Goal: Feedback & Contribution: Submit feedback/report problem

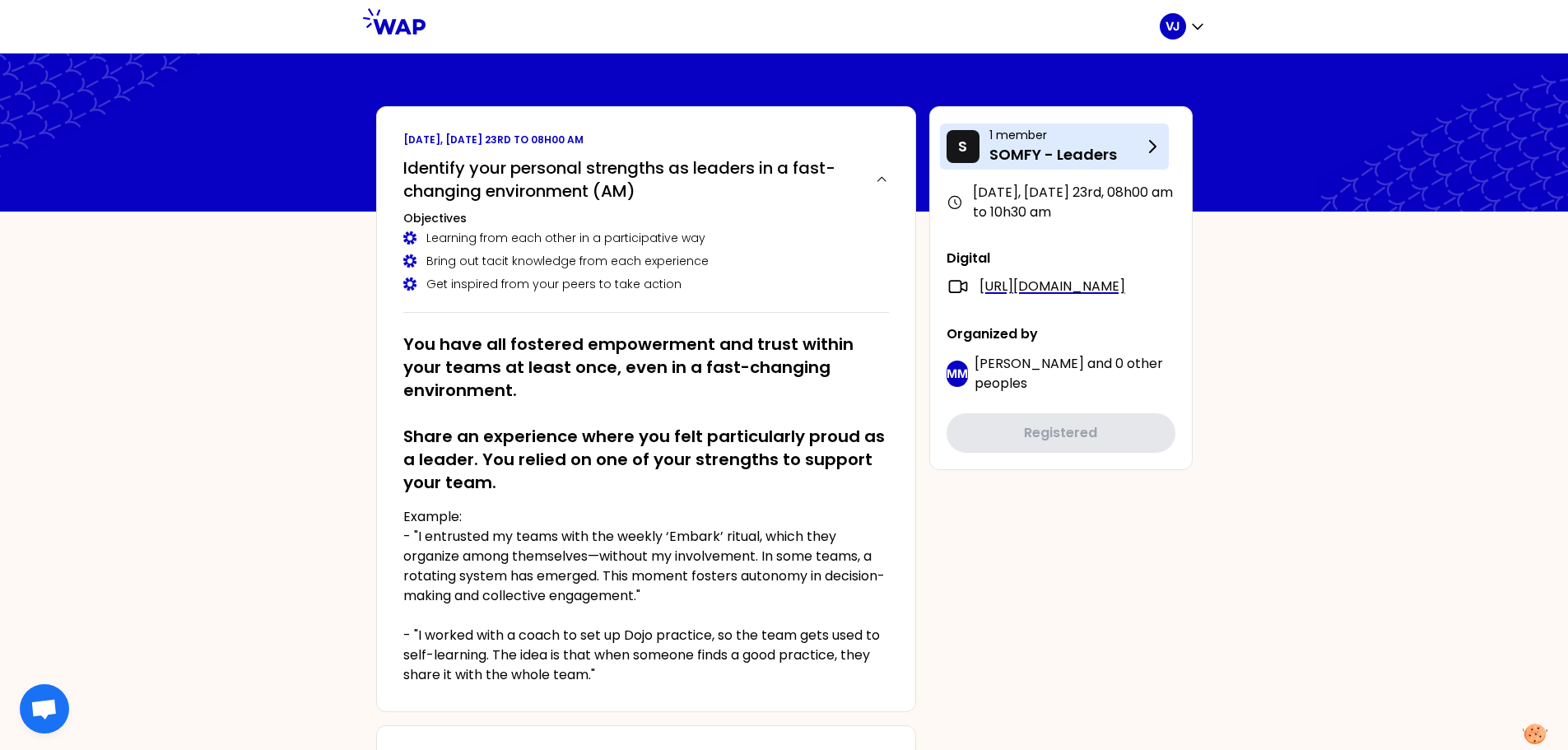
click at [1099, 153] on p "SOMFY - Leaders" at bounding box center [1066, 154] width 153 height 23
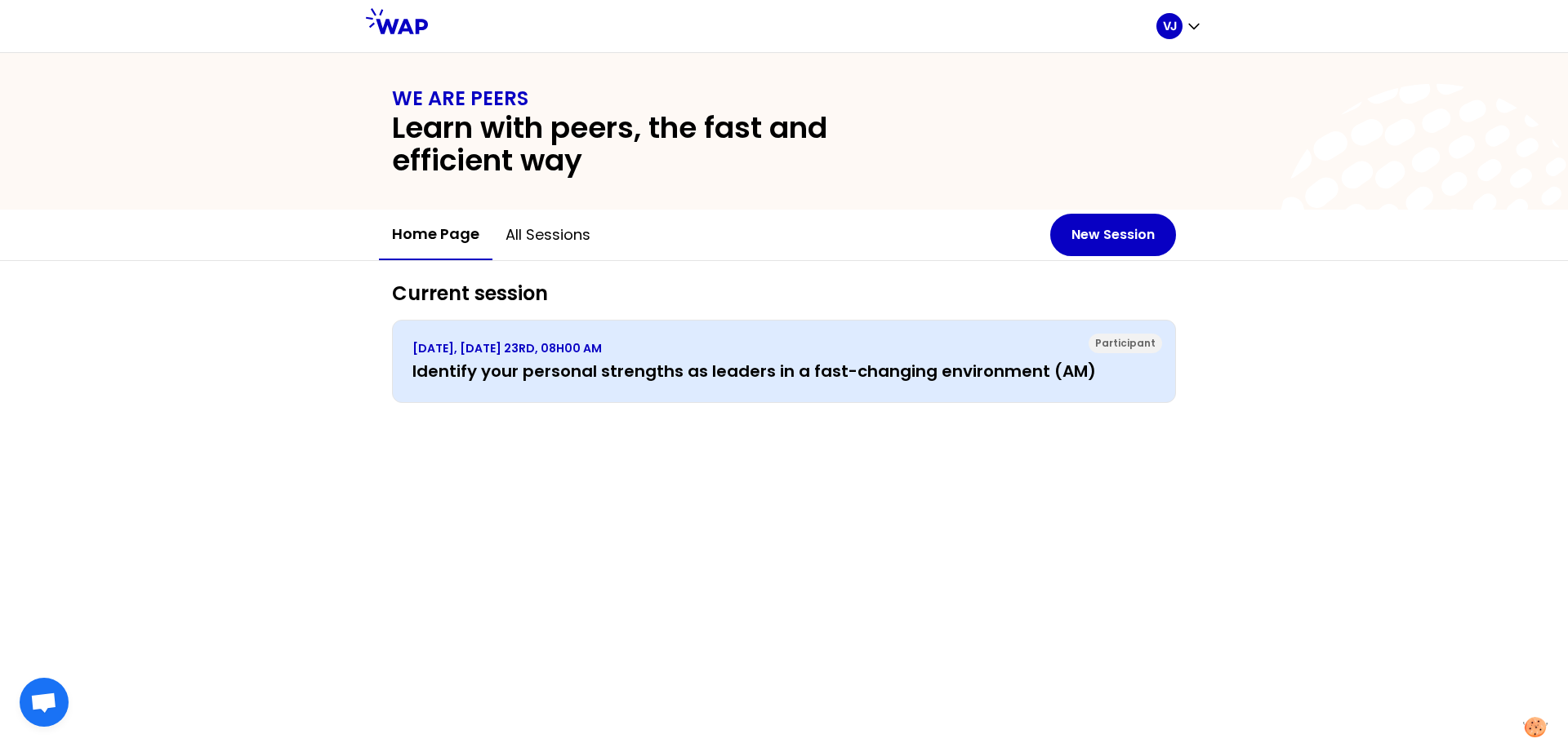
click at [743, 371] on h3 "Identify your personal strengths as leaders in a fast-changing environment (AM)" at bounding box center [784, 371] width 743 height 23
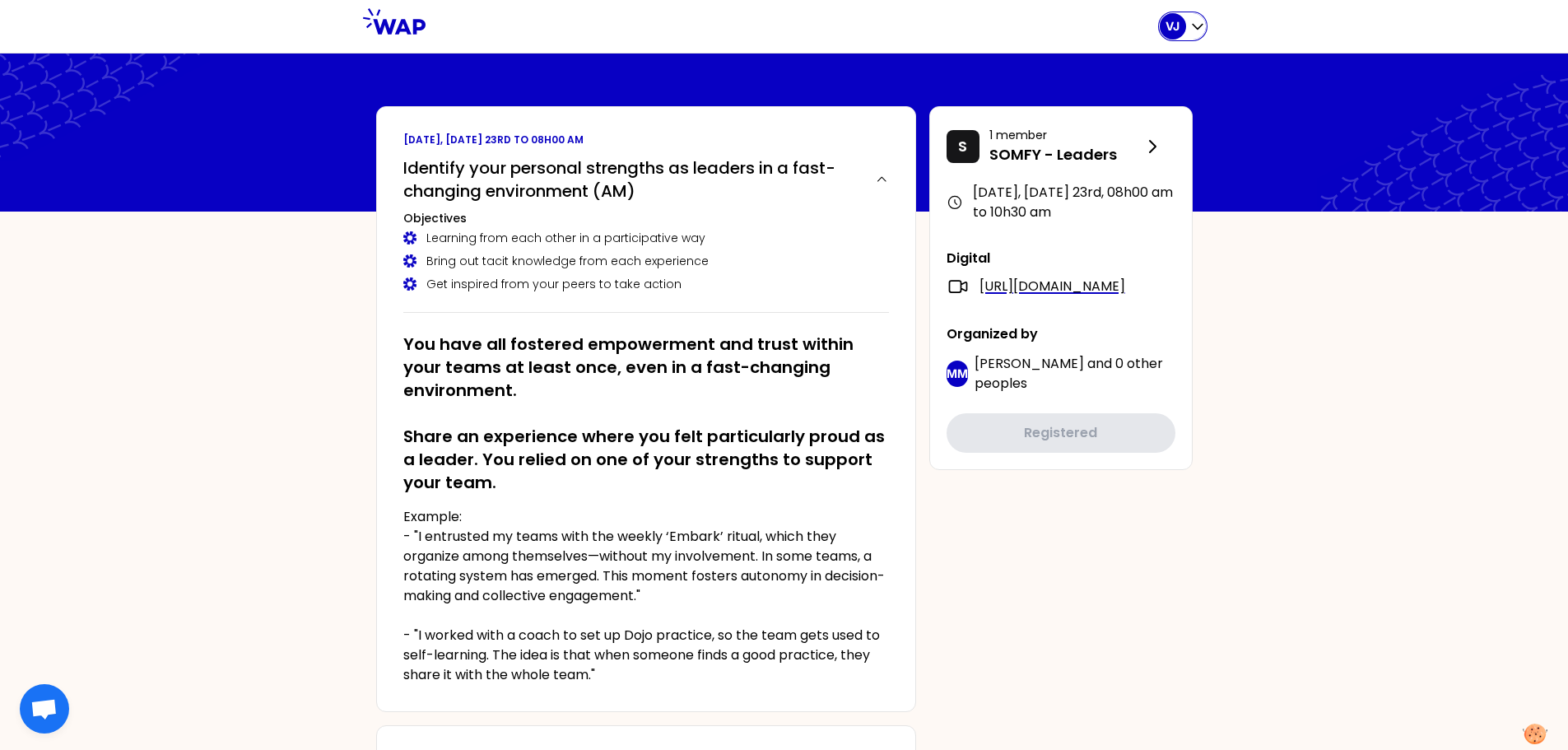
click at [1201, 26] on icon "button" at bounding box center [1198, 27] width 10 height 5
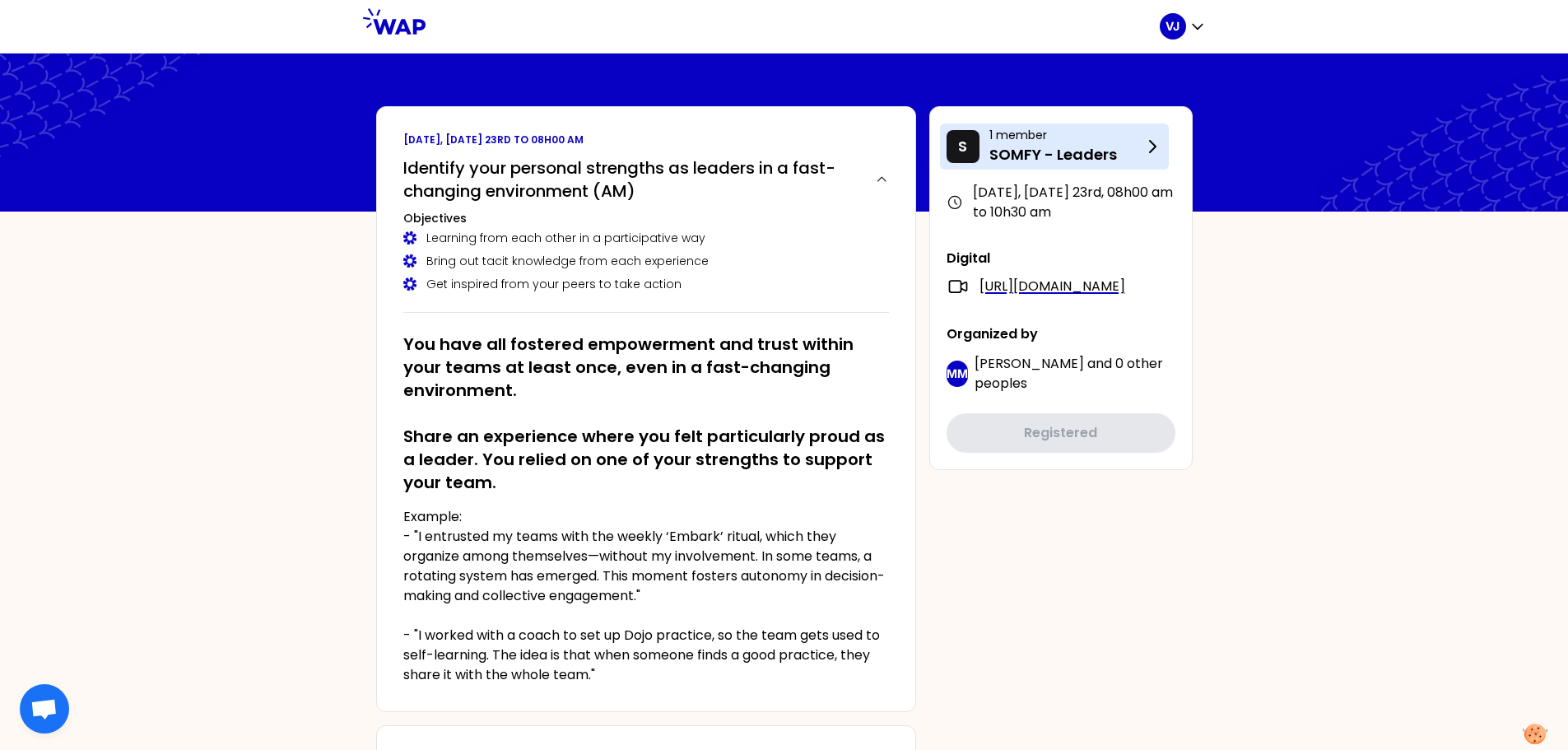
click at [1144, 147] on icon at bounding box center [1152, 146] width 20 height 20
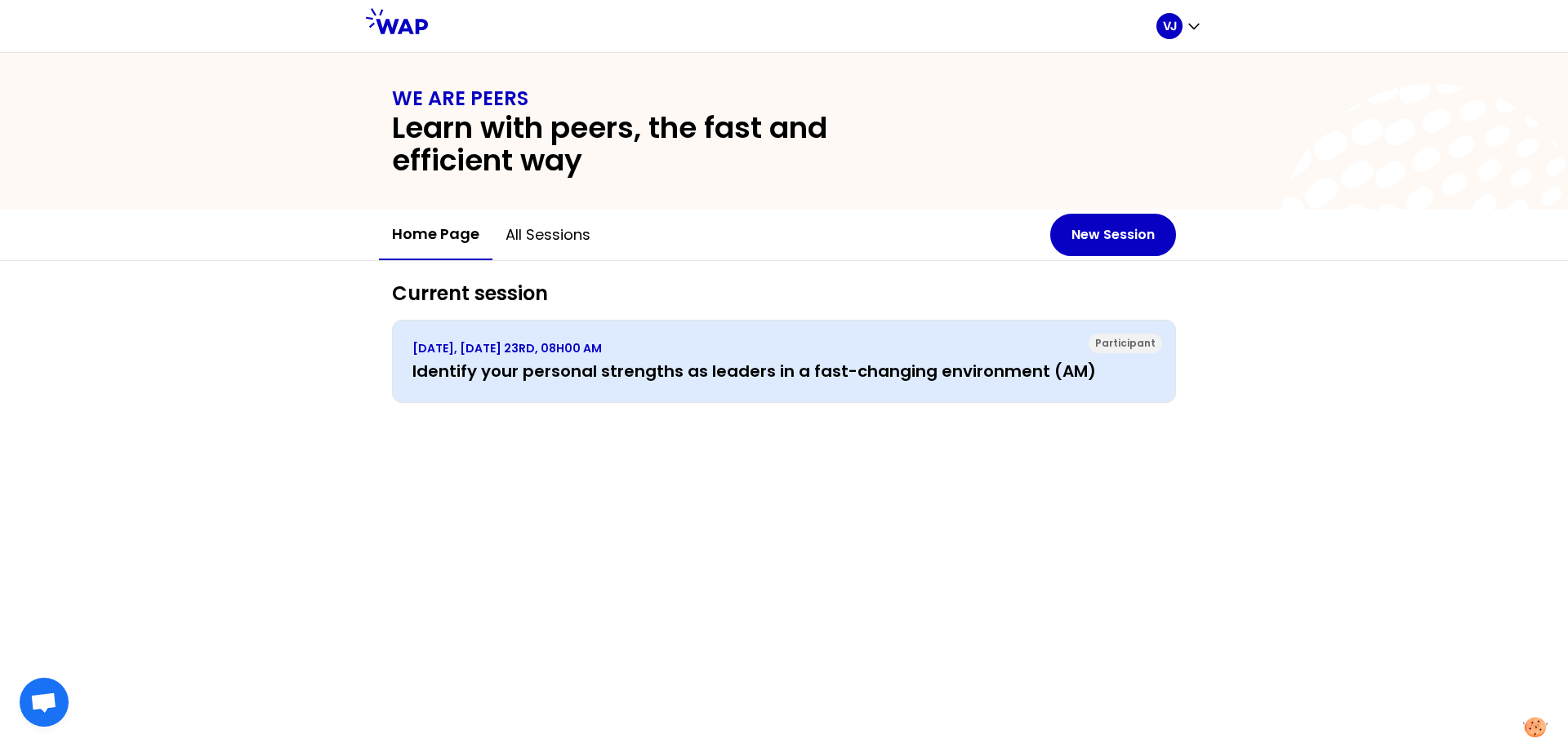
click at [829, 372] on h3 "Identify your personal strengths as leaders in a fast-changing environment (AM)" at bounding box center [784, 371] width 743 height 23
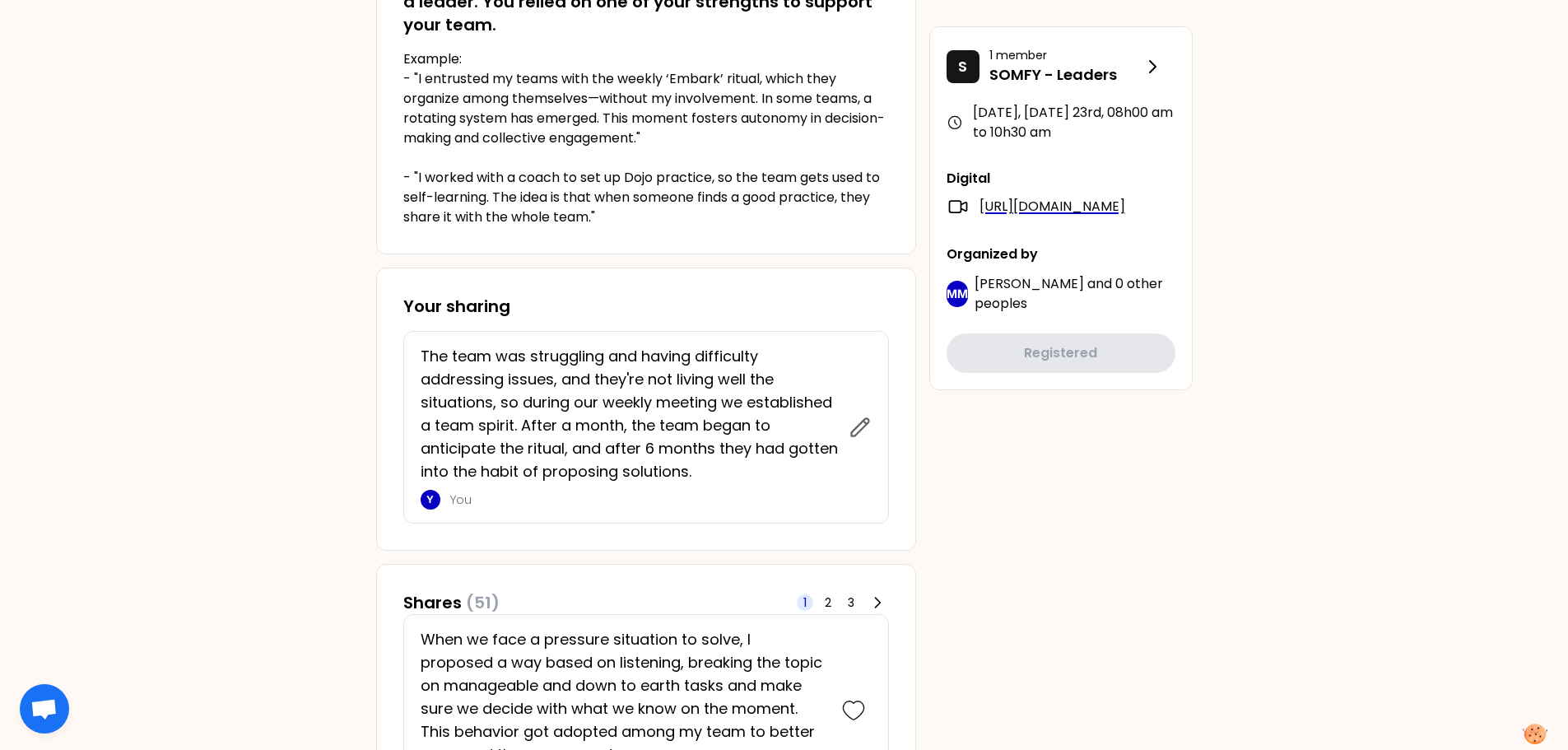
scroll to position [495, 0]
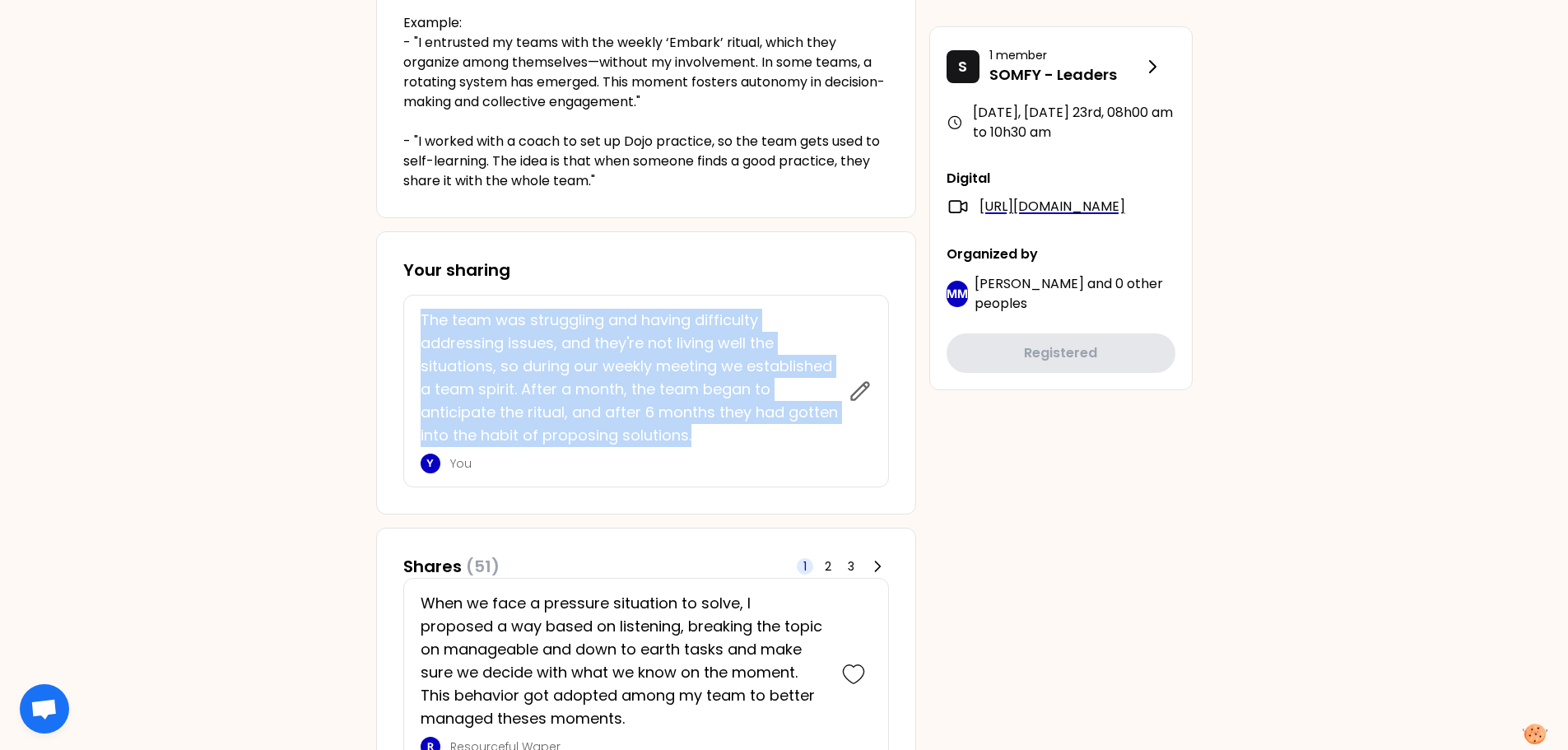
drag, startPoint x: 692, startPoint y: 438, endPoint x: 388, endPoint y: 326, distance: 324.0
click at [388, 326] on div "Your sharing The team was struggling and having difficulty addressing issues, a…" at bounding box center [646, 373] width 540 height 283
copy p "The team was struggling and having difficulty addressing issues, and they're no…"
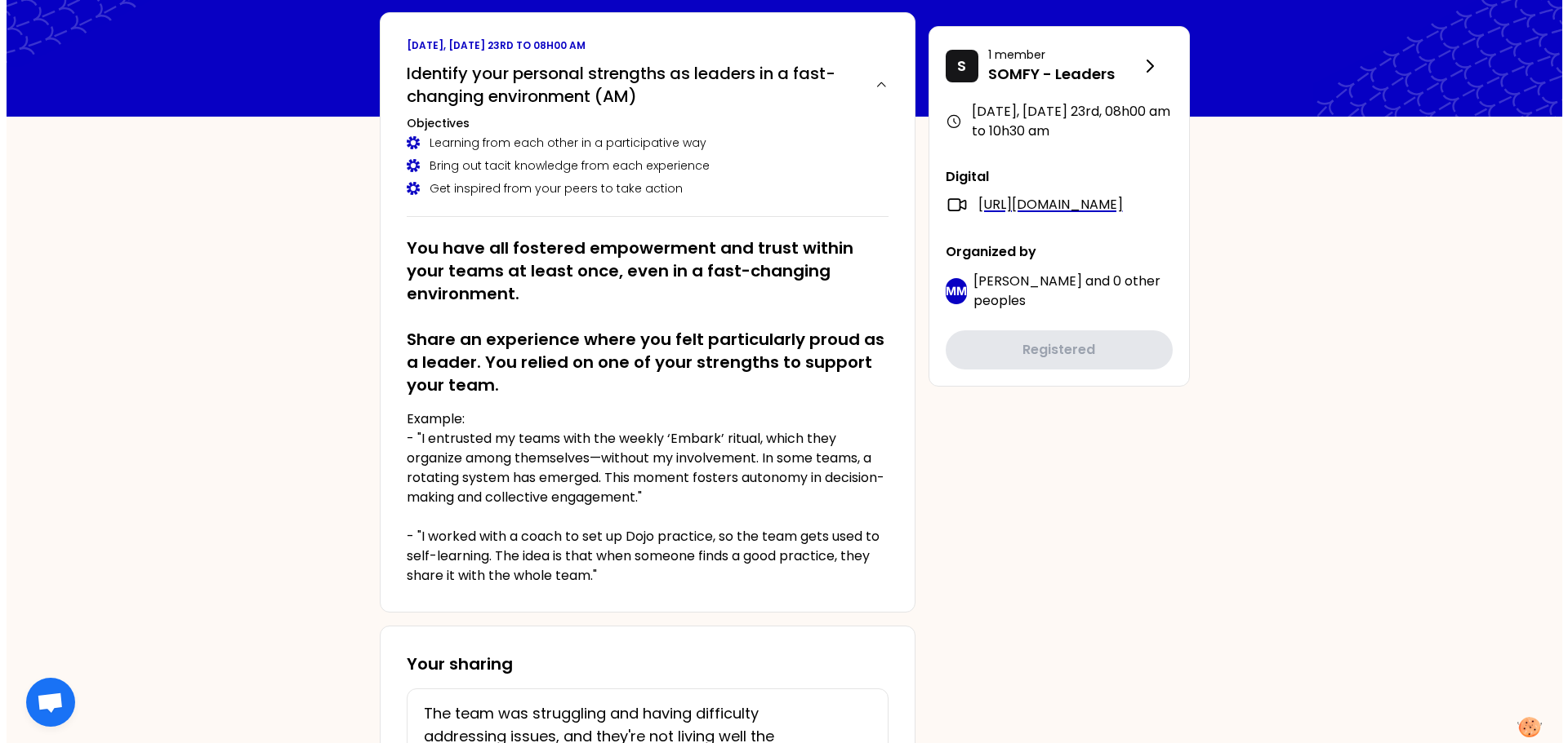
scroll to position [0, 0]
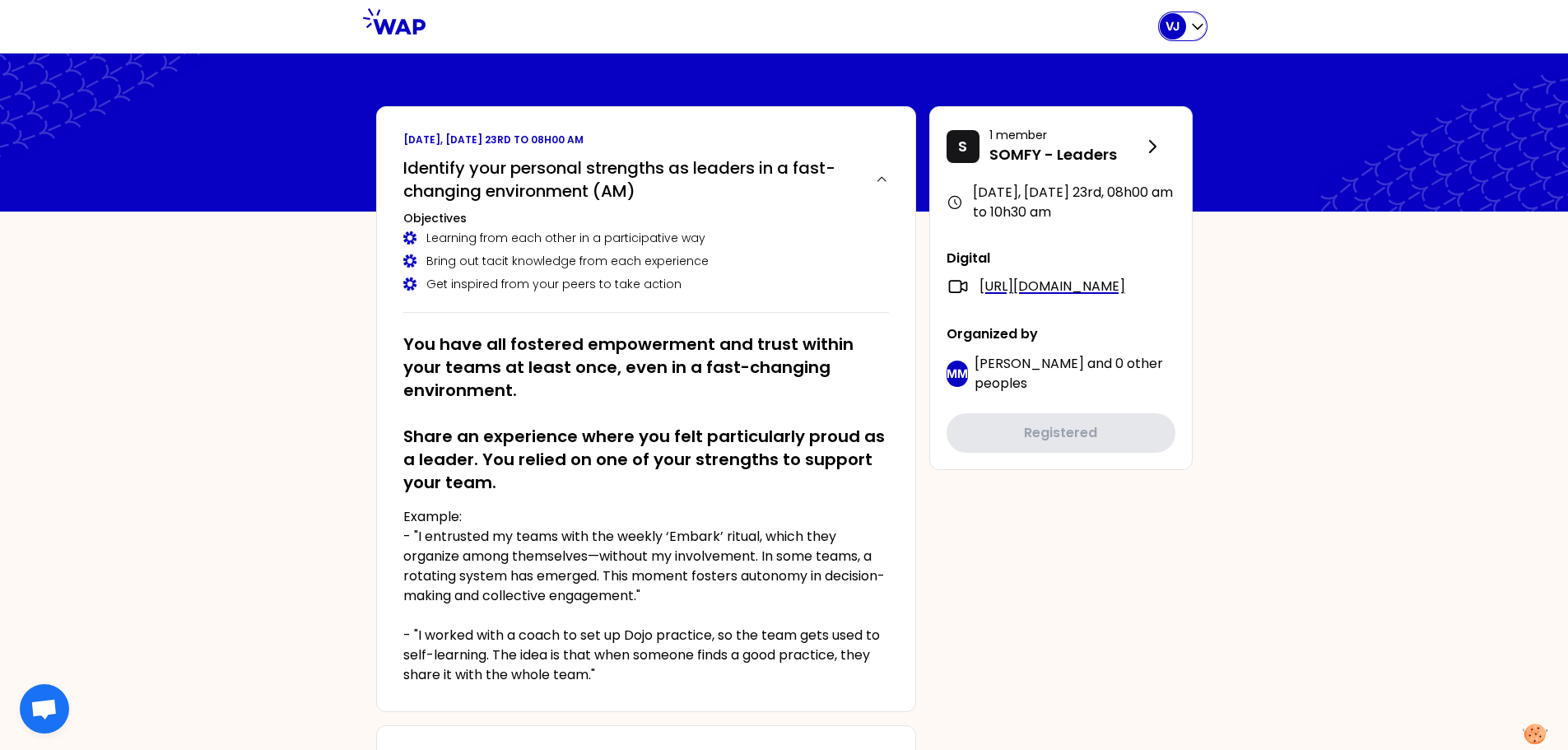
click at [1185, 23] on div "VJ" at bounding box center [1172, 26] width 26 height 26
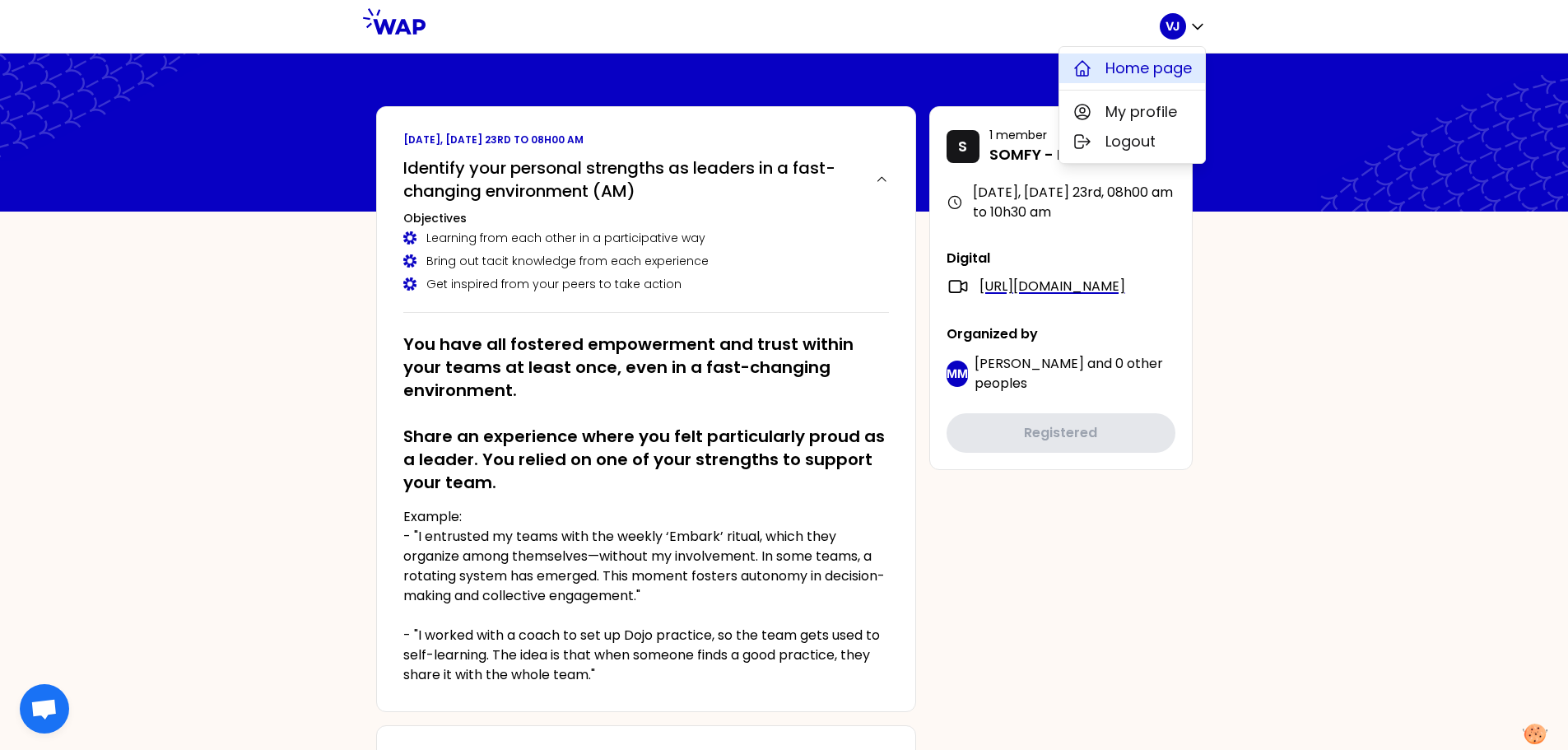
click at [1178, 66] on span "Home page" at bounding box center [1149, 68] width 87 height 23
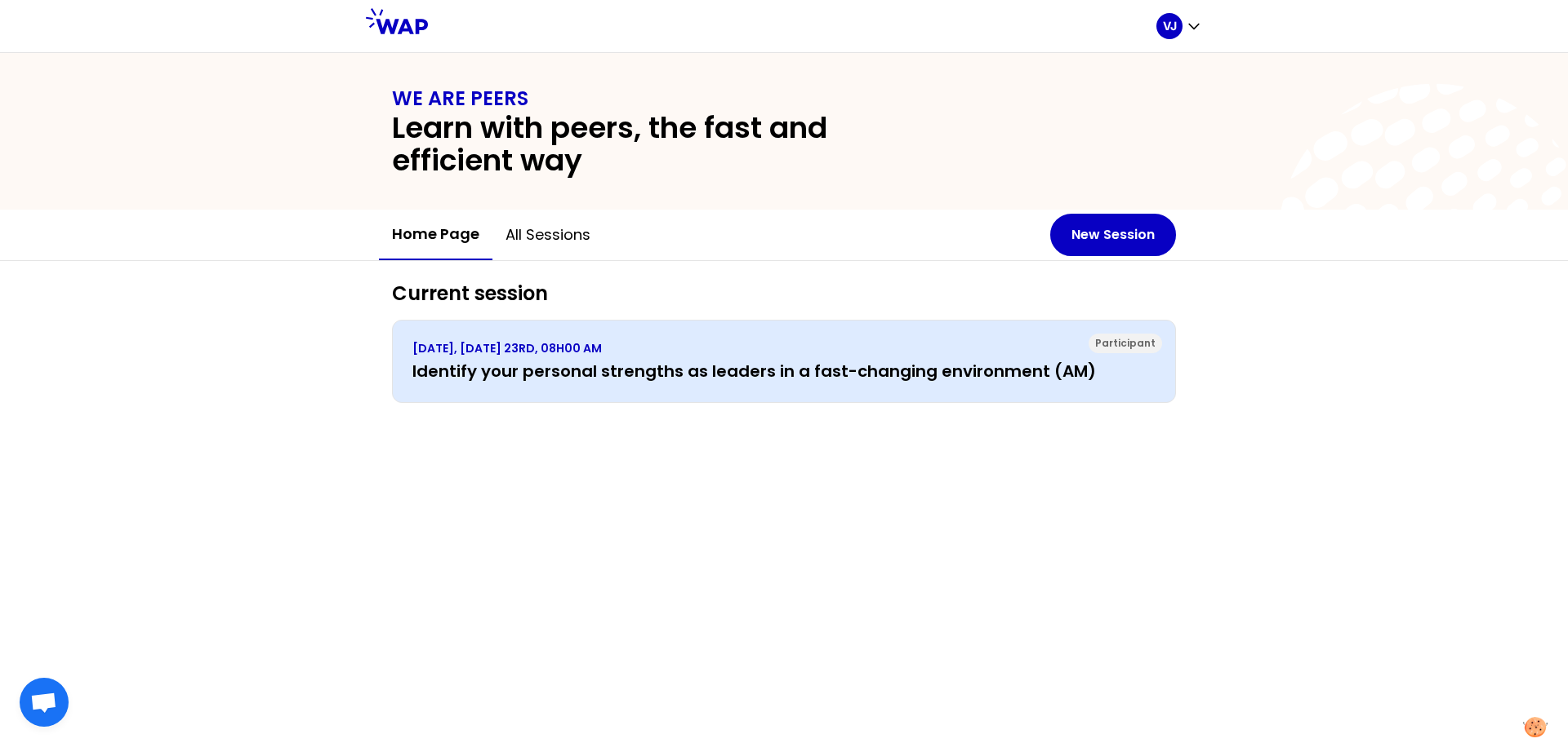
click at [710, 368] on h3 "Identify your personal strengths as leaders in a fast-changing environment (AM)" at bounding box center [784, 371] width 743 height 23
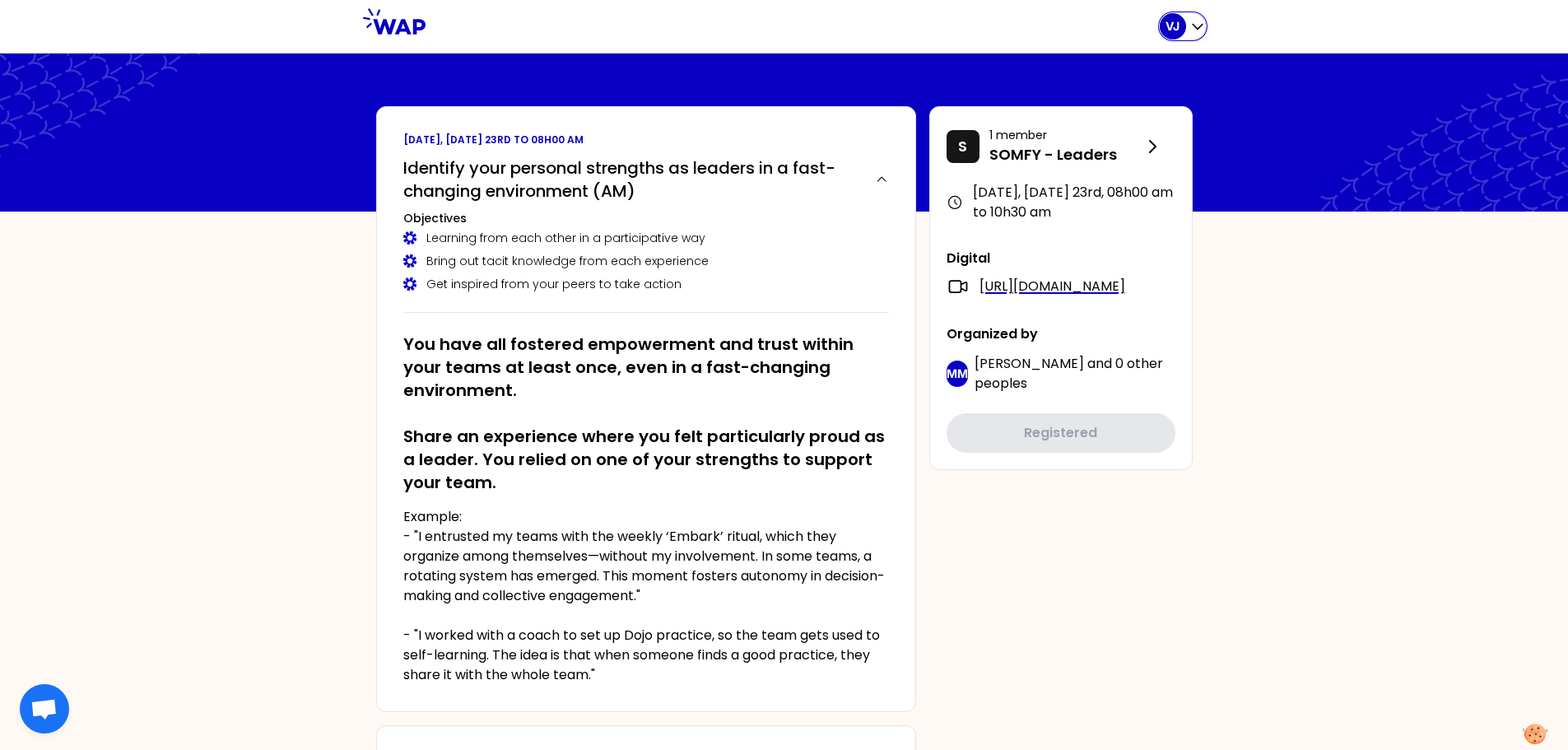
click at [1197, 29] on icon "button" at bounding box center [1197, 26] width 16 height 16
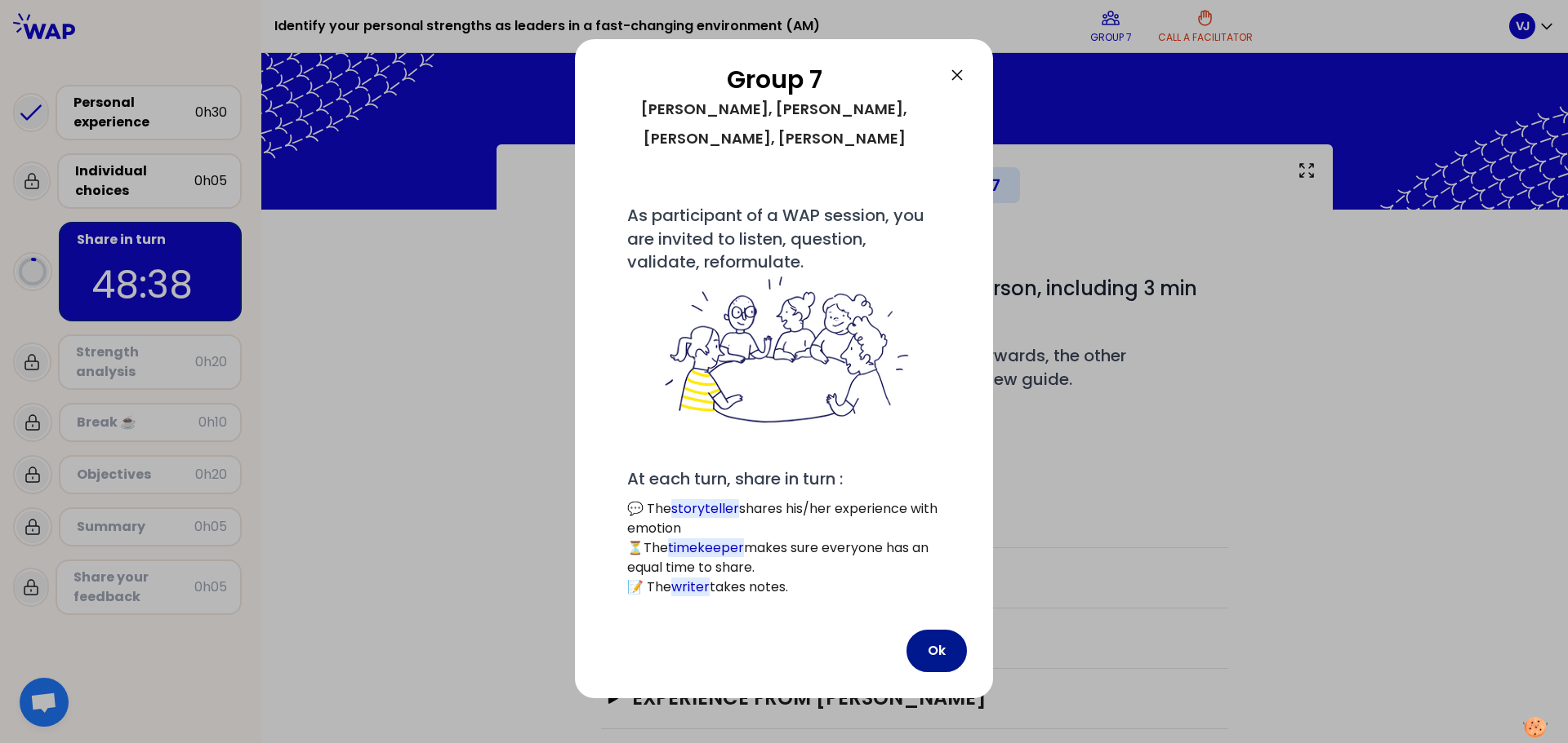
click at [943, 630] on button "Ok" at bounding box center [937, 651] width 61 height 42
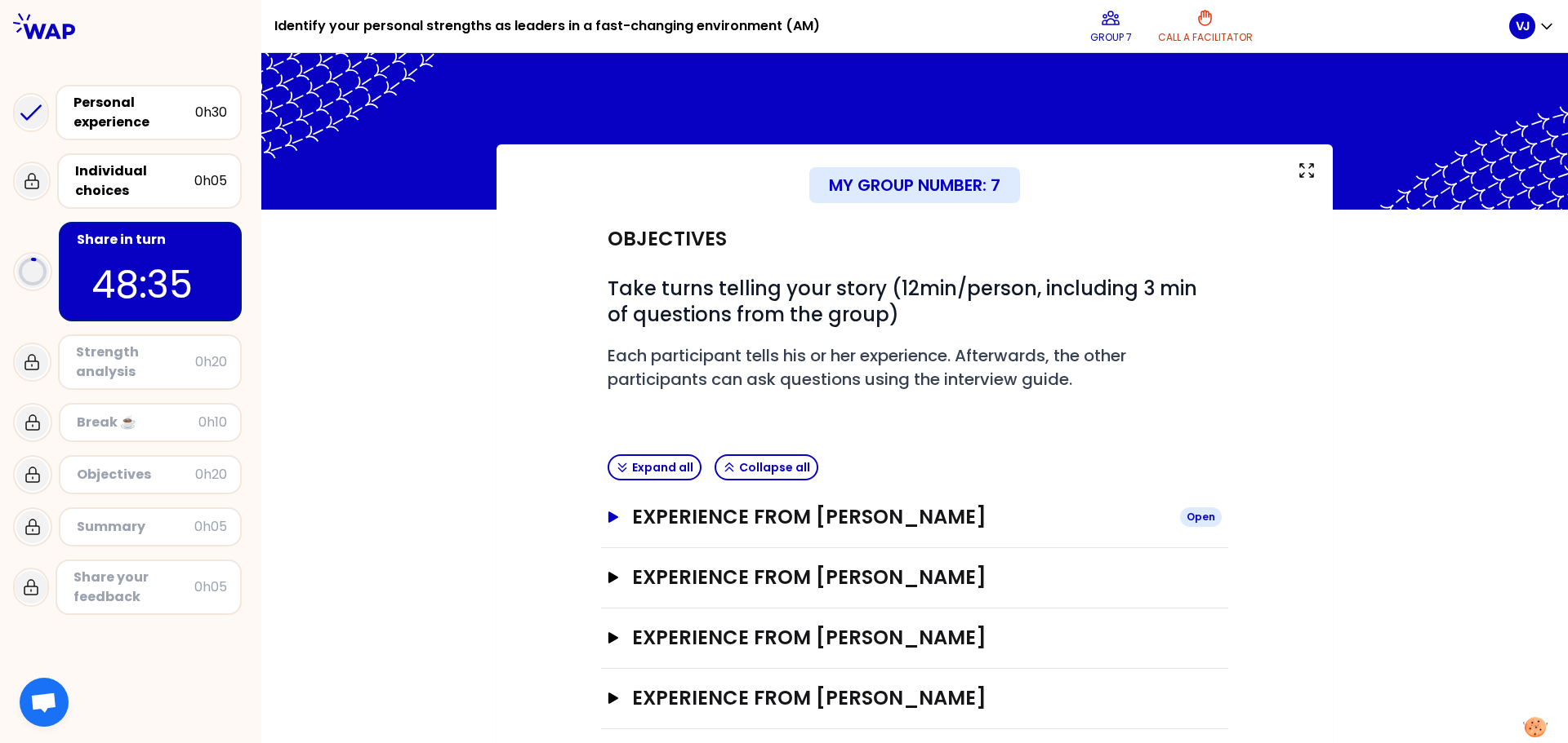
click at [608, 515] on icon "button" at bounding box center [614, 518] width 10 height 12
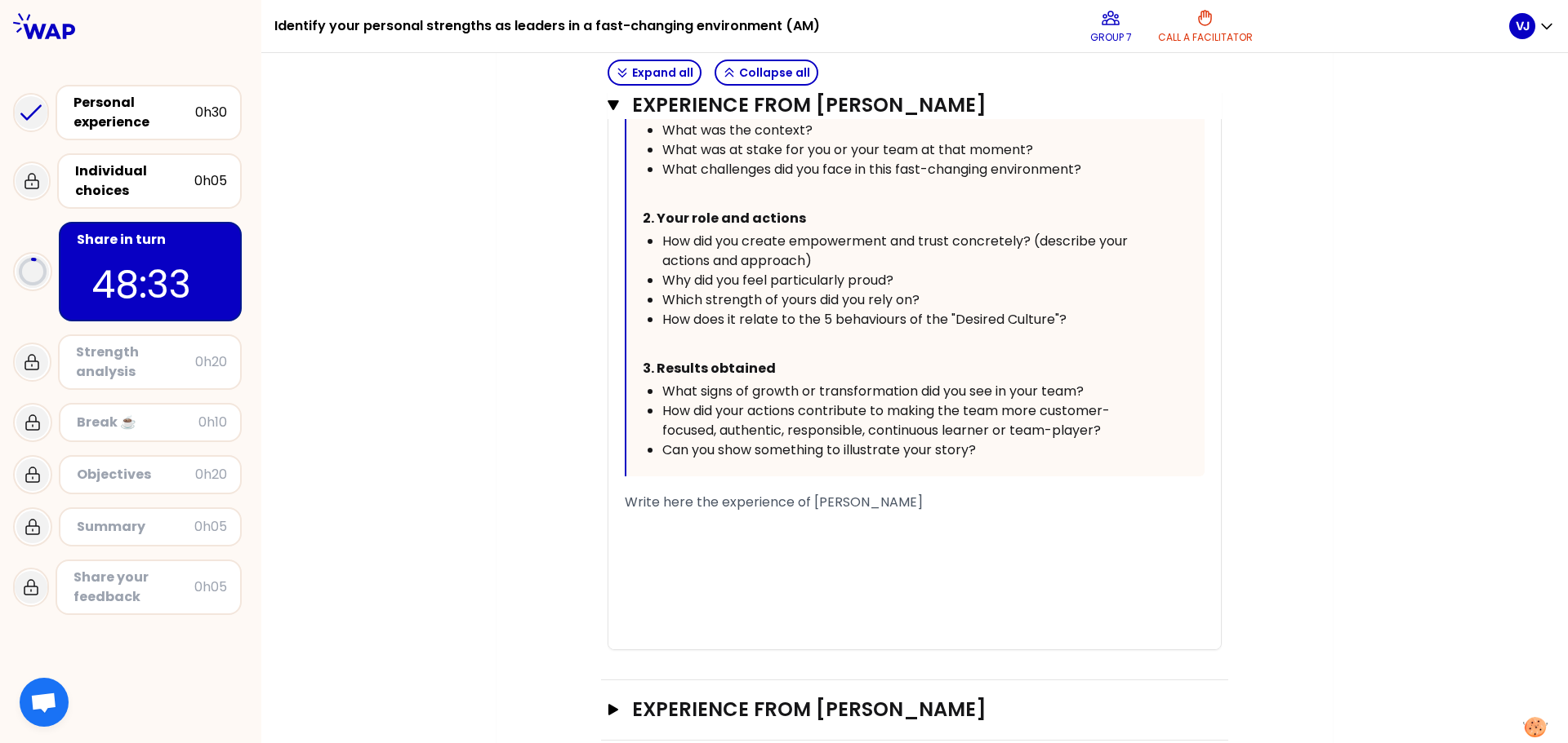
scroll to position [735, 0]
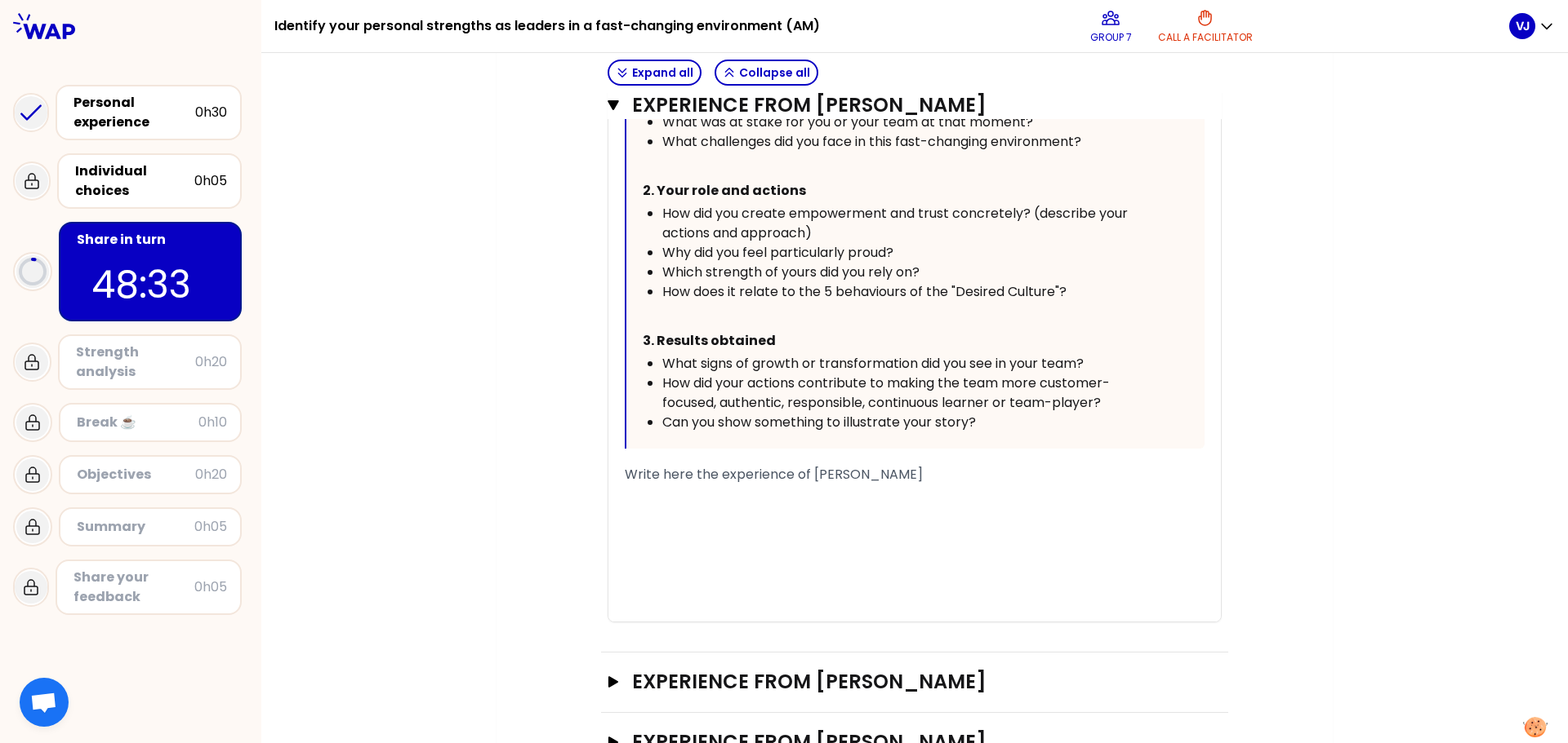
click at [704, 508] on div "﻿" at bounding box center [914, 514] width 580 height 19
click at [645, 496] on div "﻿" at bounding box center [914, 494] width 580 height 19
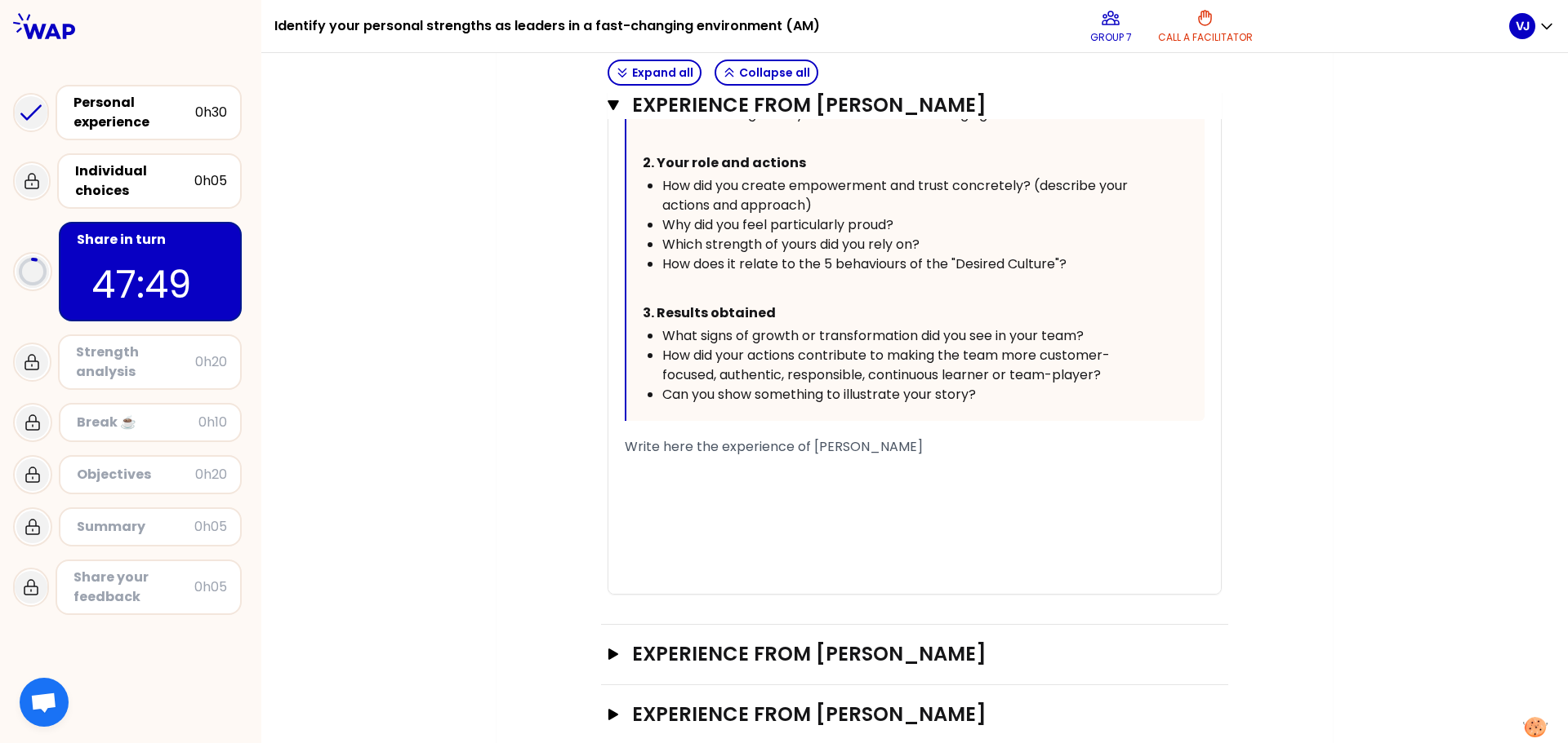
scroll to position [858, 0]
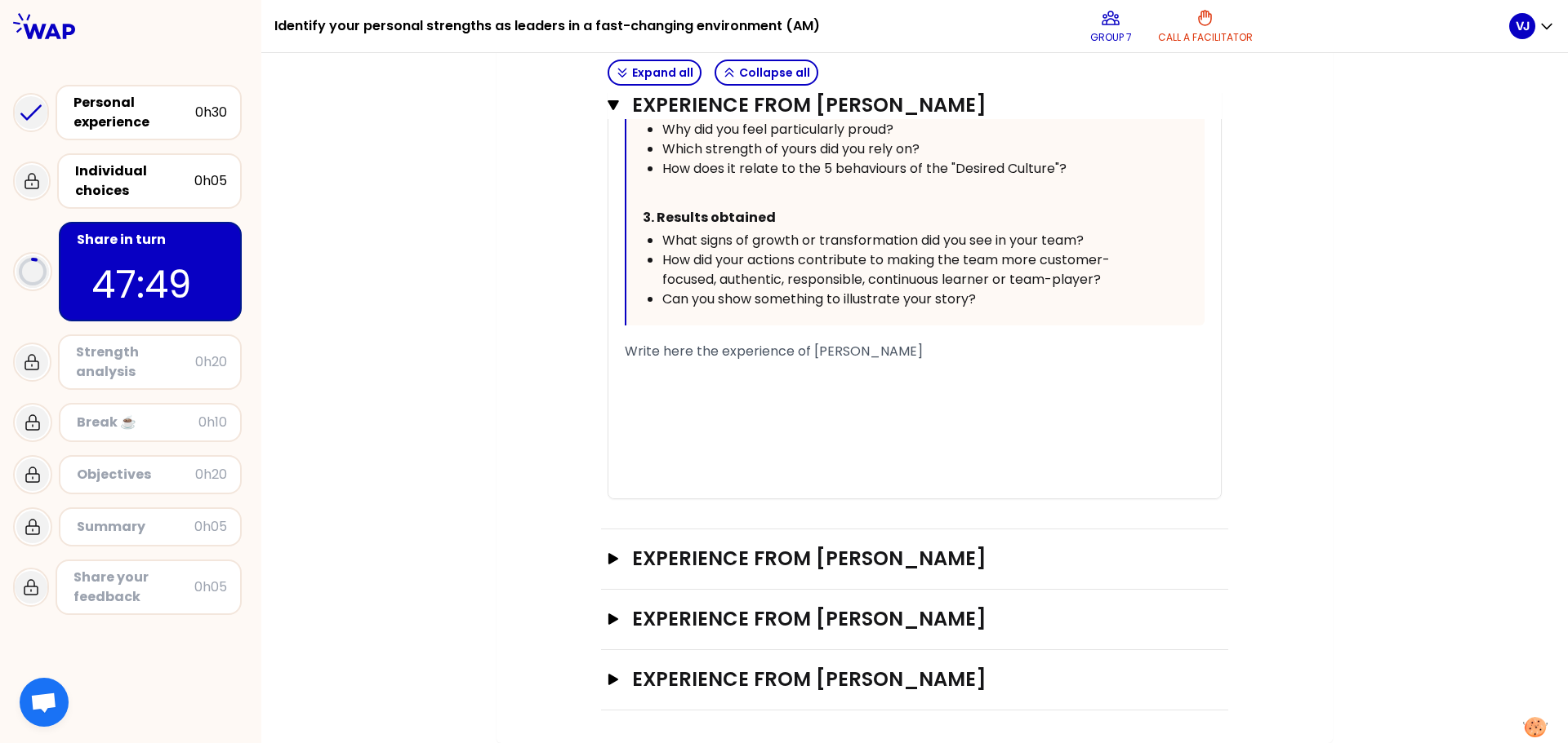
click at [709, 374] on div "﻿" at bounding box center [914, 371] width 580 height 19
click at [689, 392] on div "﻿" at bounding box center [914, 390] width 580 height 19
click at [648, 371] on div "﻿" at bounding box center [914, 371] width 580 height 19
click at [667, 377] on div "﻿" at bounding box center [914, 371] width 580 height 19
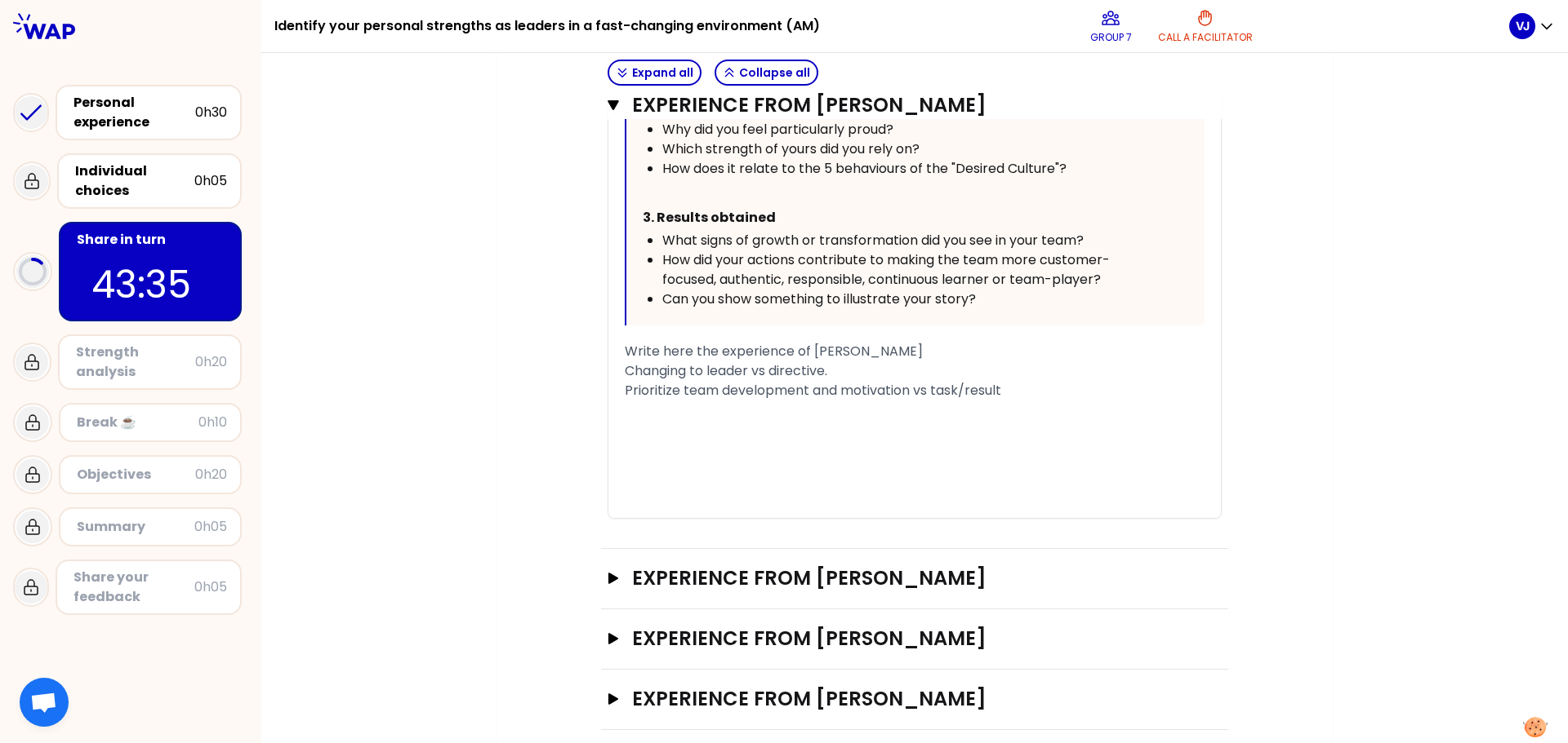
click at [1007, 389] on div "Prioritize team development and motivation vs task/result" at bounding box center [914, 390] width 580 height 19
drag, startPoint x: 795, startPoint y: 362, endPoint x: 803, endPoint y: 361, distance: 8.1
click at [797, 361] on div "« I changed myself to be an authentic leader, leading team by facilitation, rat…" at bounding box center [914, 130] width 580 height 776
click at [868, 363] on div "Changing to leader vs directive." at bounding box center [914, 371] width 580 height 19
drag, startPoint x: 940, startPoint y: 351, endPoint x: 623, endPoint y: 347, distance: 317.0
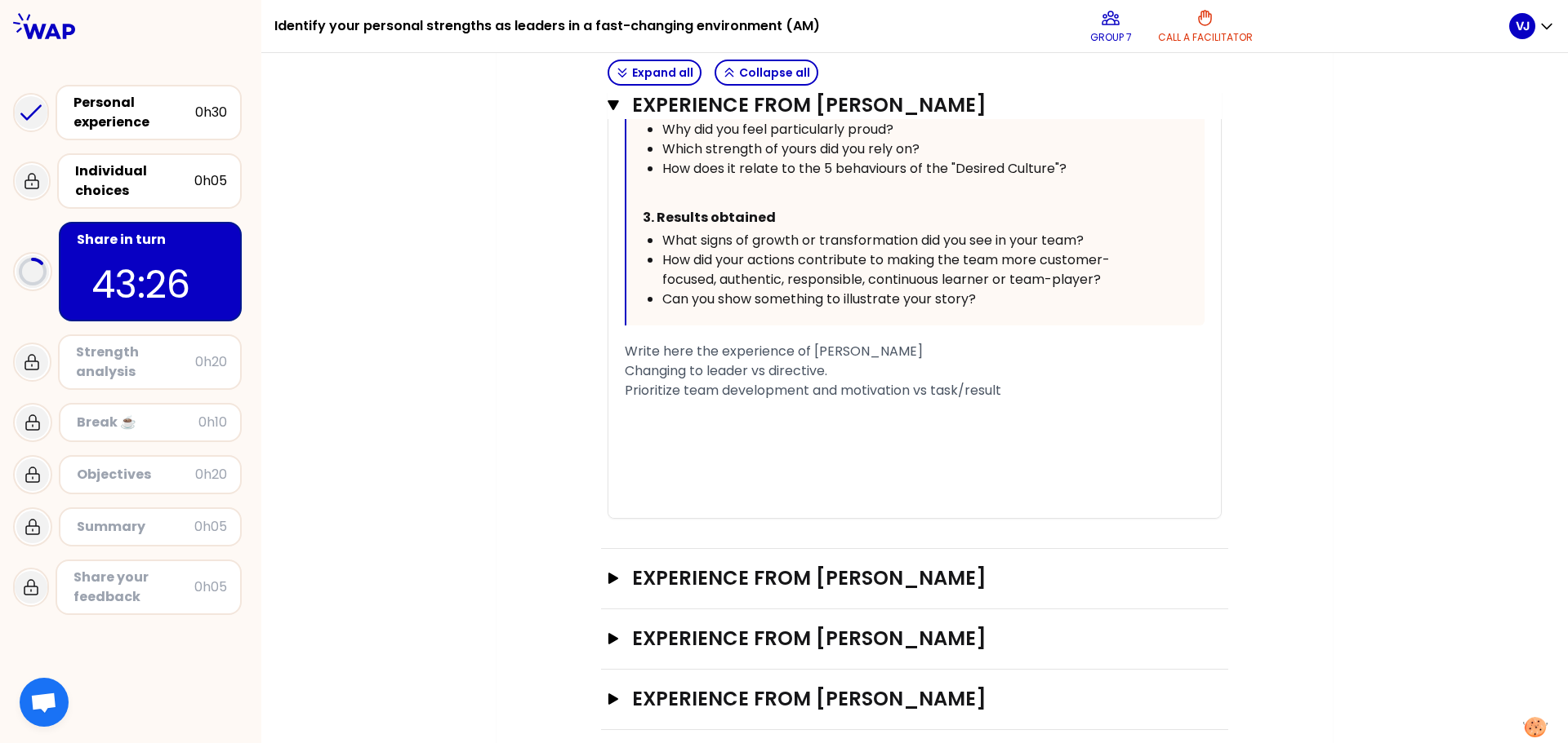
click at [624, 347] on div "Write here the experience of [PERSON_NAME]" at bounding box center [914, 351] width 580 height 19
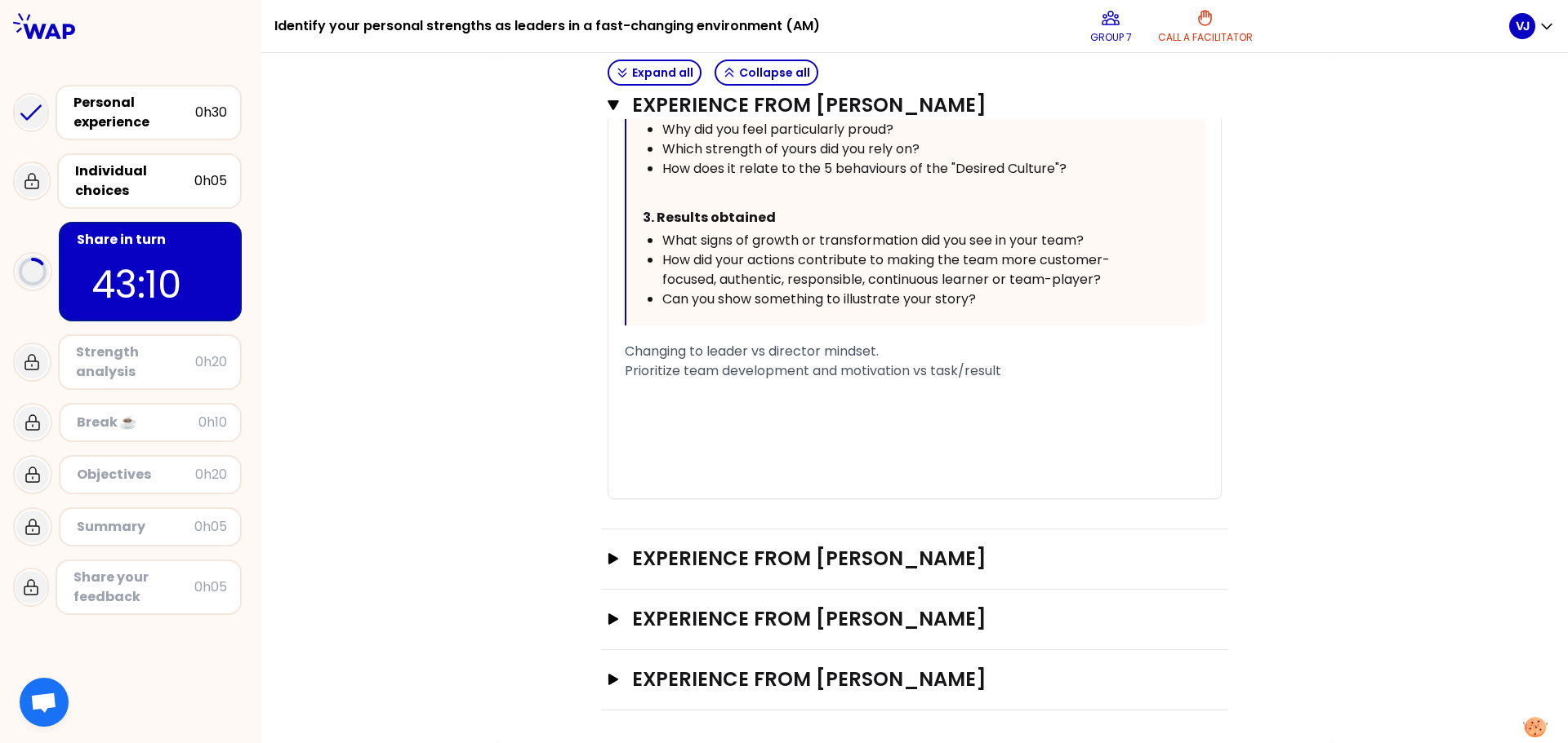
click at [1001, 371] on div "Prioritize team development and motivation vs task/result" at bounding box center [914, 371] width 580 height 19
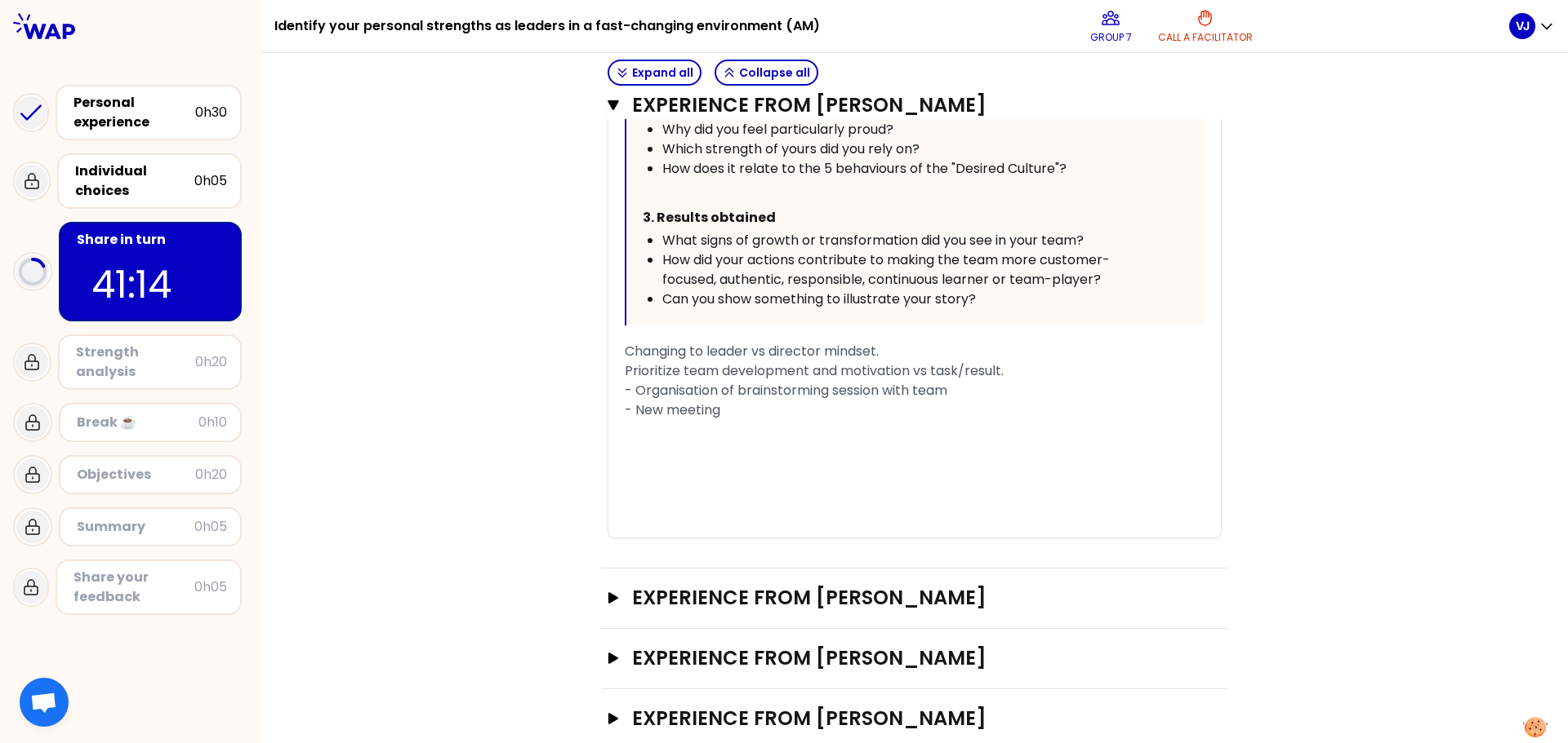
click at [733, 413] on div "- New meeting" at bounding box center [914, 410] width 580 height 19
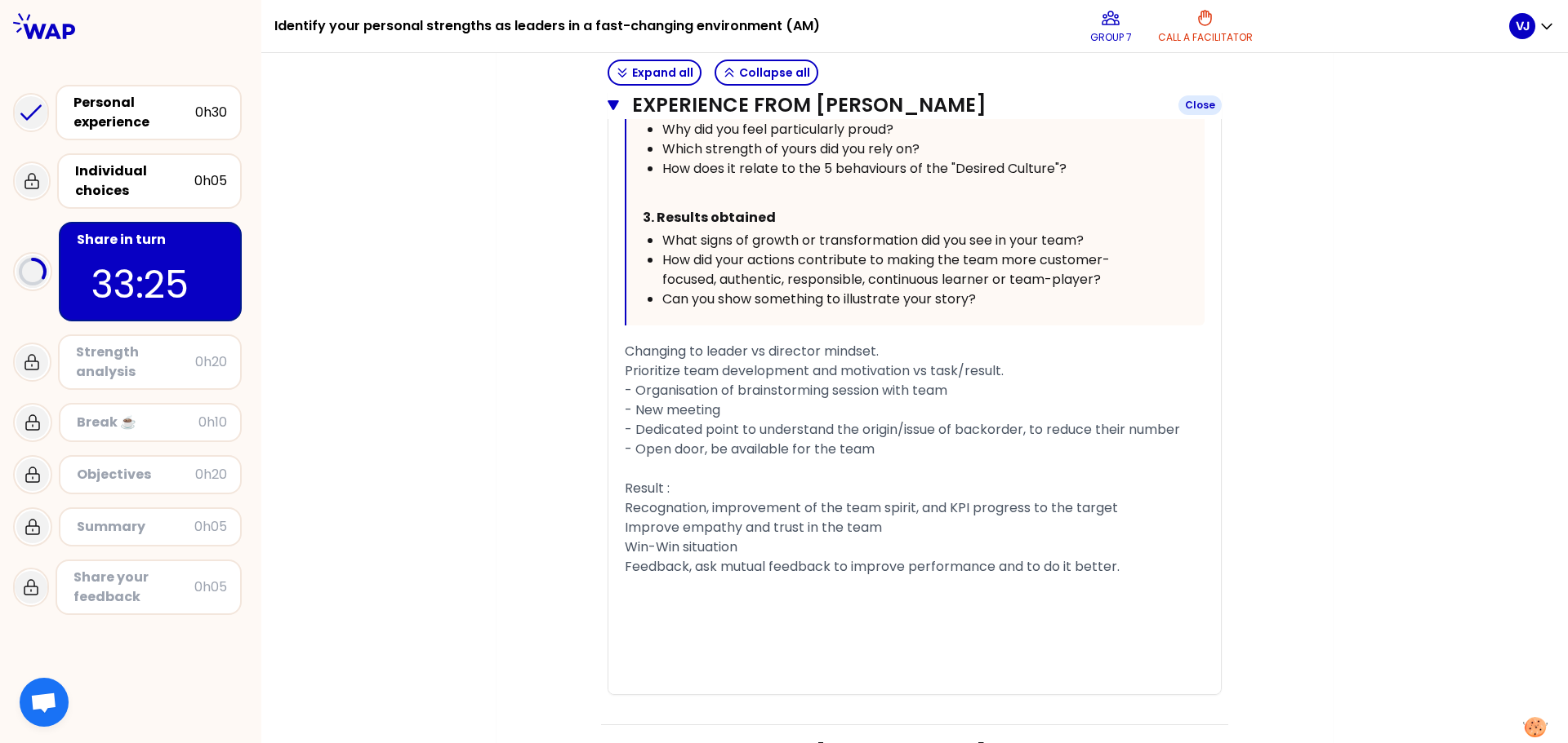
click at [608, 105] on icon "button" at bounding box center [614, 105] width 12 height 10
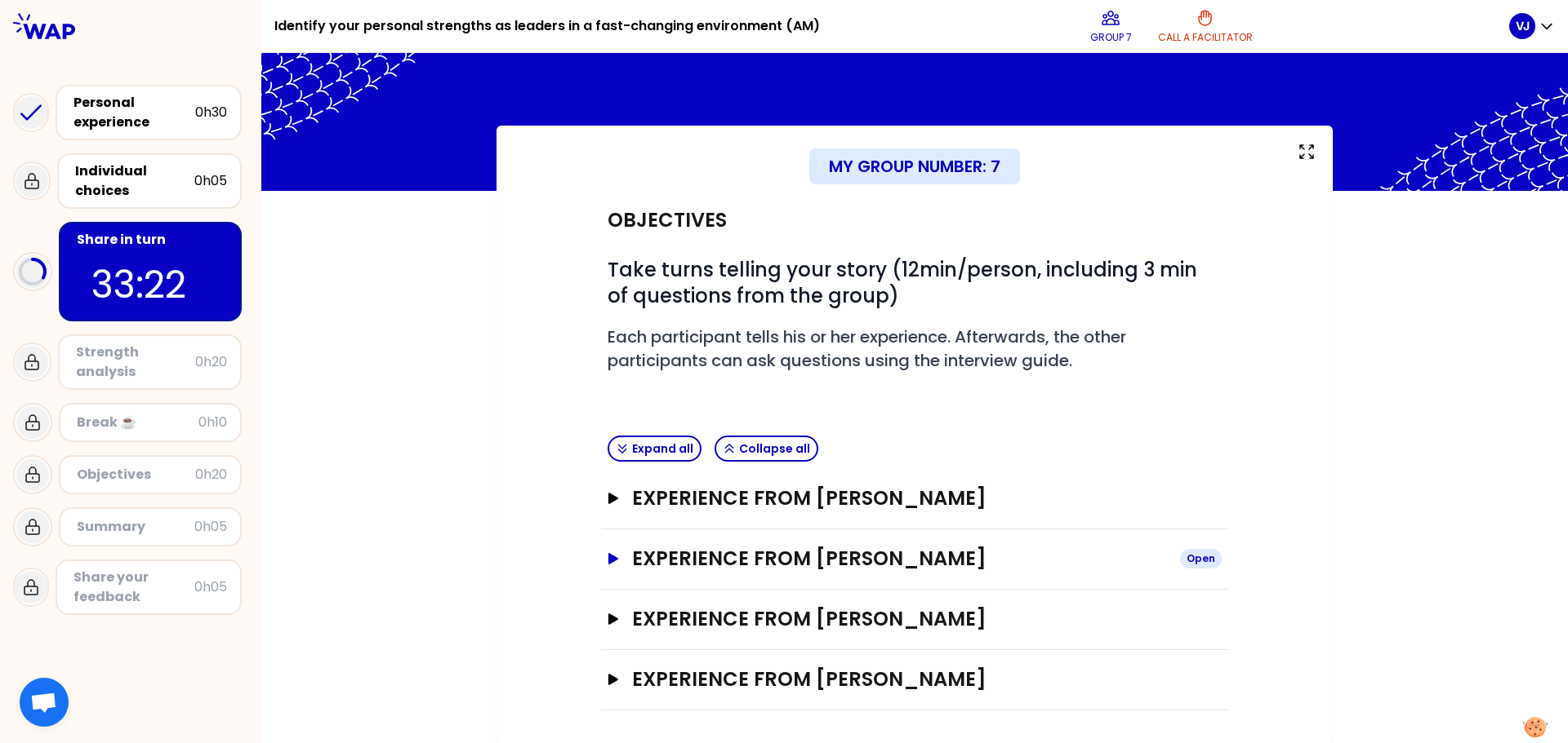
click at [608, 559] on icon "button" at bounding box center [614, 559] width 10 height 12
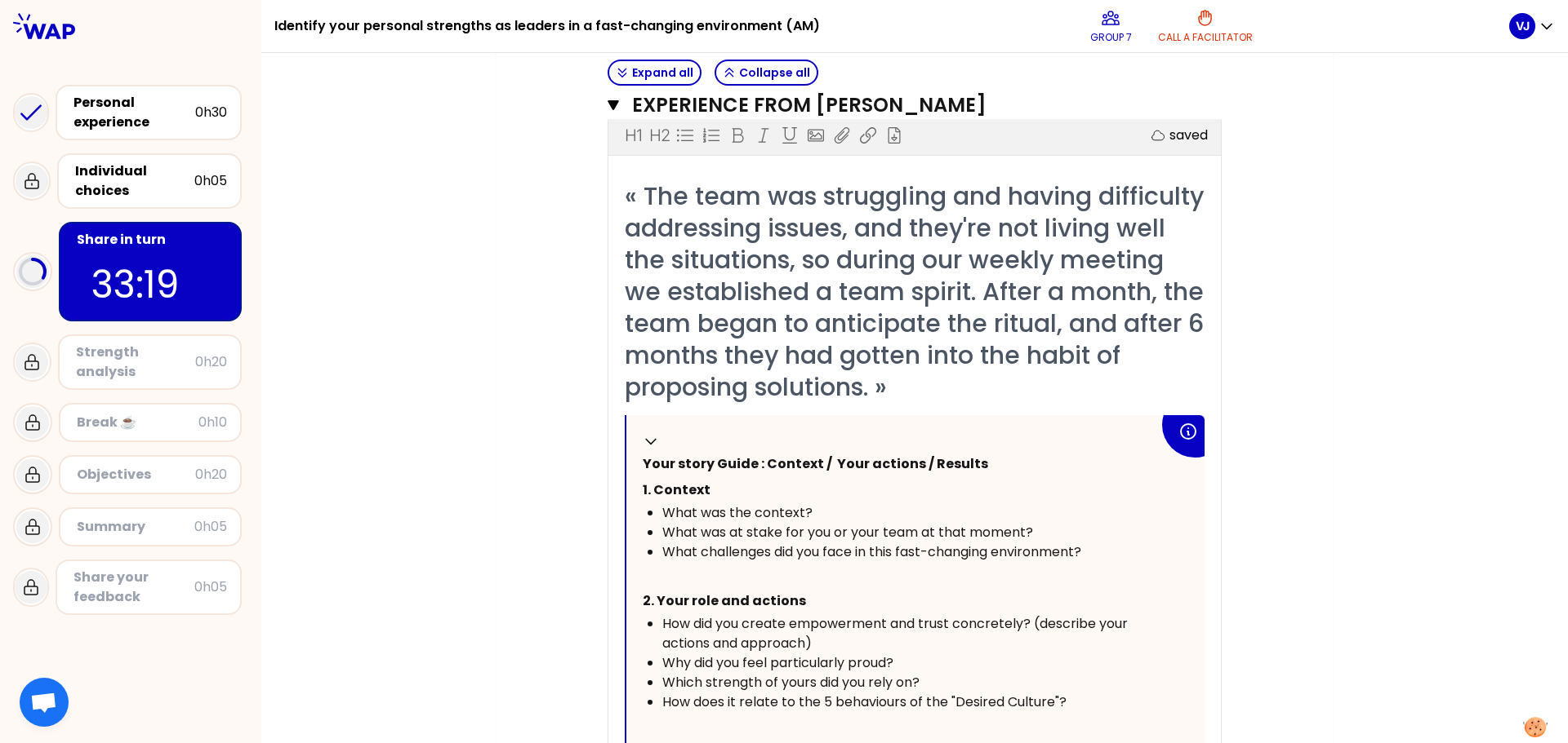
scroll to position [509, 0]
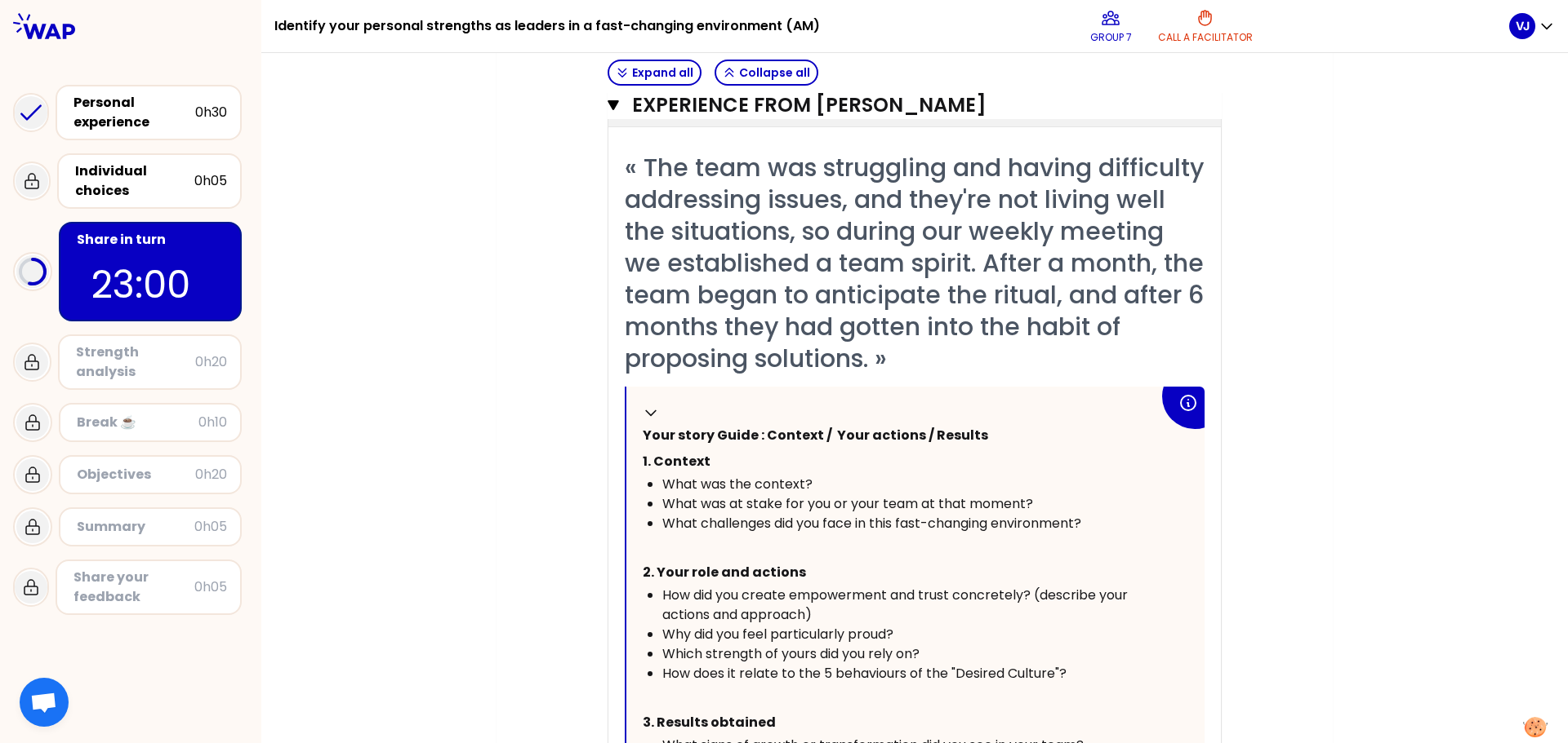
click at [608, 103] on icon "button" at bounding box center [614, 105] width 12 height 10
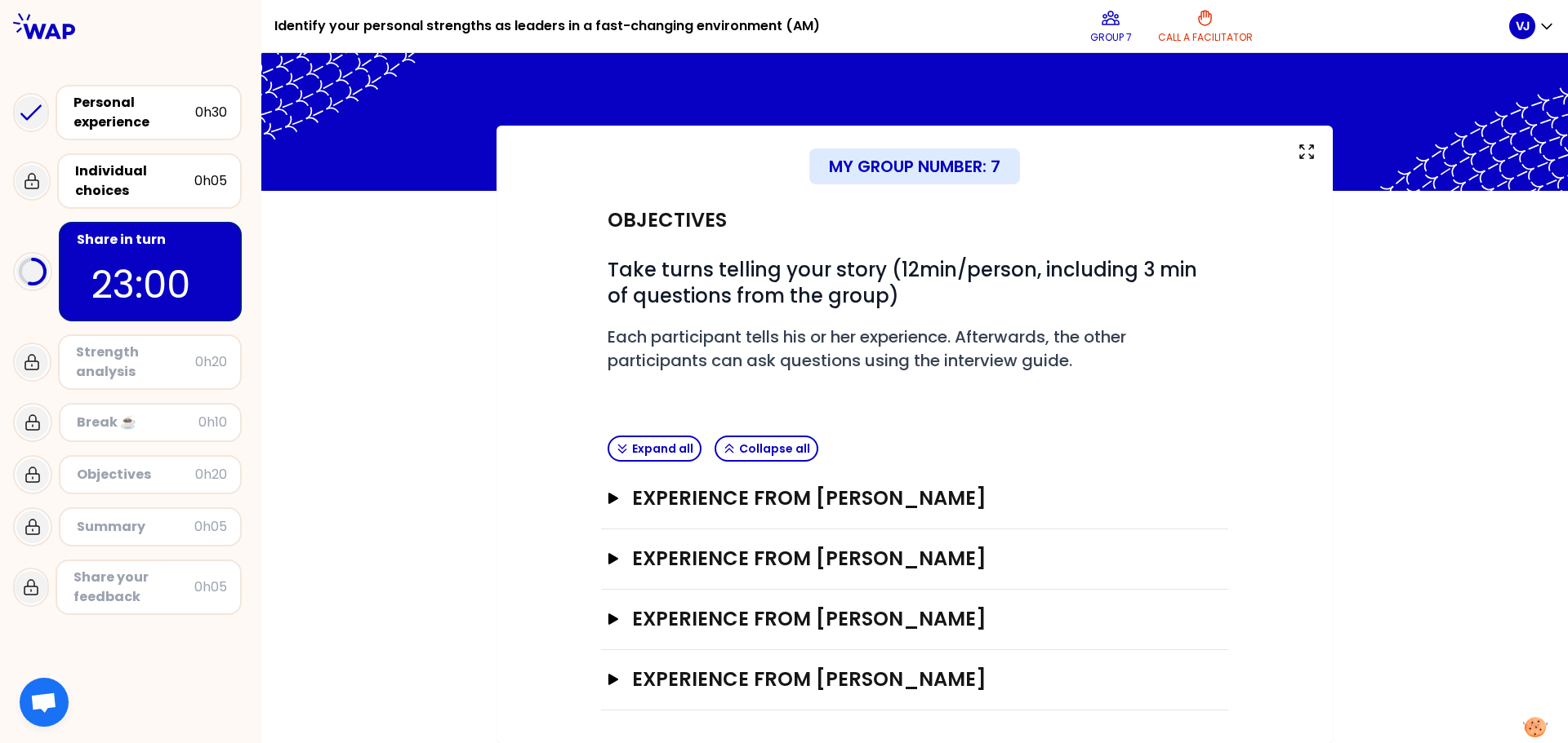
scroll to position [19, 0]
click at [608, 618] on icon "button" at bounding box center [614, 620] width 10 height 12
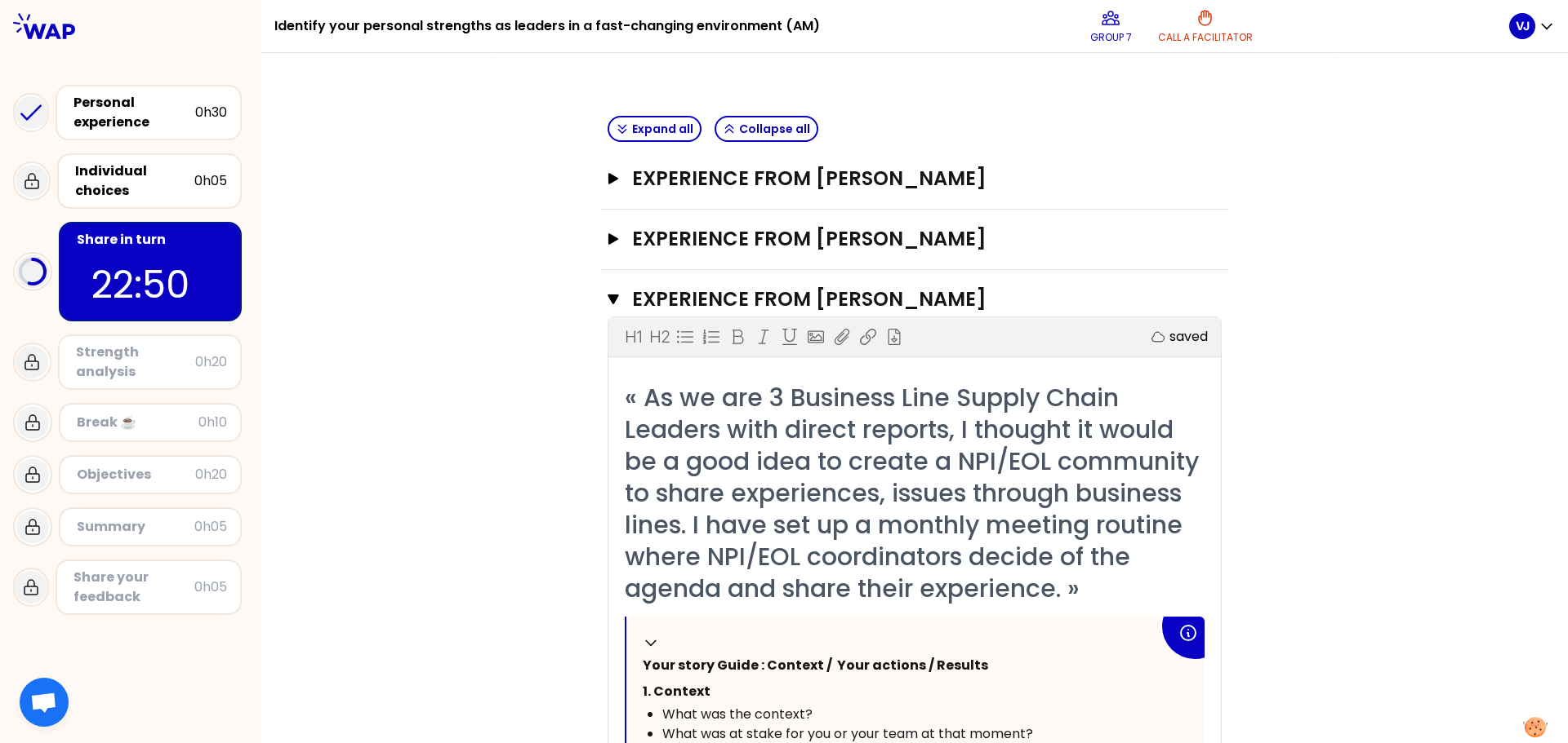
scroll to position [345, 0]
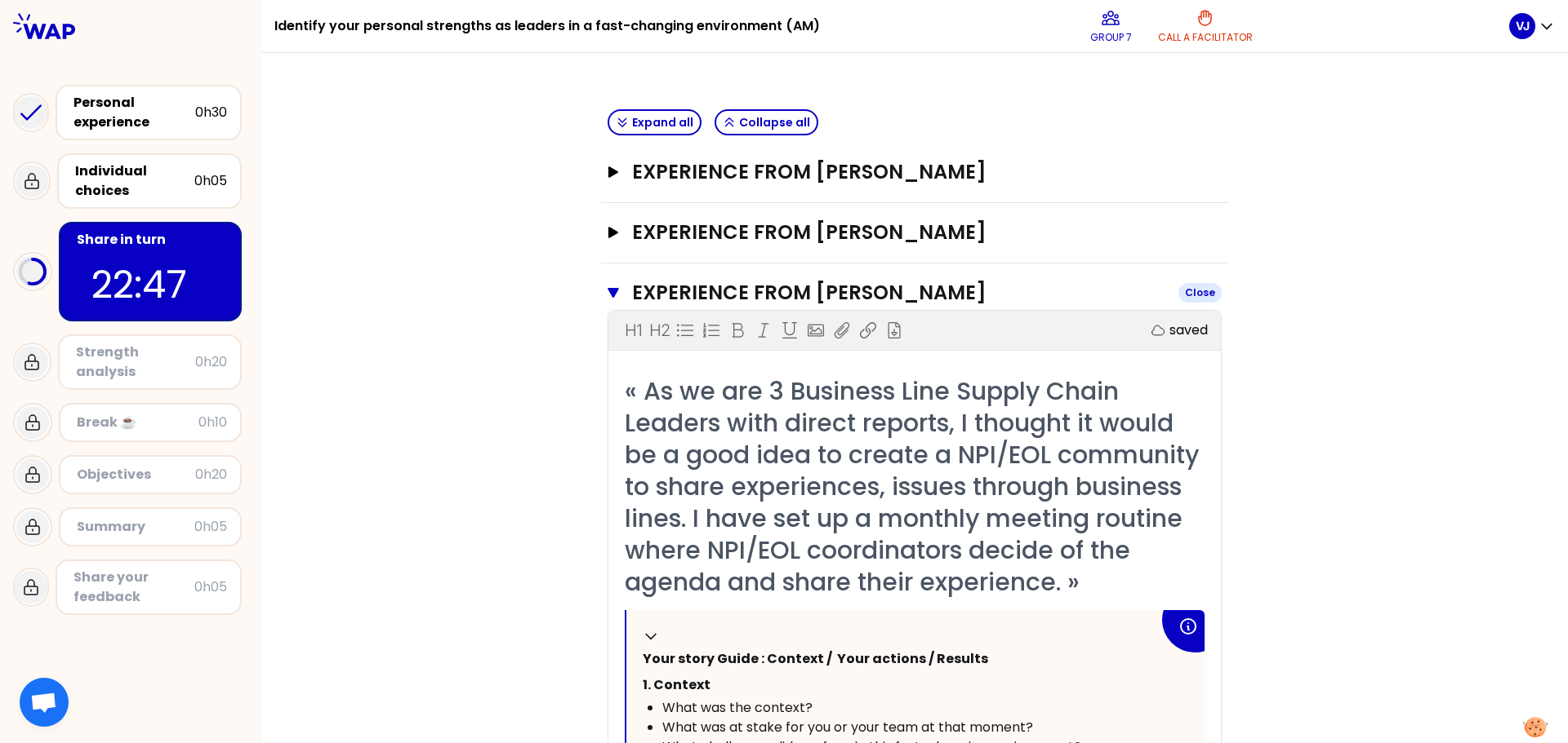
click at [614, 292] on button "Experience from [PERSON_NAME] Close" at bounding box center [915, 293] width 614 height 26
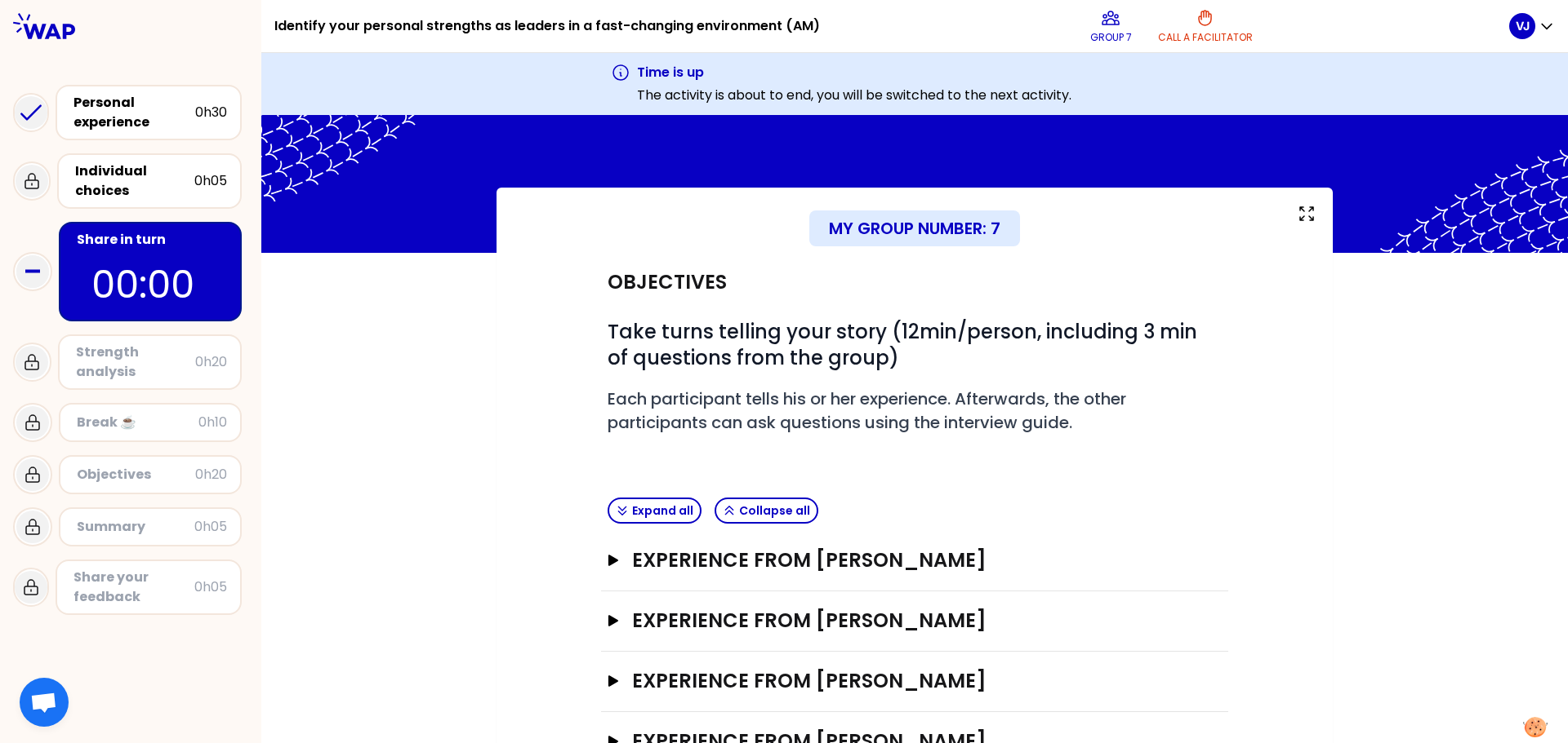
scroll to position [81, 0]
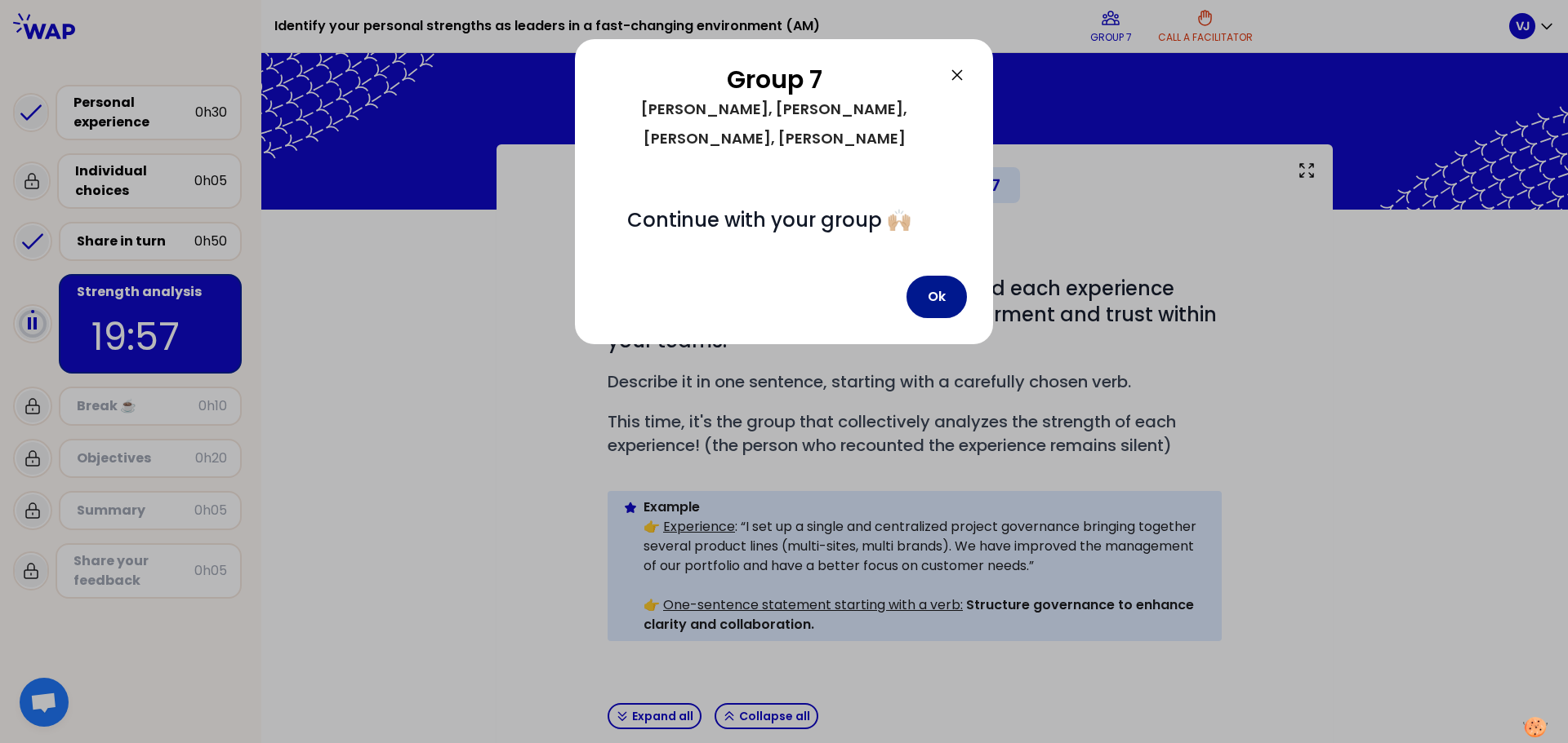
click at [937, 276] on button "Ok" at bounding box center [937, 297] width 61 height 42
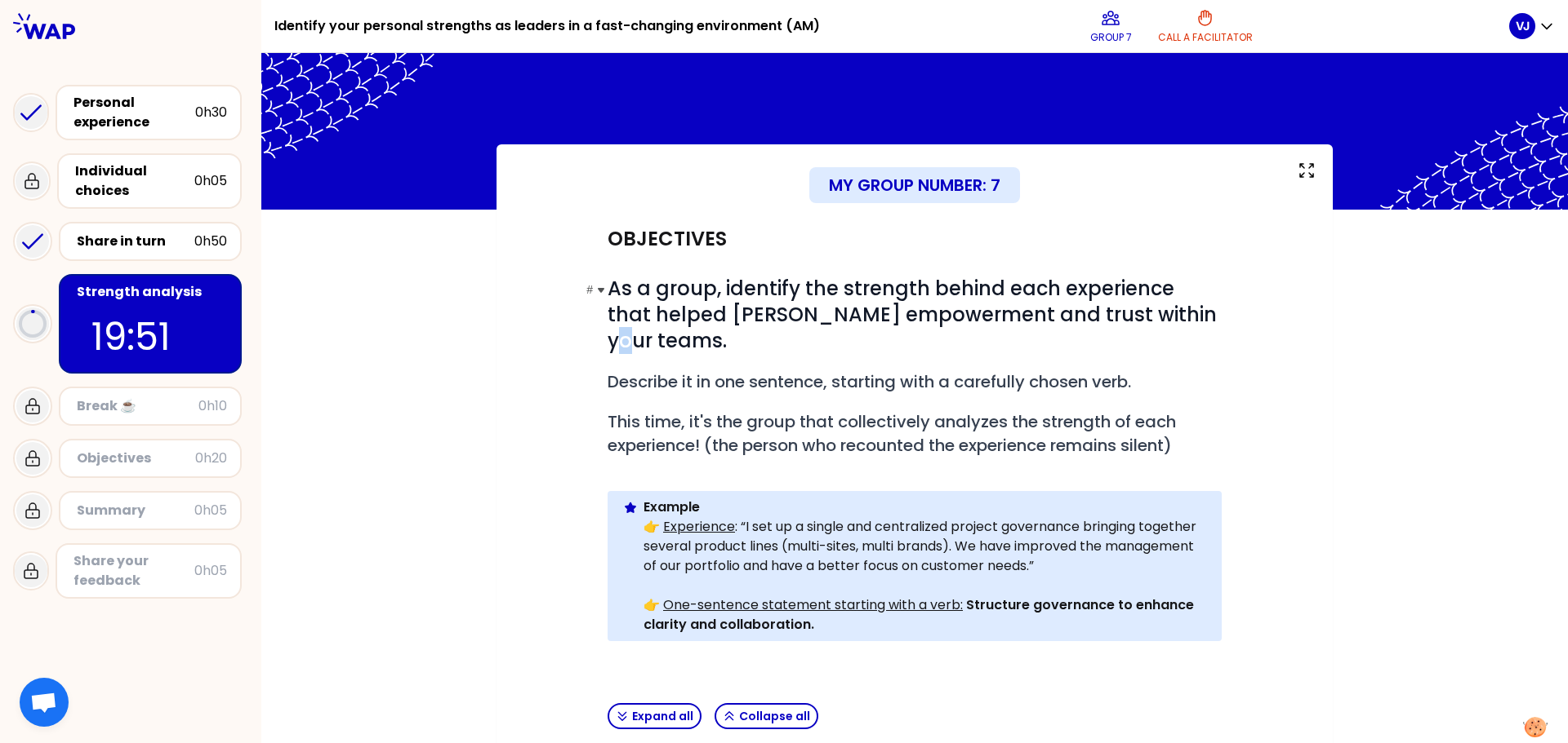
drag, startPoint x: 1154, startPoint y: 312, endPoint x: 1123, endPoint y: 308, distance: 31.3
click at [1123, 308] on span "As a group, identify the strength behind each experience that helped [PERSON_NA…" at bounding box center [915, 315] width 614 height 79
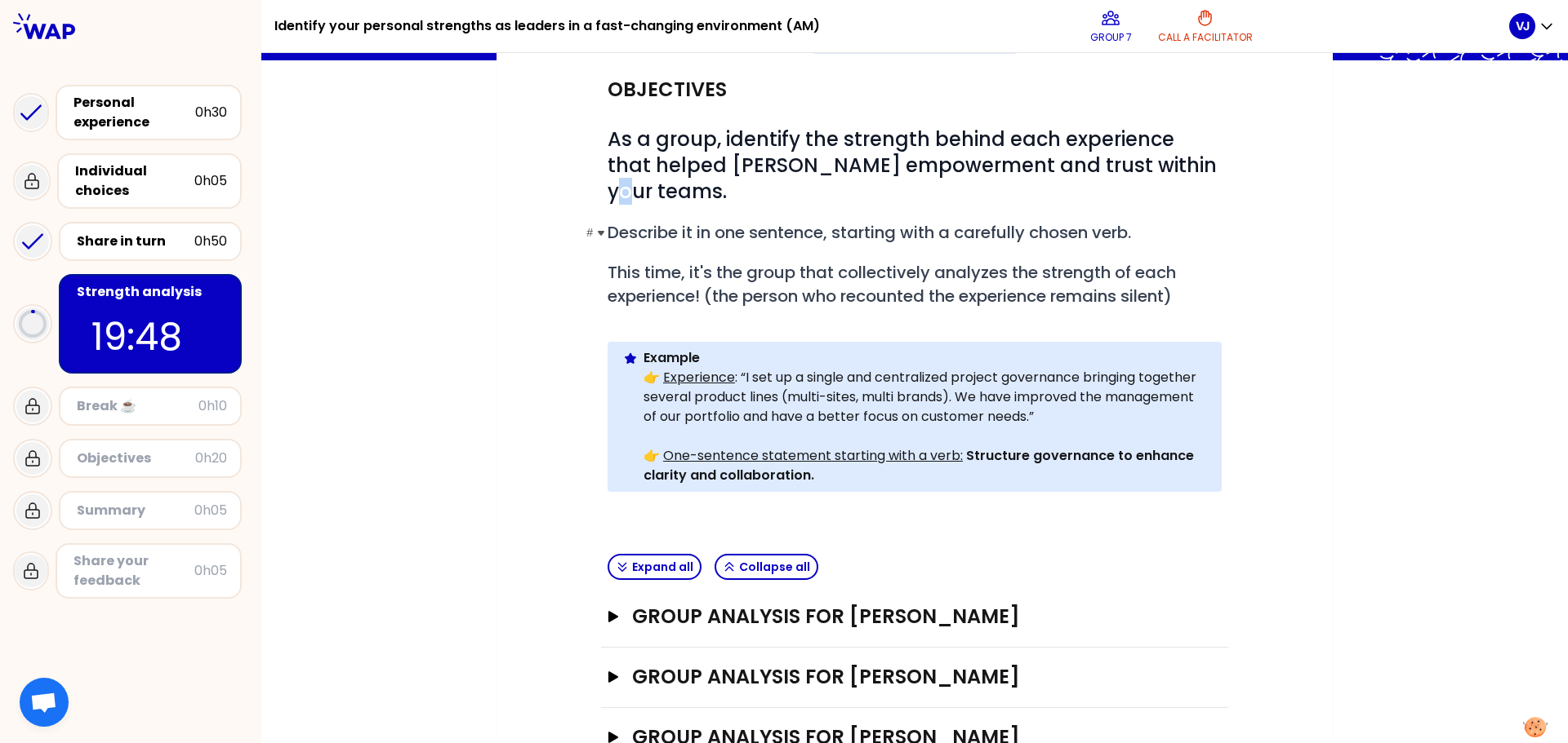
scroll to position [241, 0]
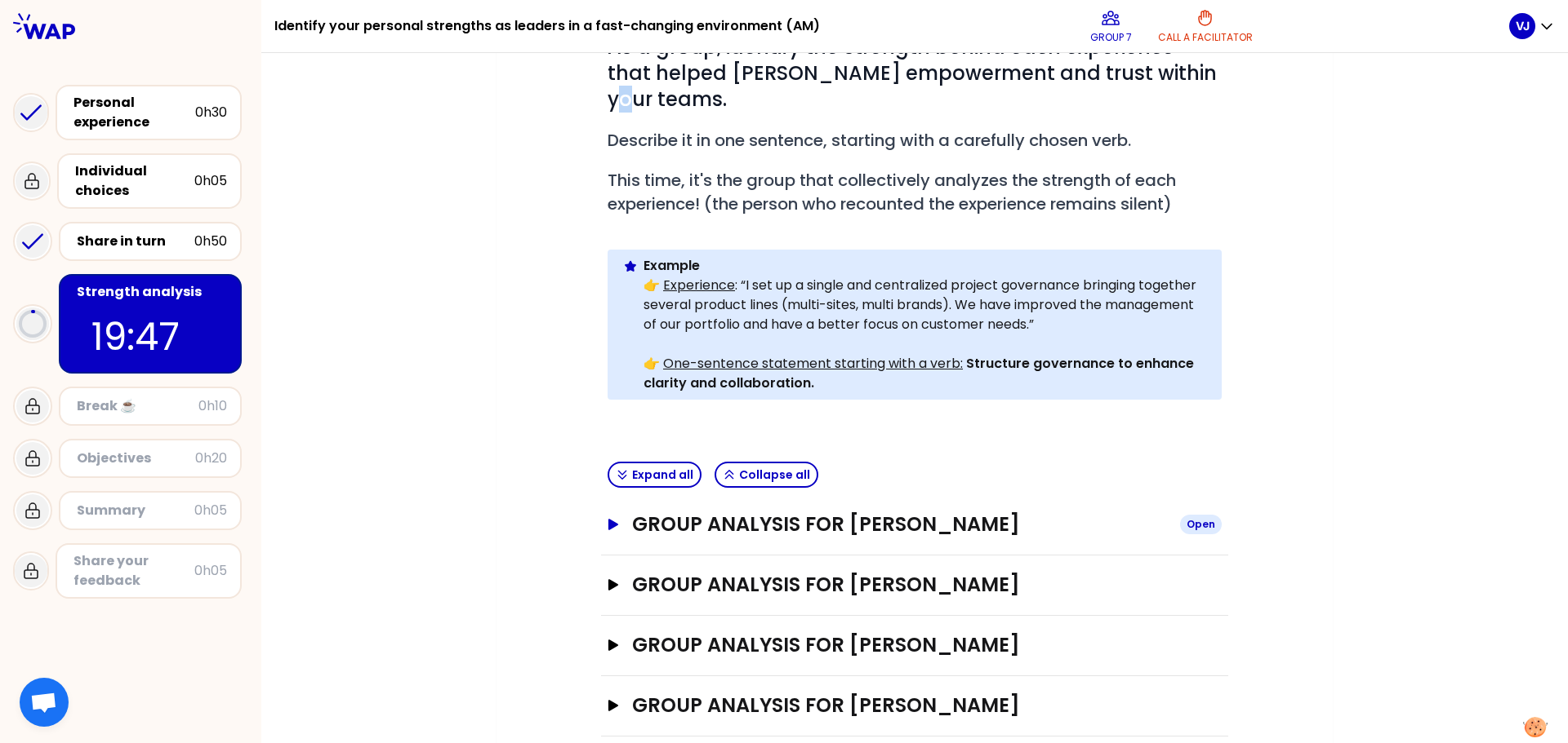
click at [608, 519] on icon "button" at bounding box center [614, 525] width 10 height 12
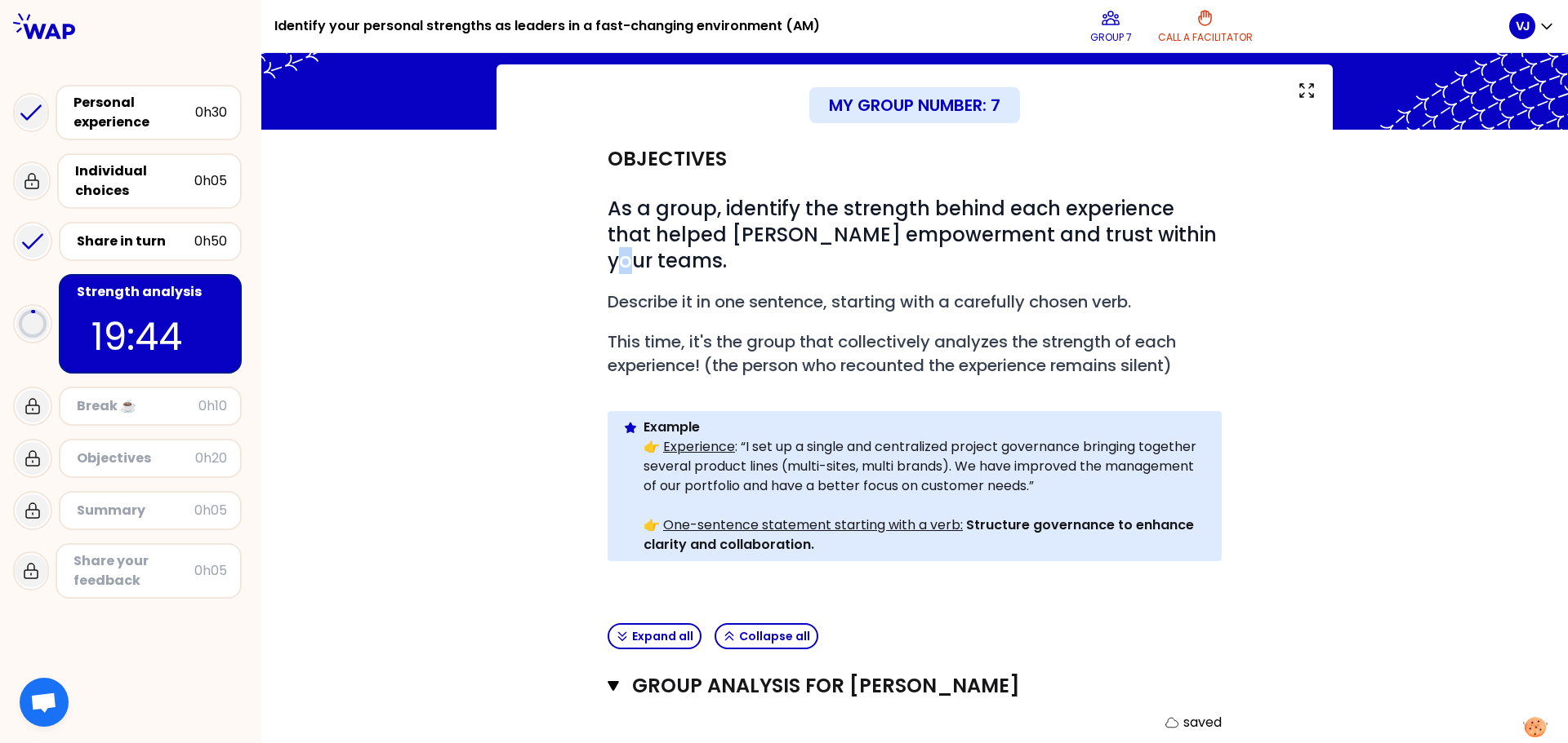
scroll to position [78, 0]
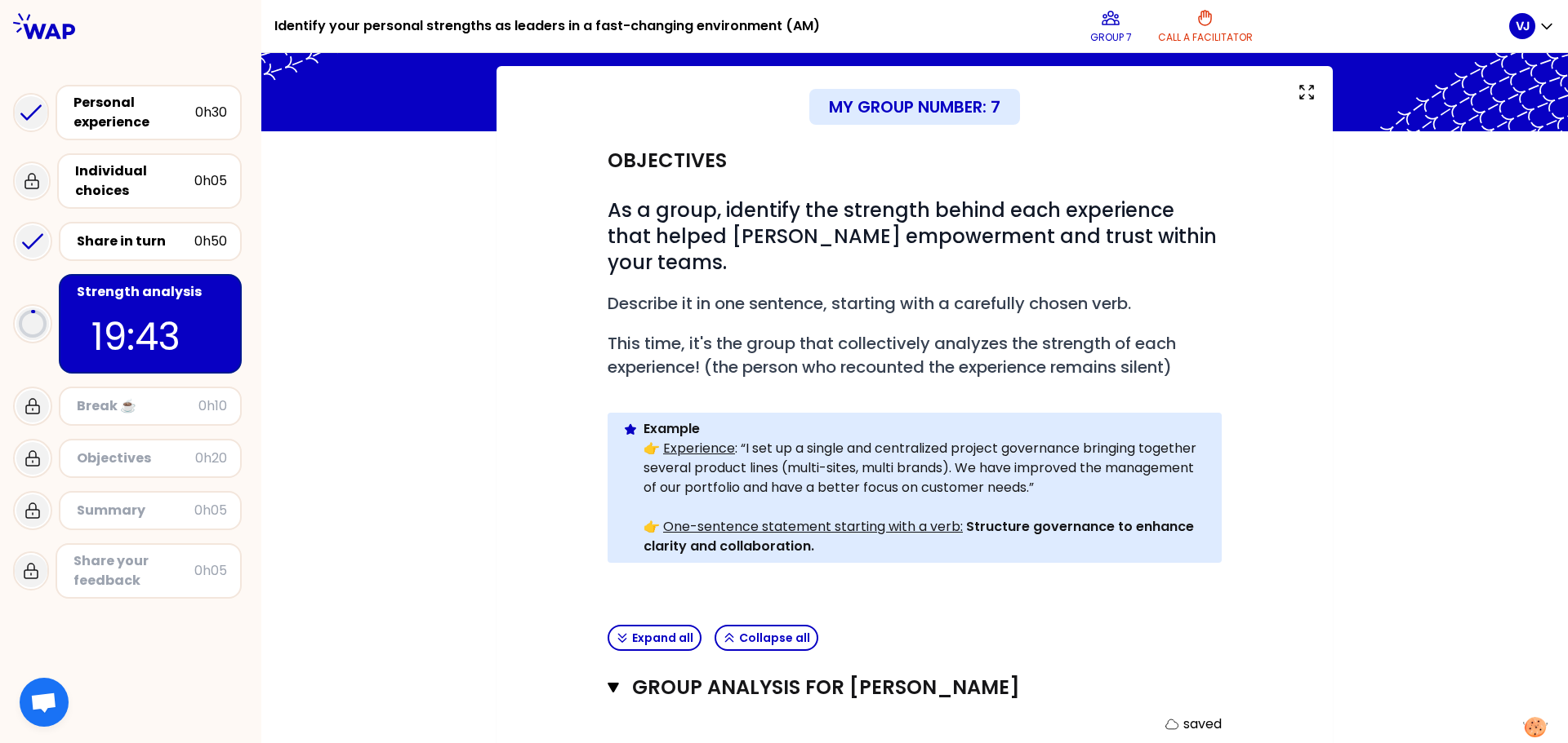
click at [1224, 250] on div "Objectives # As a group, identify the strength behind each experience that help…" at bounding box center [914, 648] width 770 height 1033
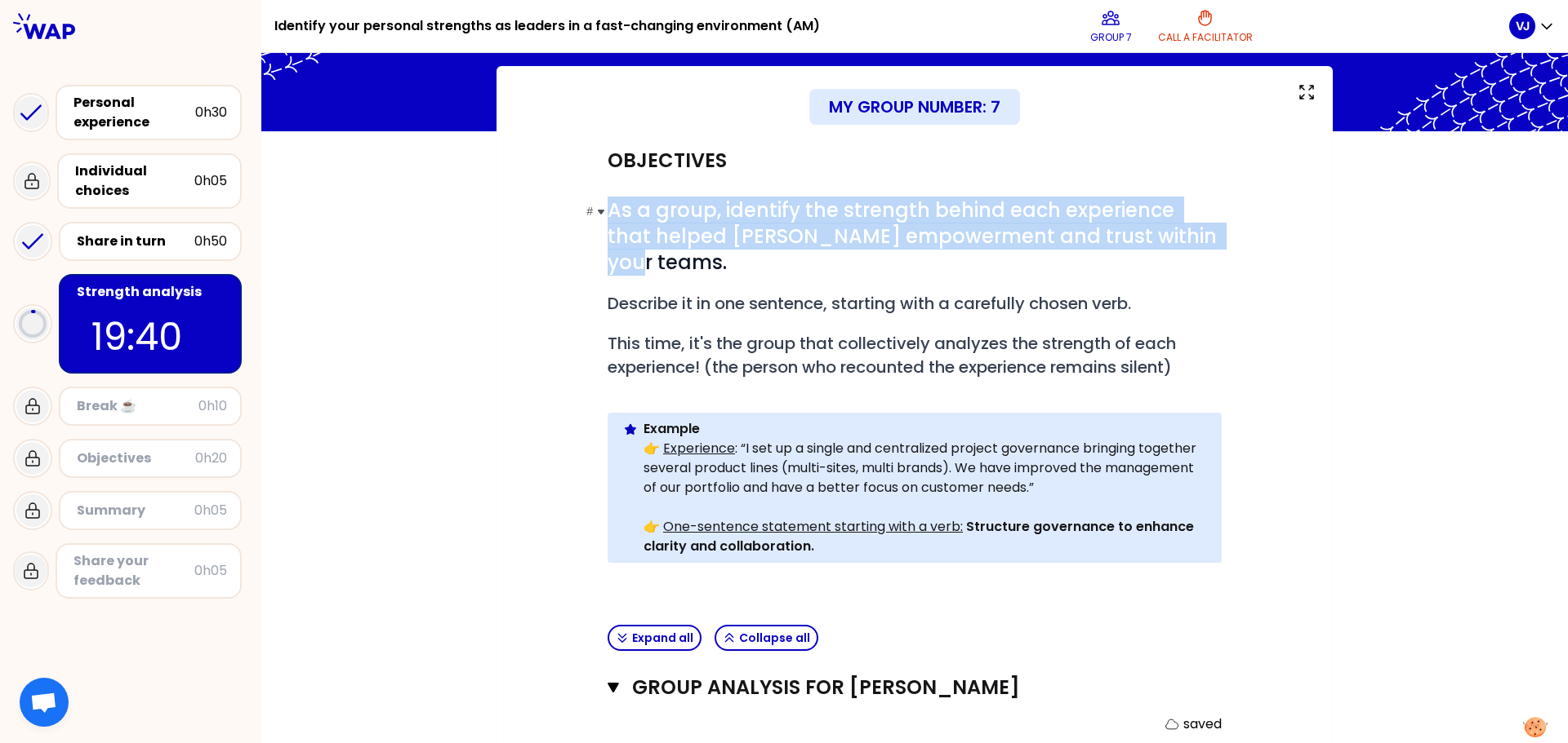
drag, startPoint x: 1156, startPoint y: 236, endPoint x: 602, endPoint y: 213, distance: 554.5
click at [608, 213] on span "As a group, identify the strength behind each experience that helped [PERSON_NA…" at bounding box center [915, 236] width 614 height 79
copy span "As a group, identify the strength behind each experience that helped [PERSON_NA…"
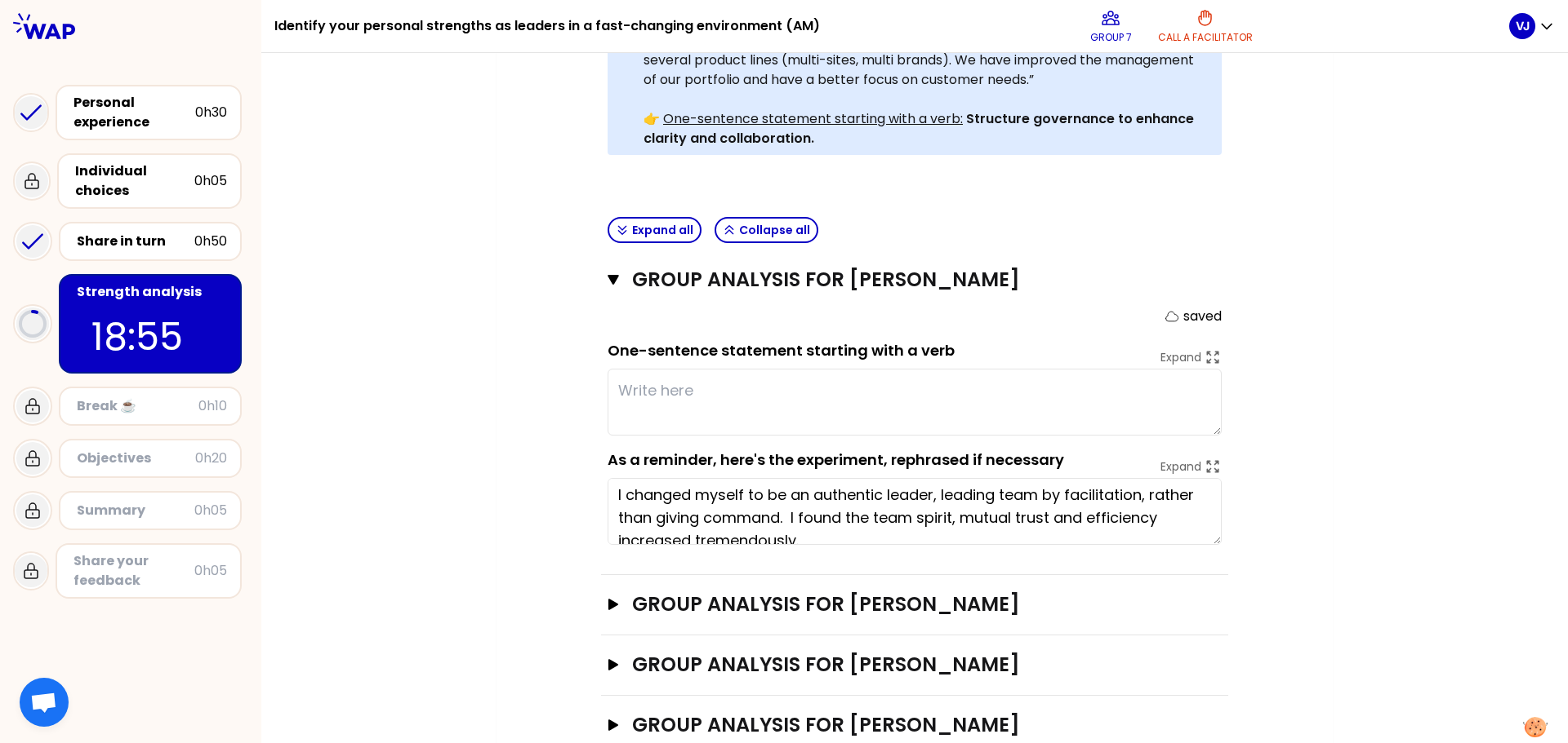
scroll to position [0, 0]
click at [790, 369] on textarea at bounding box center [915, 401] width 614 height 67
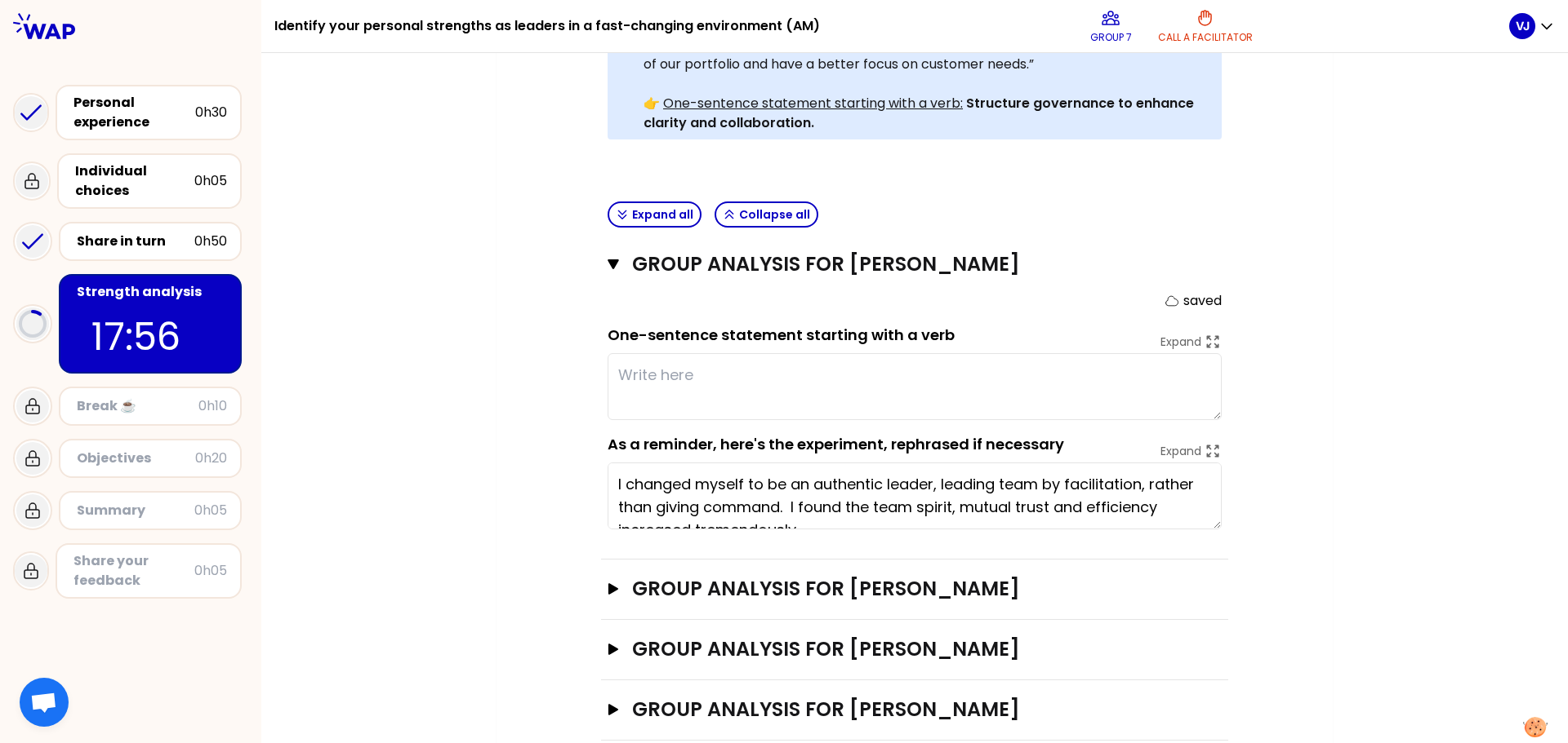
scroll to position [506, 0]
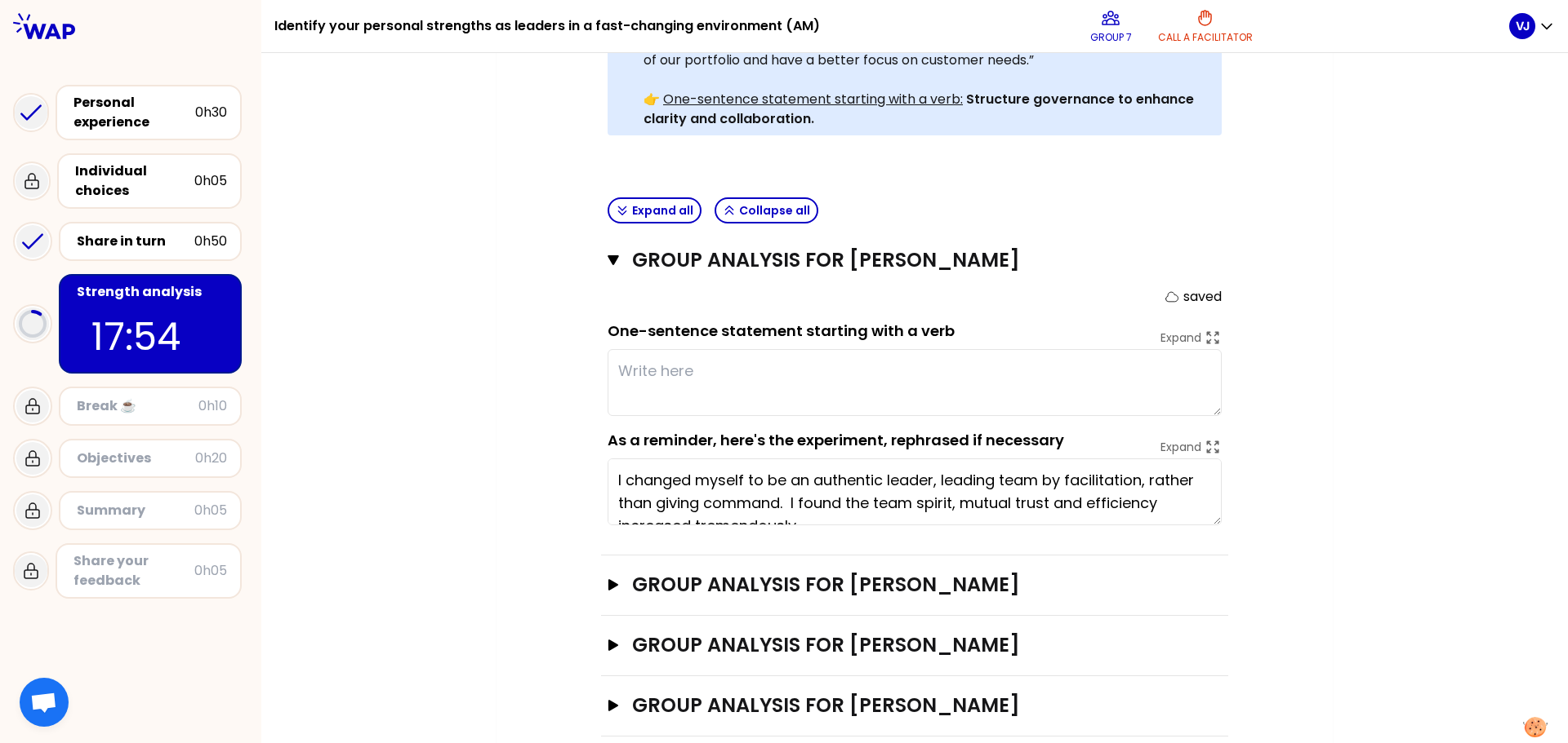
click at [1217, 501] on div "Group analysis for [PERSON_NAME] Close saved One-sentence statement starting wi…" at bounding box center [914, 393] width 627 height 325
click at [1214, 493] on textarea "I changed myself to be an authentic leader, leading team by facilitation, rathe…" at bounding box center [915, 492] width 614 height 67
click at [1209, 490] on textarea "I changed myself to be an authentic leader, leading team by facilitation, rathe…" at bounding box center [915, 492] width 614 height 67
click at [898, 477] on textarea "I changed myself to be an authentic leader, leading team by facilitation, rathe…" at bounding box center [915, 492] width 614 height 67
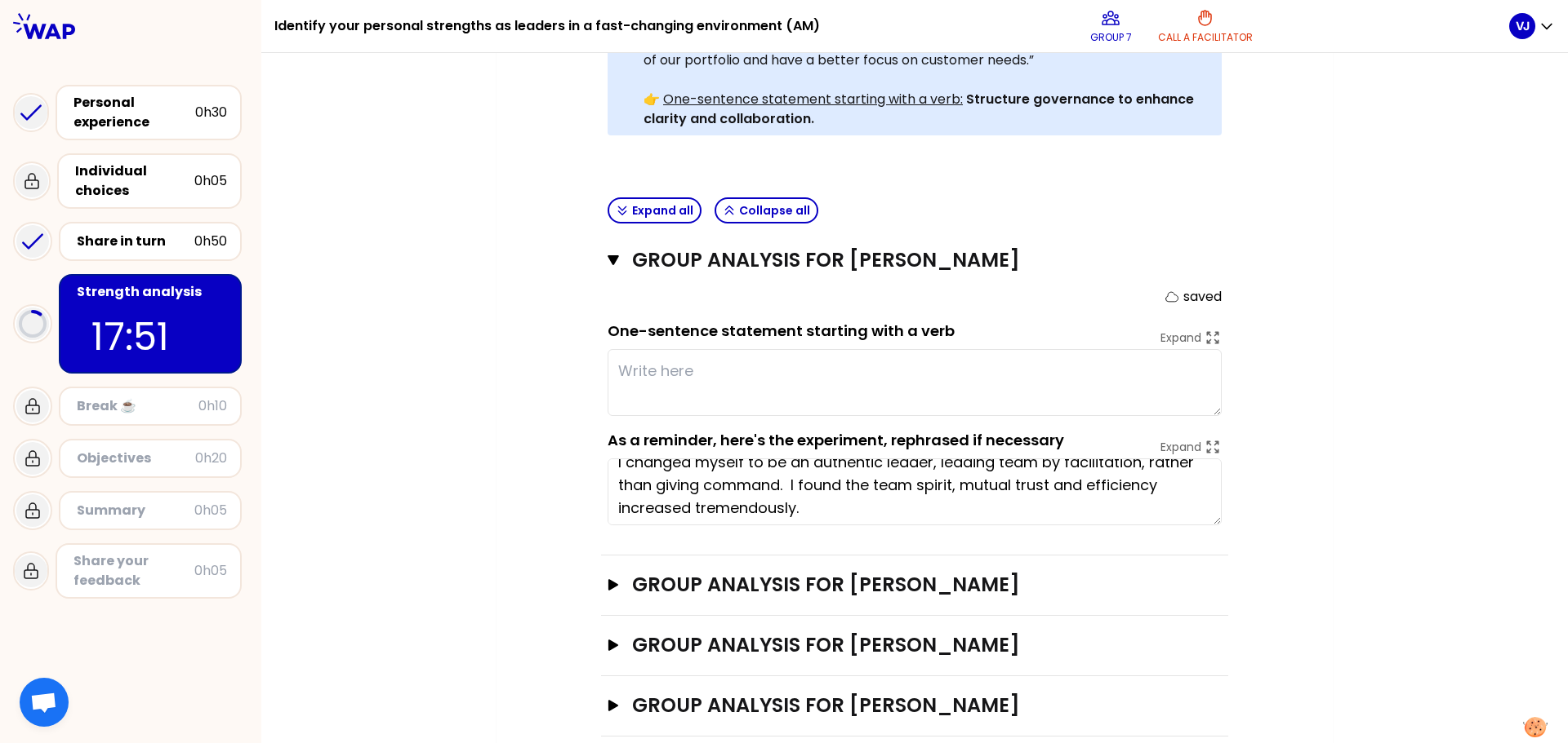
scroll to position [23, 0]
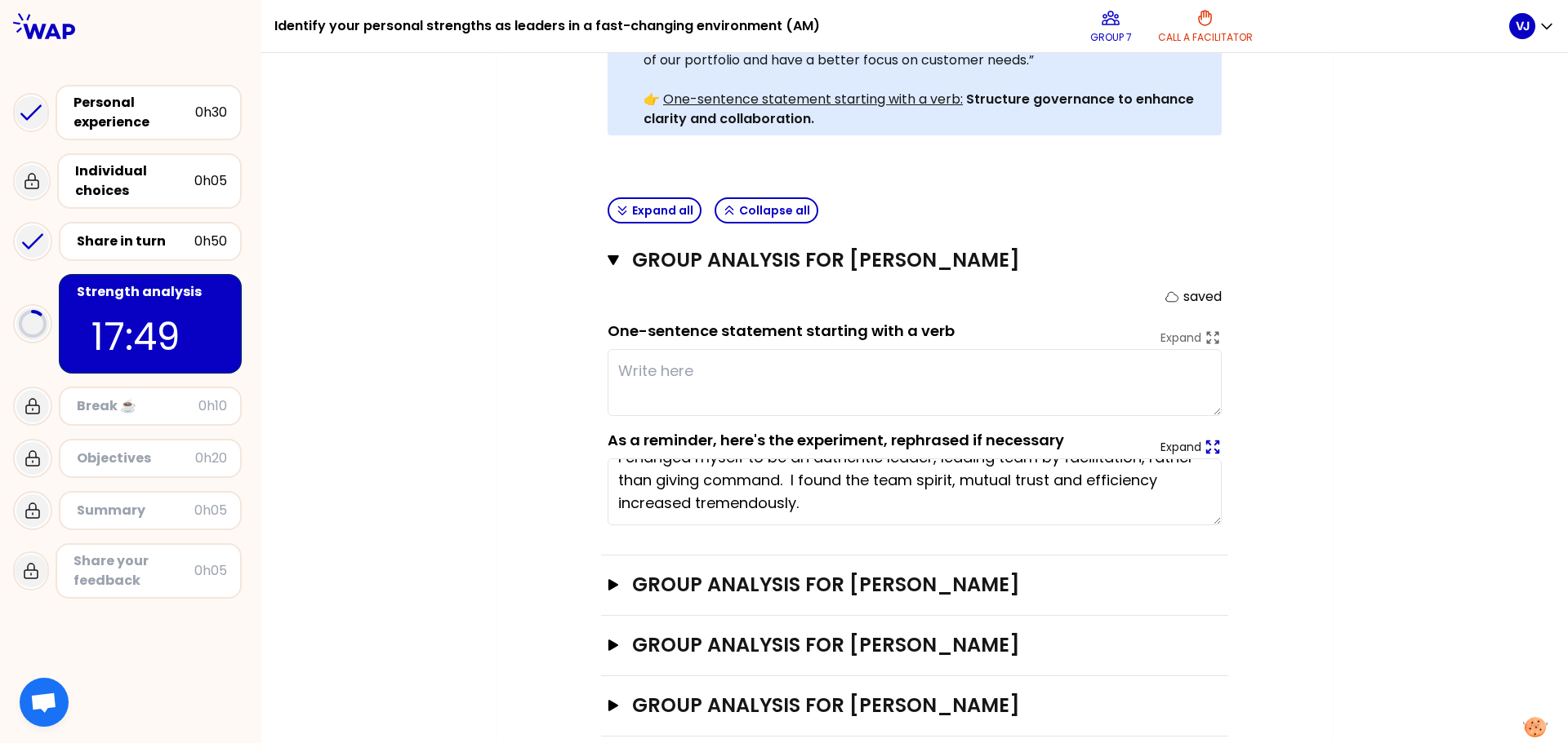
click at [1208, 439] on icon at bounding box center [1212, 447] width 18 height 18
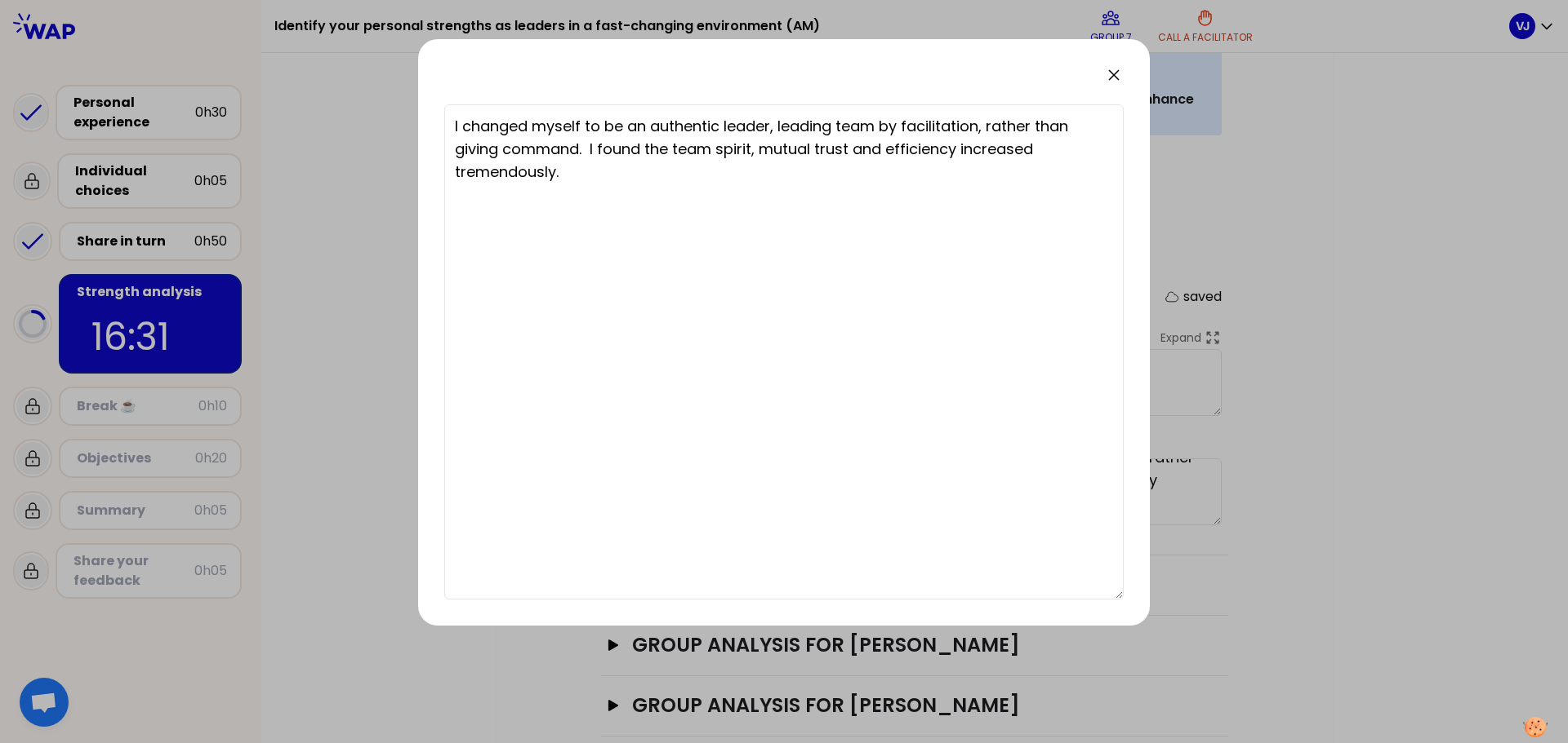
type textarea "Em"
type textarea "Changed from directing to collective team support, and used emotional intellige…"
click at [1109, 70] on icon at bounding box center [1114, 75] width 10 height 10
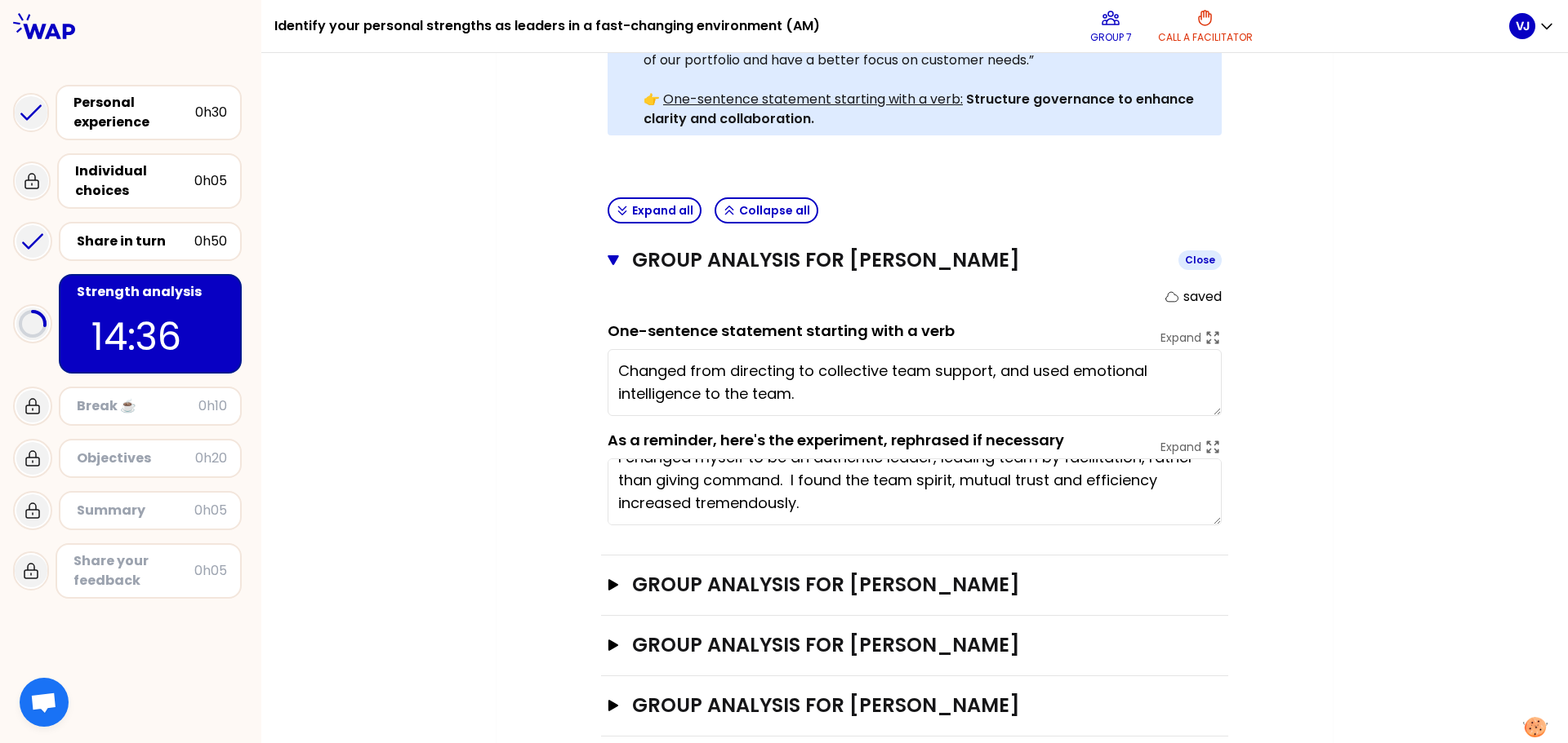
click at [608, 256] on icon "button" at bounding box center [614, 261] width 12 height 10
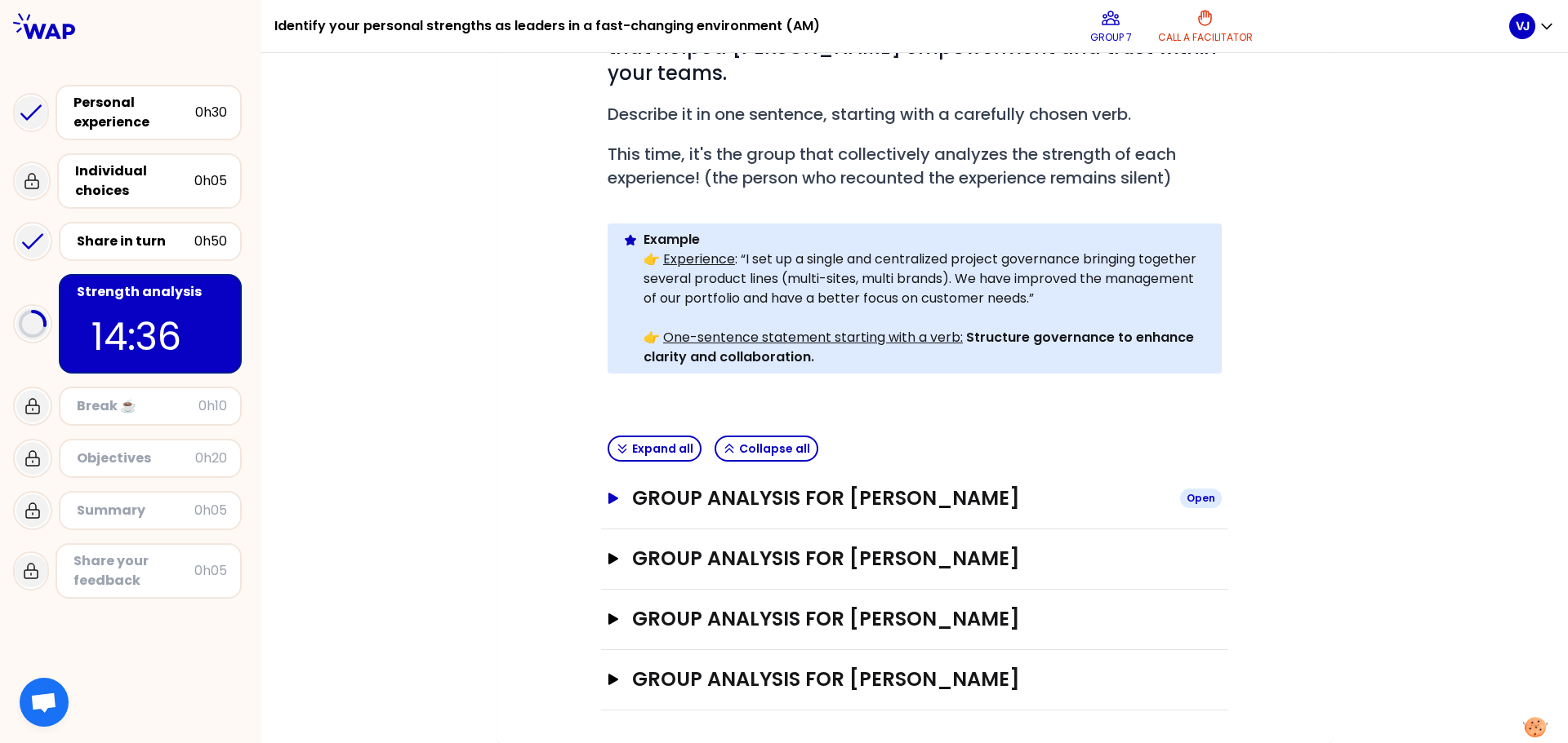
scroll to position [241, 0]
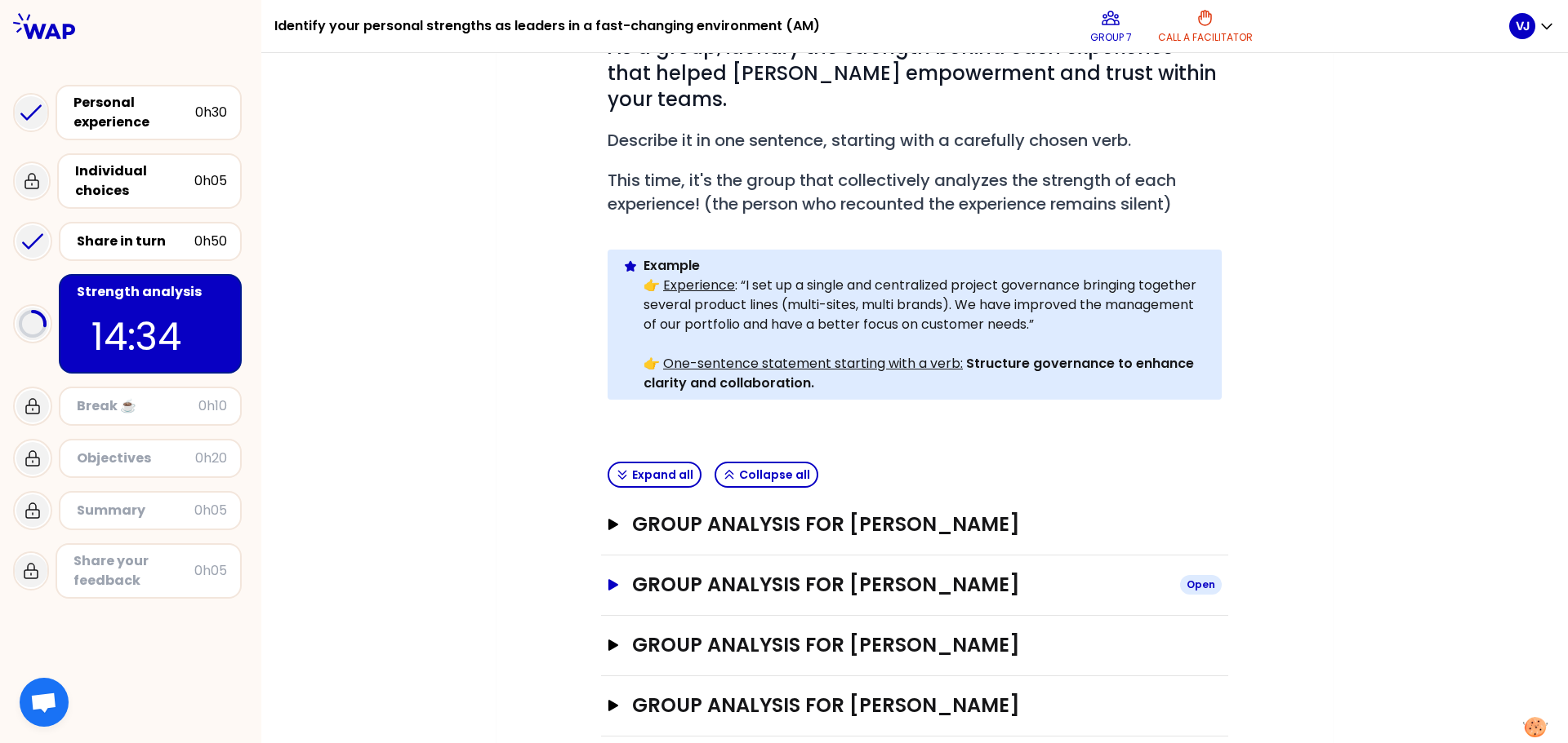
click at [613, 579] on icon "button" at bounding box center [613, 585] width 13 height 12
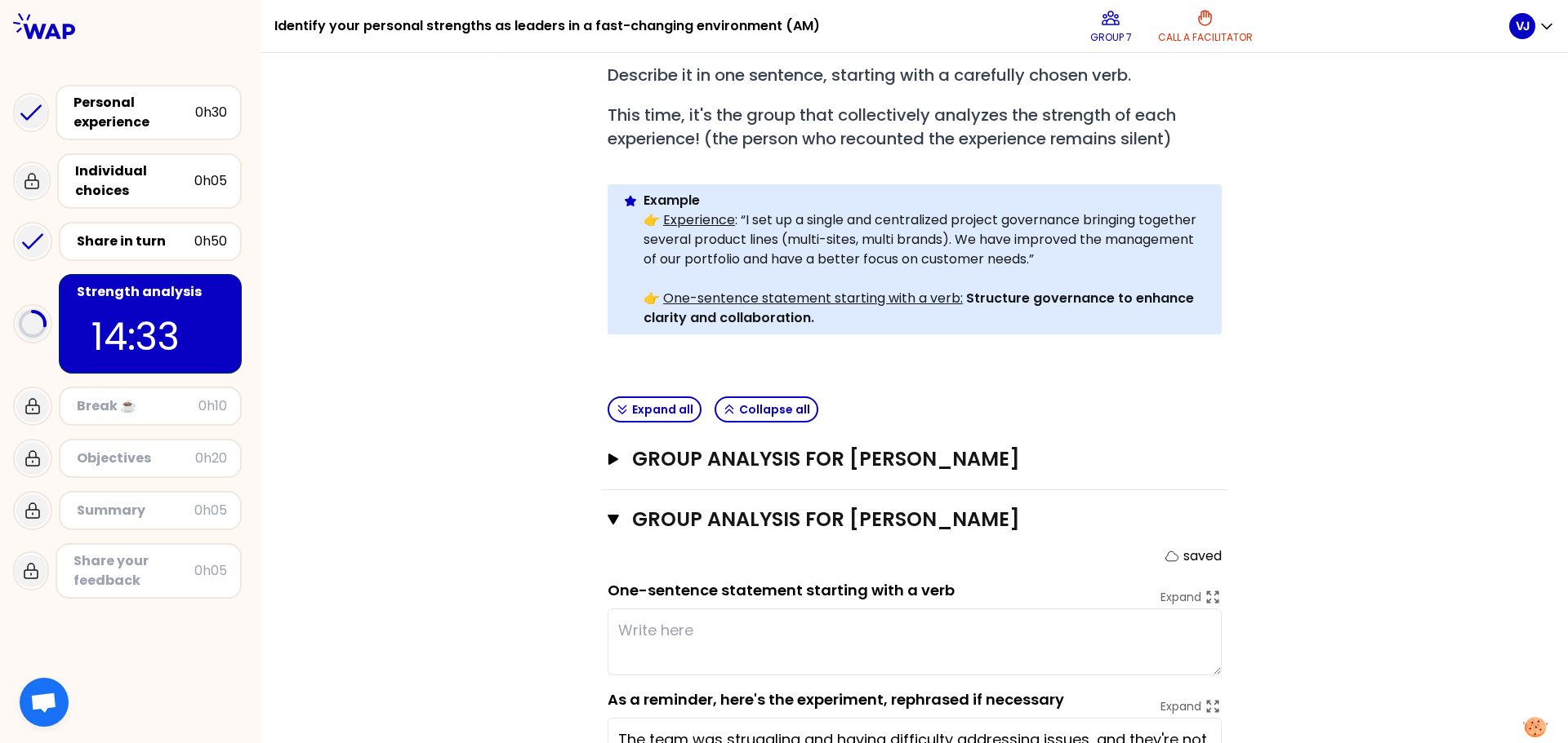
scroll to position [506, 0]
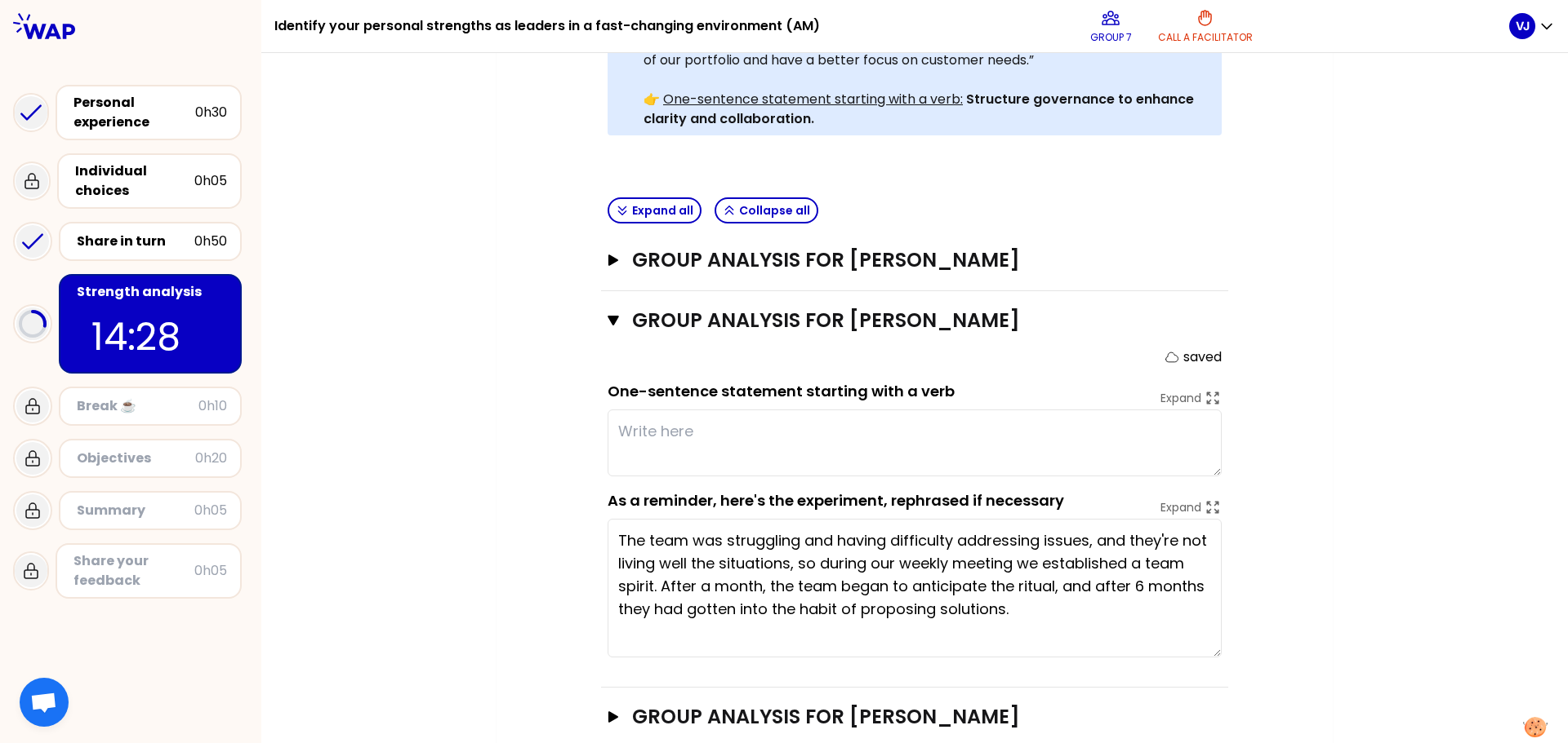
drag, startPoint x: 1210, startPoint y: 553, endPoint x: 1212, endPoint y: 624, distance: 71.0
click at [1213, 624] on textarea "The team was struggling and having difficulty addressing issues, and they're no…" at bounding box center [915, 588] width 614 height 138
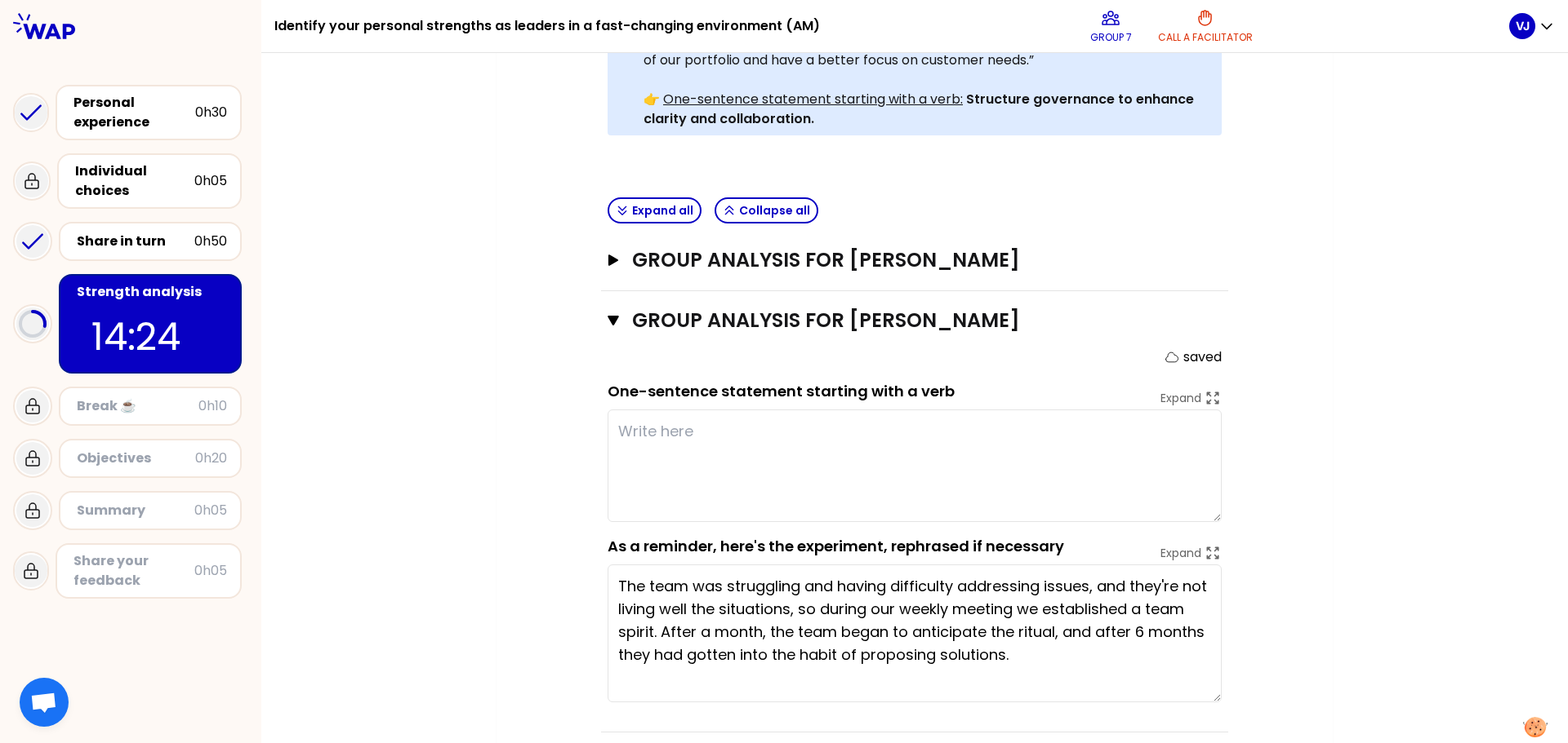
drag, startPoint x: 1209, startPoint y: 445, endPoint x: 1210, endPoint y: 491, distance: 46.0
click at [1210, 491] on textarea at bounding box center [915, 466] width 614 height 113
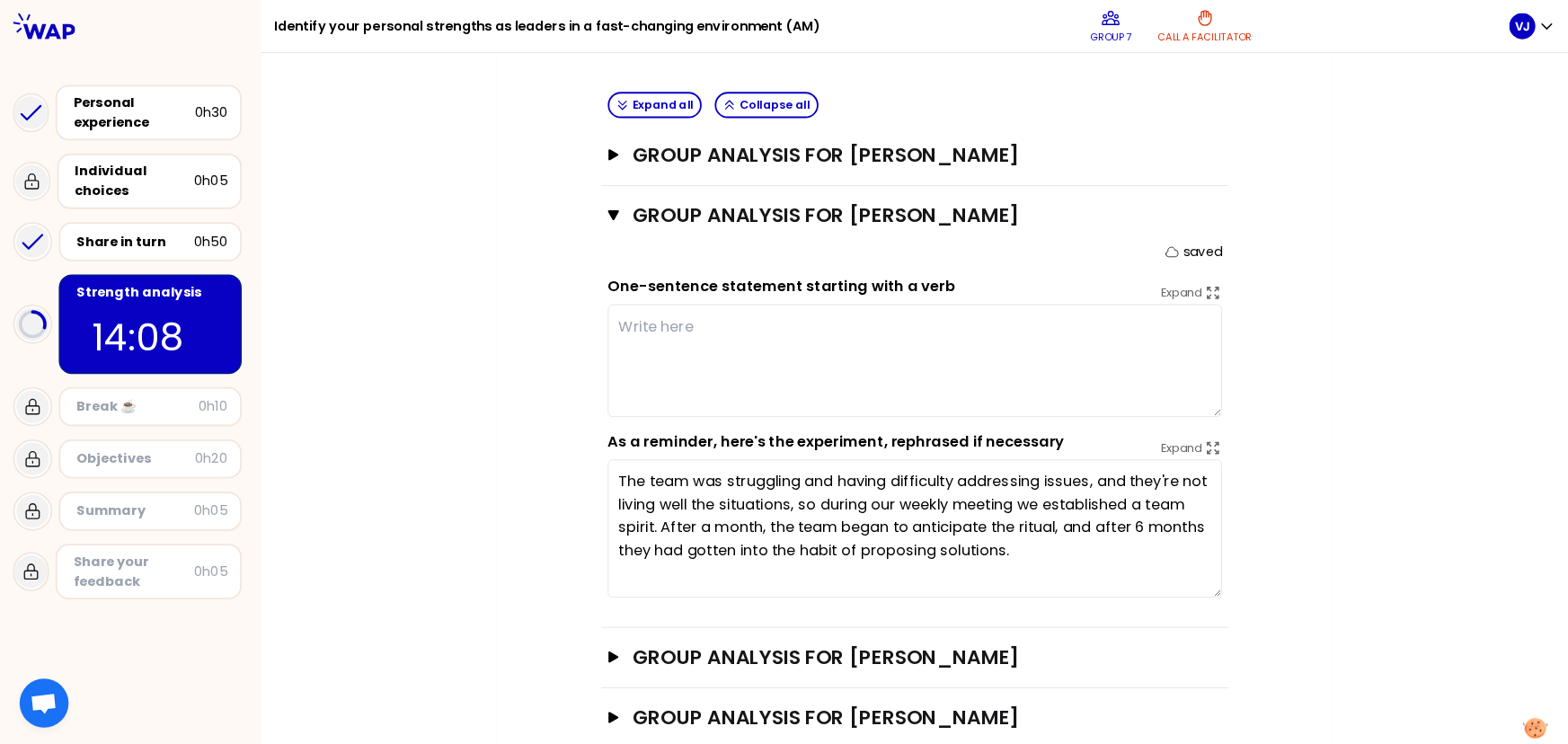
scroll to position [685, 0]
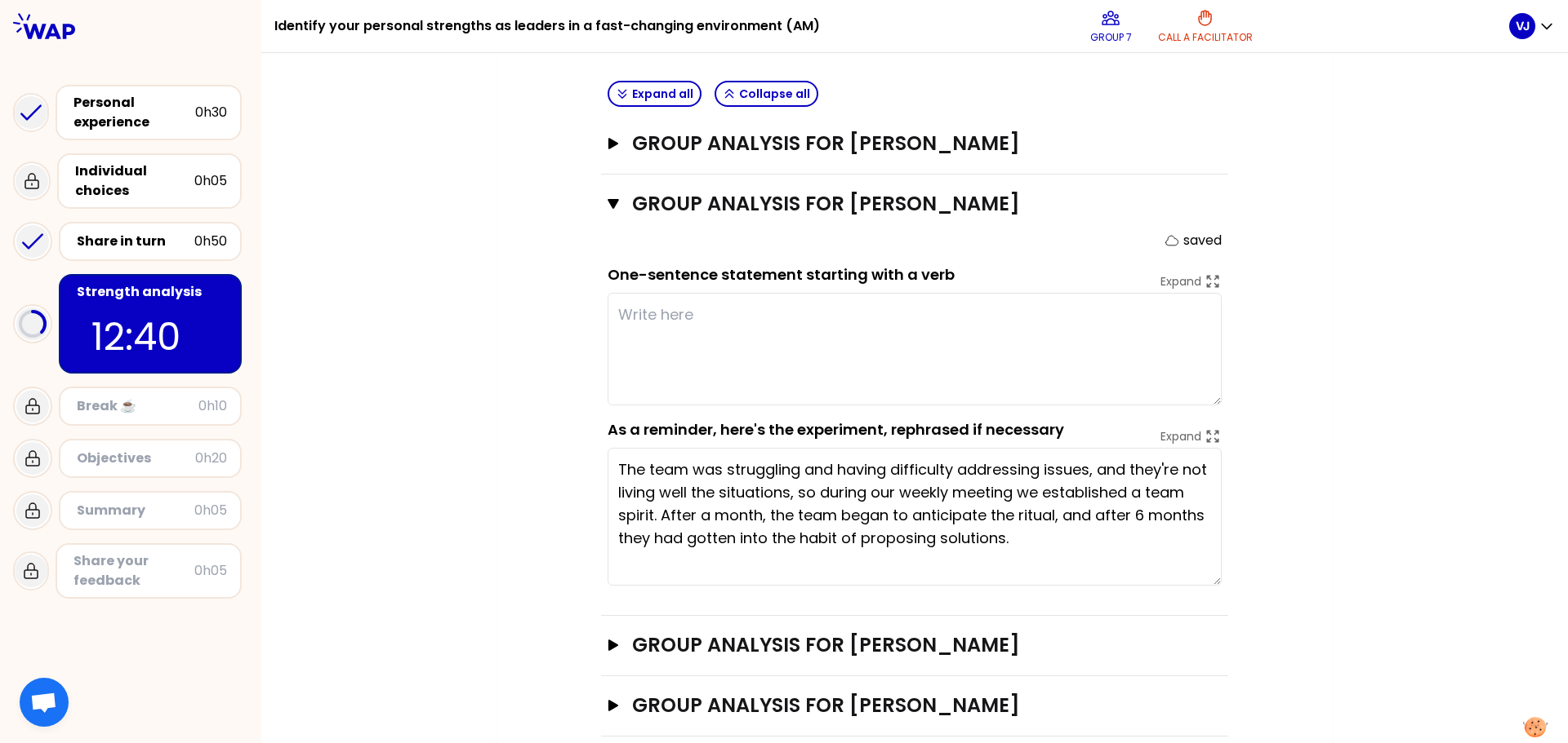
click at [1100, 342] on textarea at bounding box center [915, 349] width 614 height 113
click at [720, 299] on textarea at bounding box center [915, 349] width 614 height 113
click at [628, 293] on textarea at bounding box center [915, 349] width 614 height 113
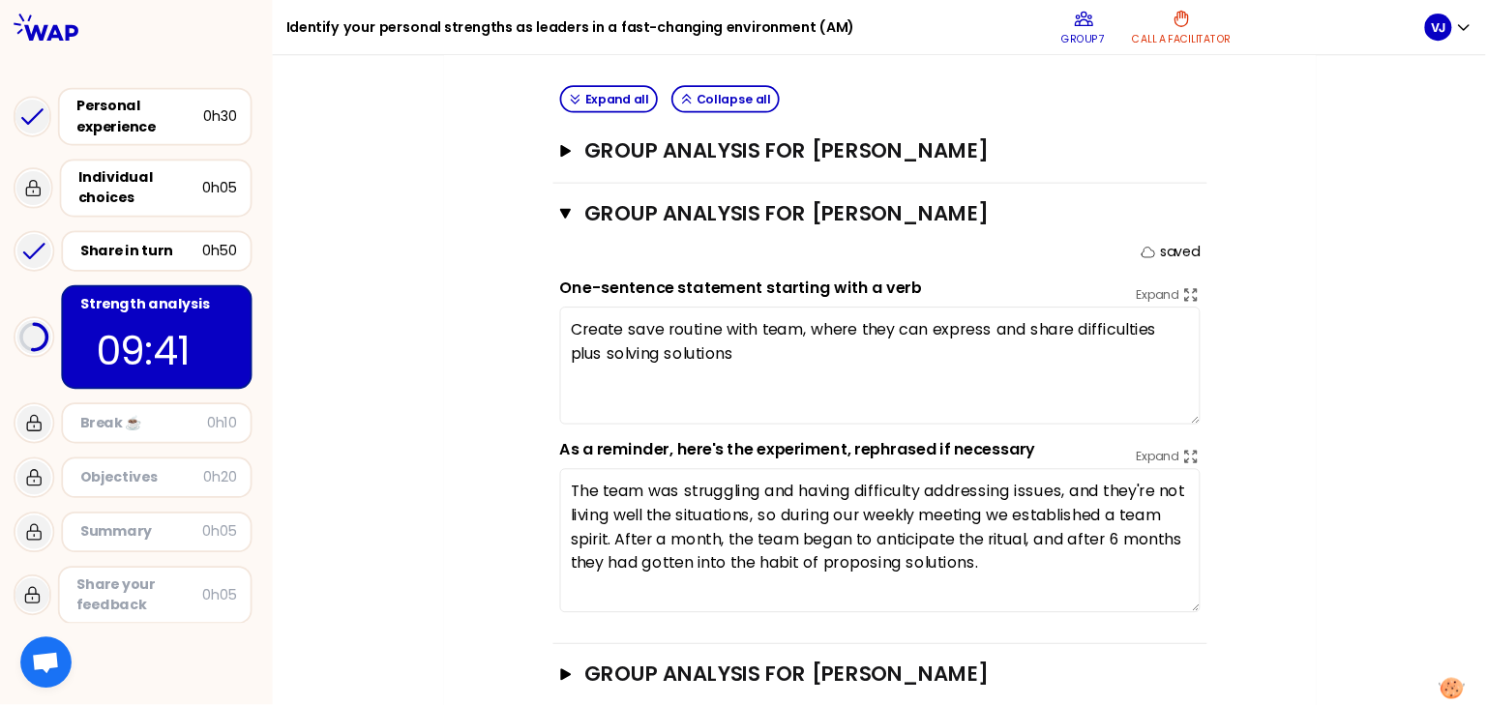
scroll to position [737, 0]
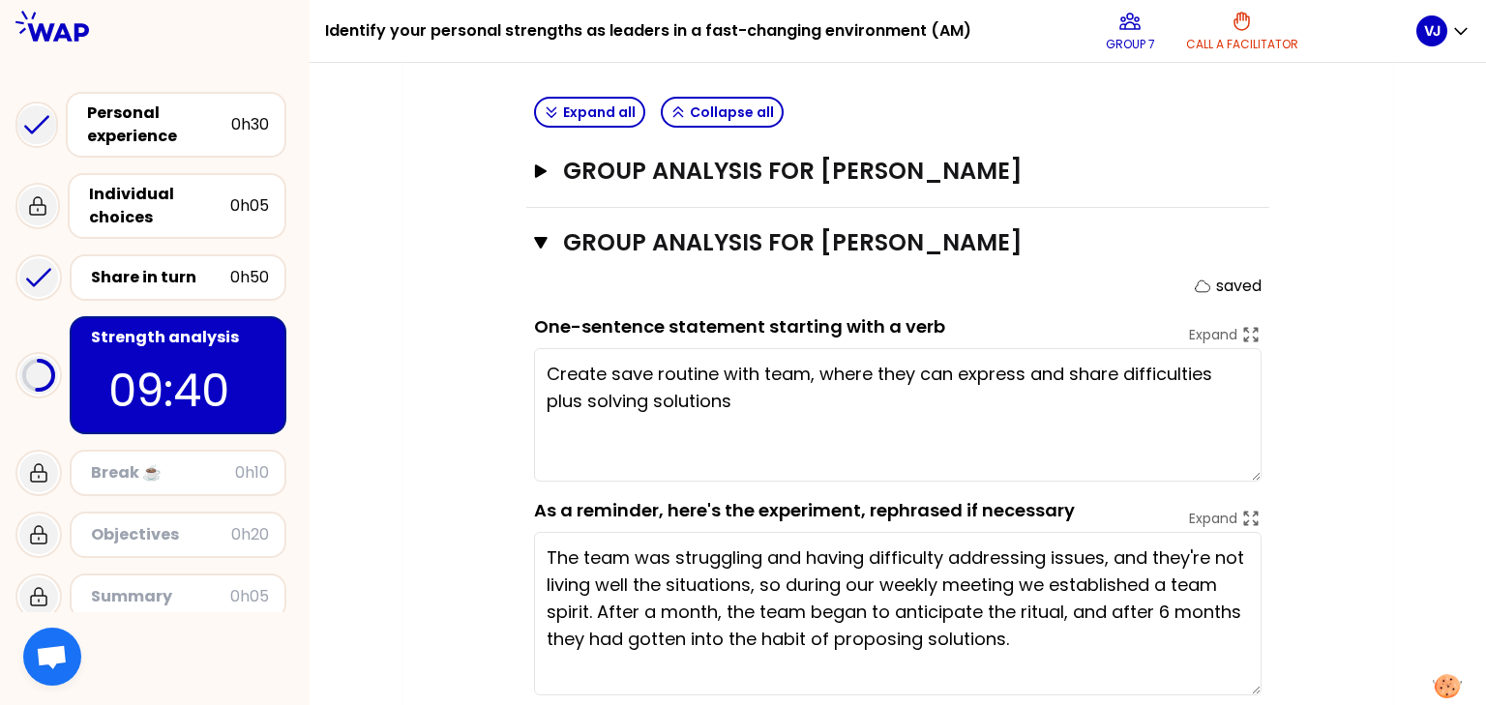
click at [635, 348] on textarea "Create save routine with team, where they can express and share difficulties pl…" at bounding box center [898, 415] width 728 height 134
click at [608, 364] on textarea "Create safe routine with team, where they can express and share difficulties pl…" at bounding box center [898, 415] width 728 height 134
type textarea "Create safe routine with team, where they can express and share difficulties wi…"
click at [539, 237] on icon "button" at bounding box center [541, 243] width 14 height 12
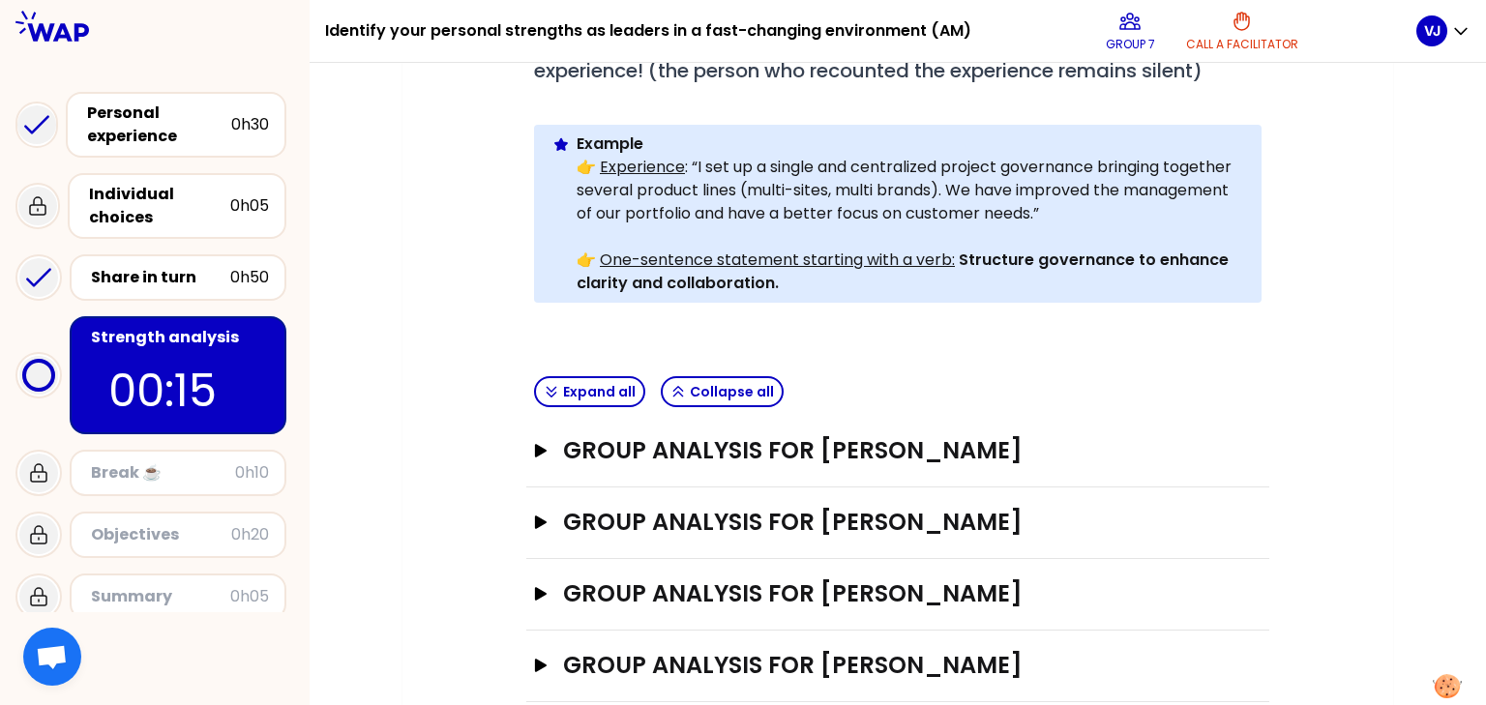
scroll to position [531, 0]
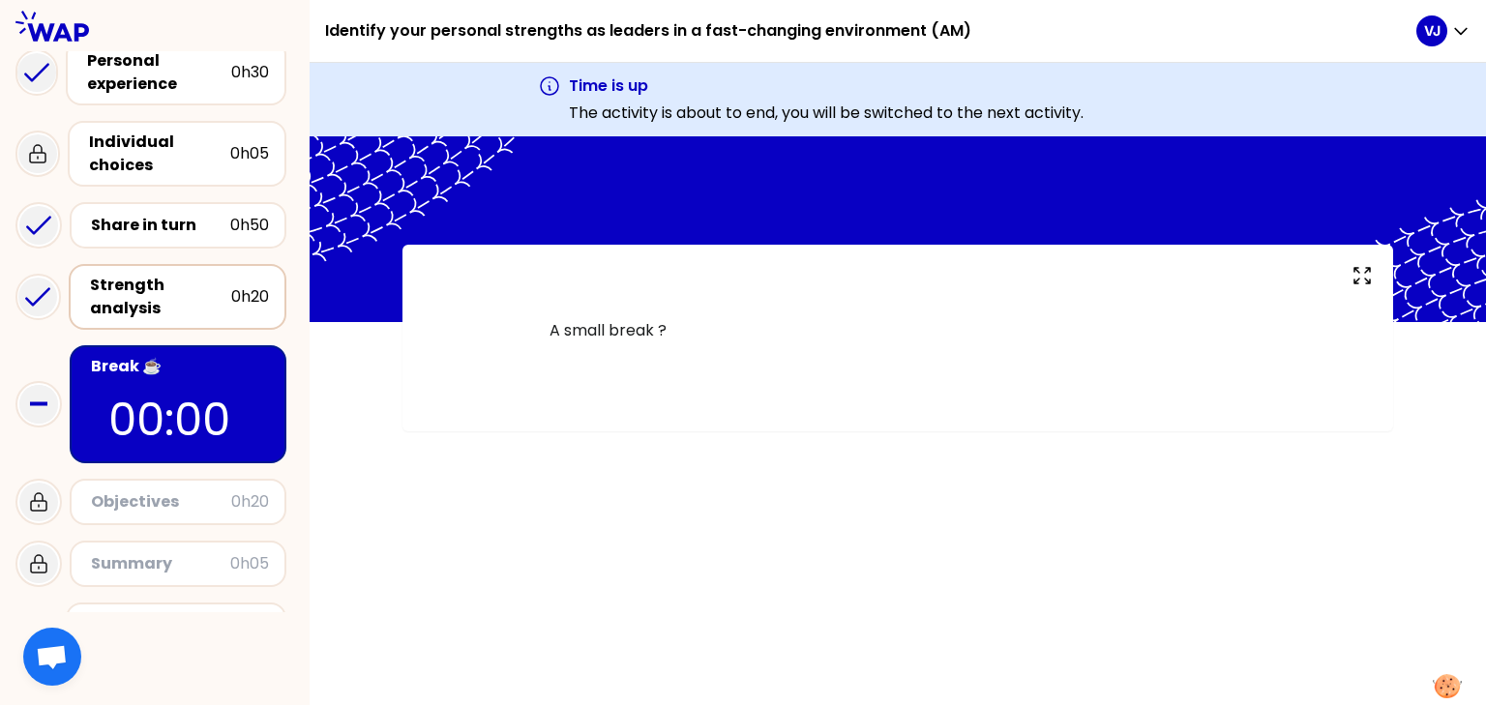
scroll to position [110, 0]
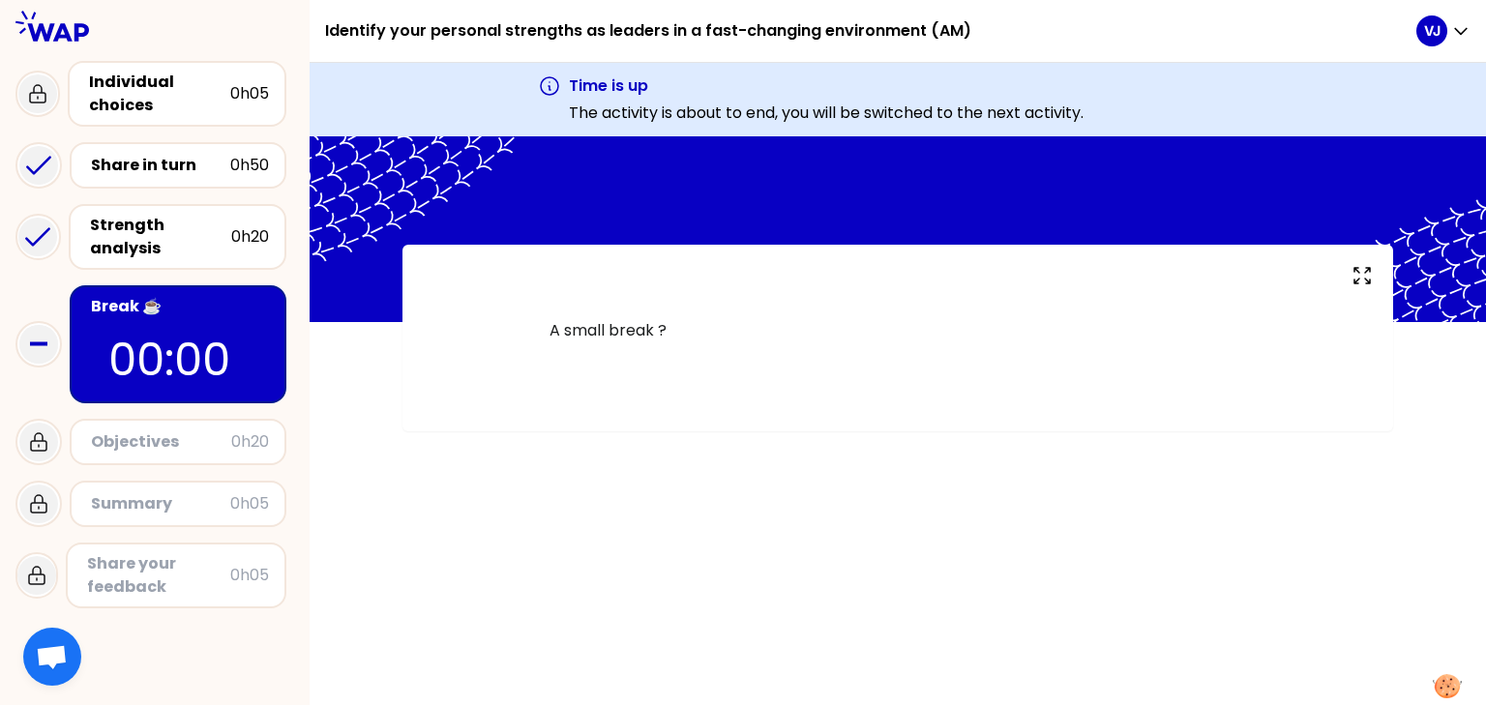
click at [40, 346] on icon at bounding box center [38, 344] width 39 height 39
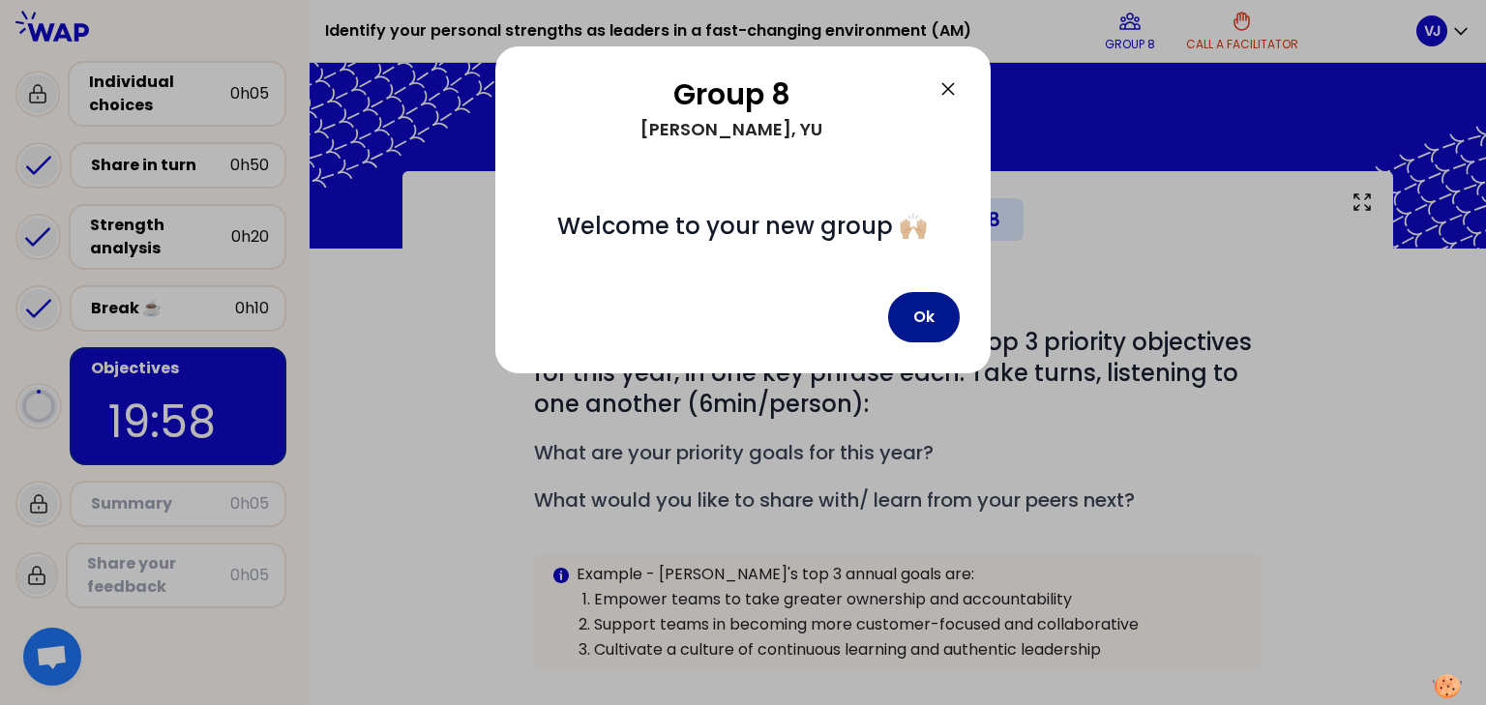
click at [929, 314] on button "Ok" at bounding box center [924, 317] width 72 height 50
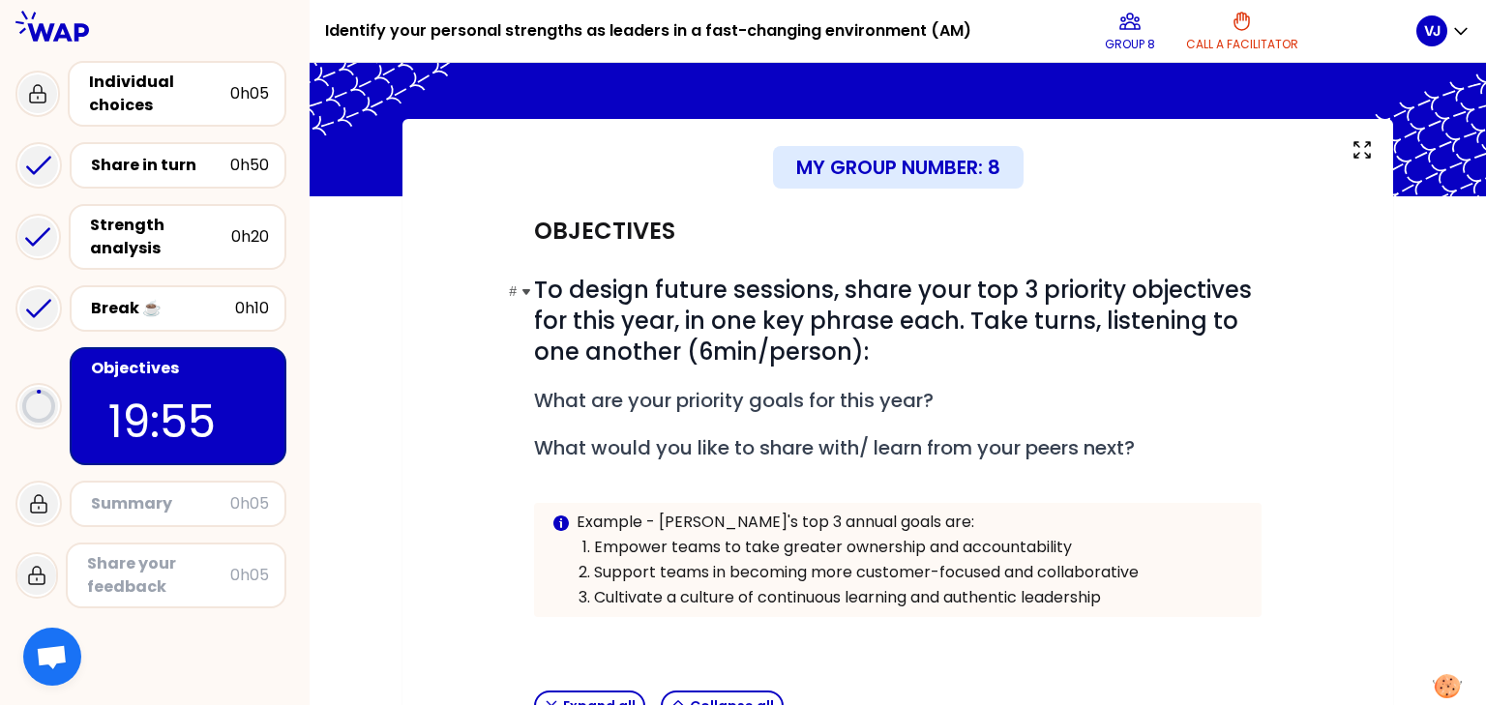
scroll to position [325, 0]
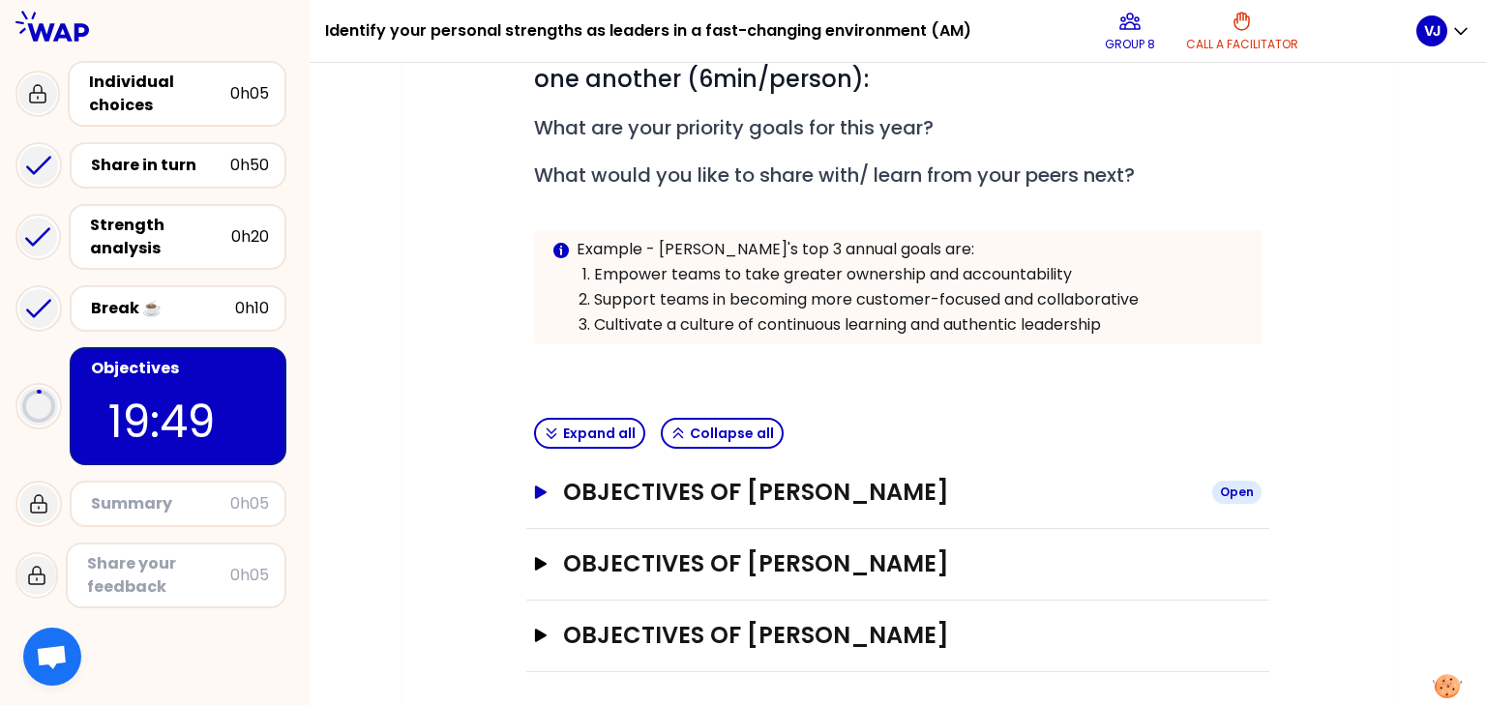
click at [539, 492] on icon "button" at bounding box center [541, 493] width 12 height 14
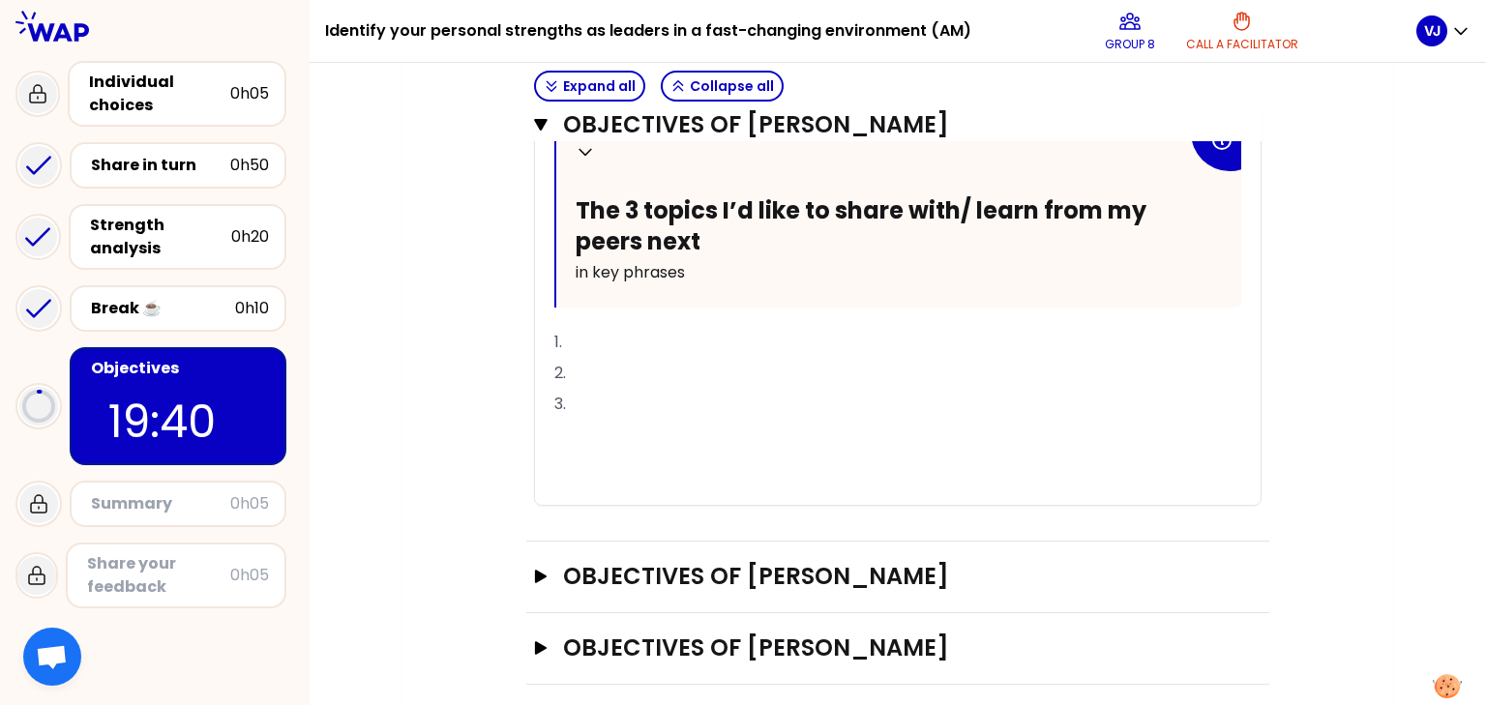
scroll to position [1092, 0]
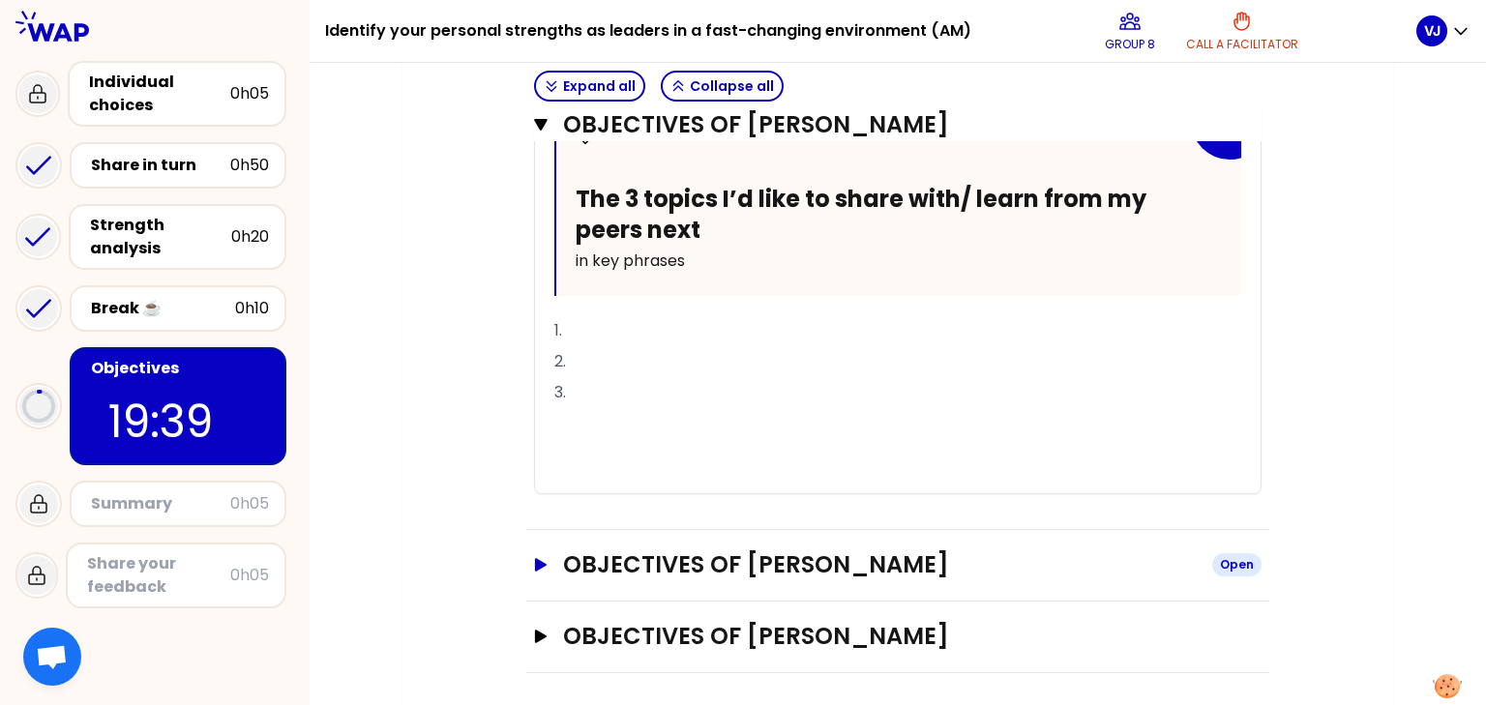
click at [537, 561] on icon "button" at bounding box center [541, 565] width 12 height 14
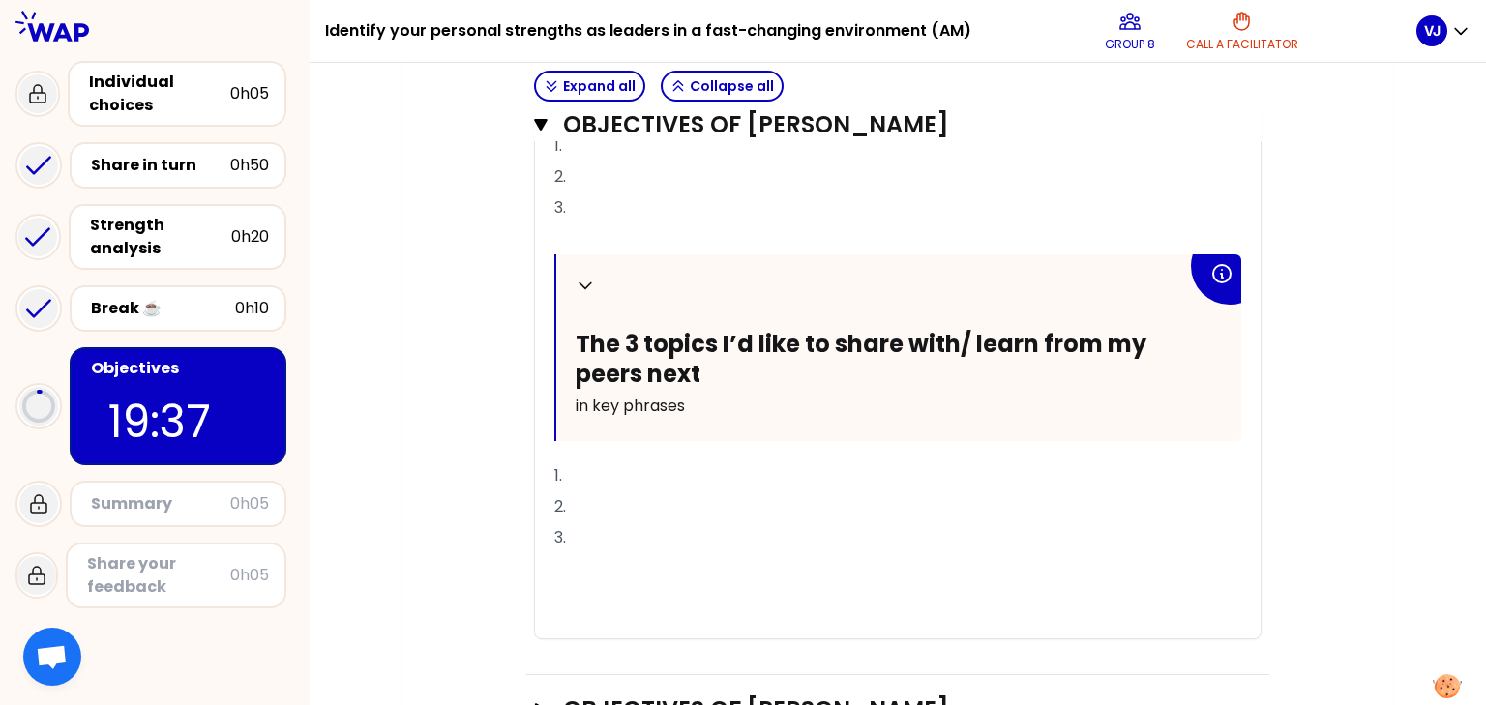
scroll to position [1861, 0]
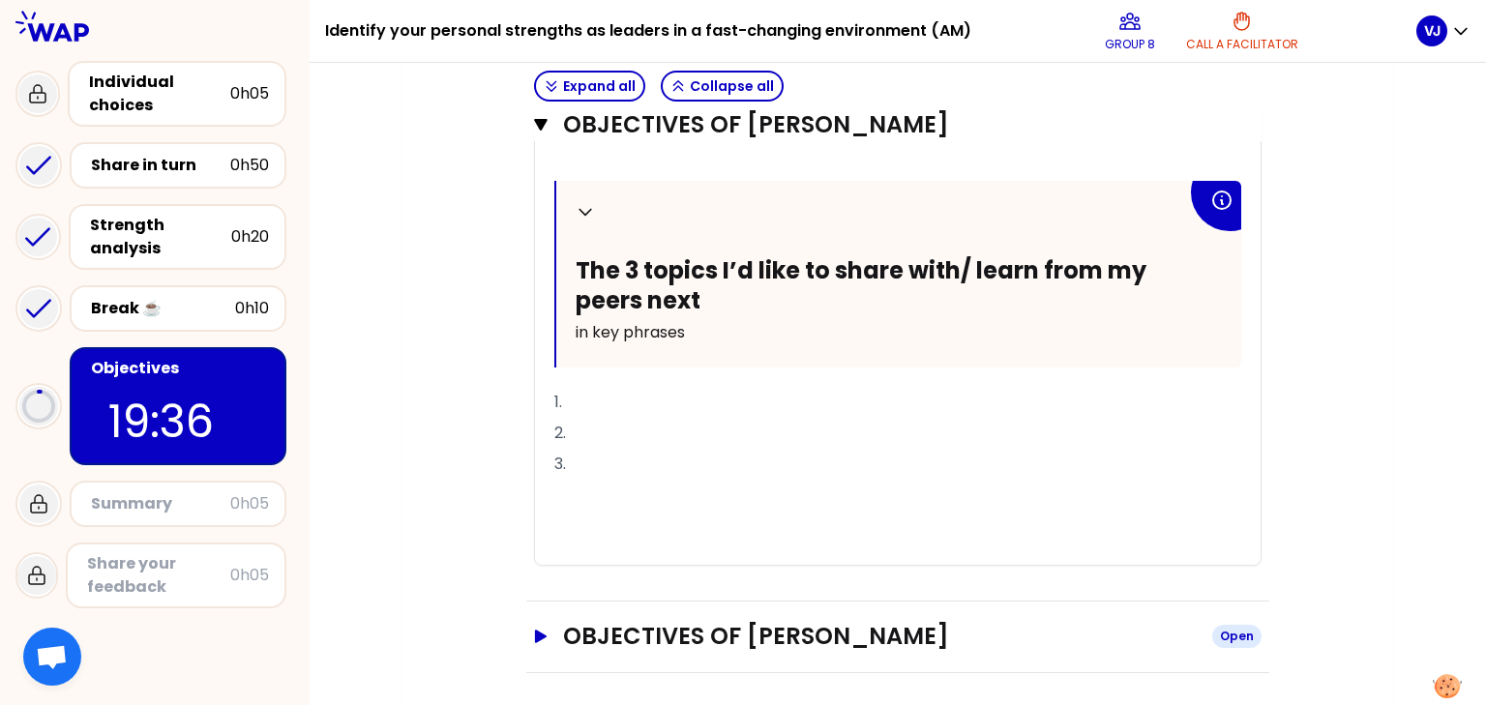
click at [539, 635] on icon "button" at bounding box center [540, 637] width 15 height 14
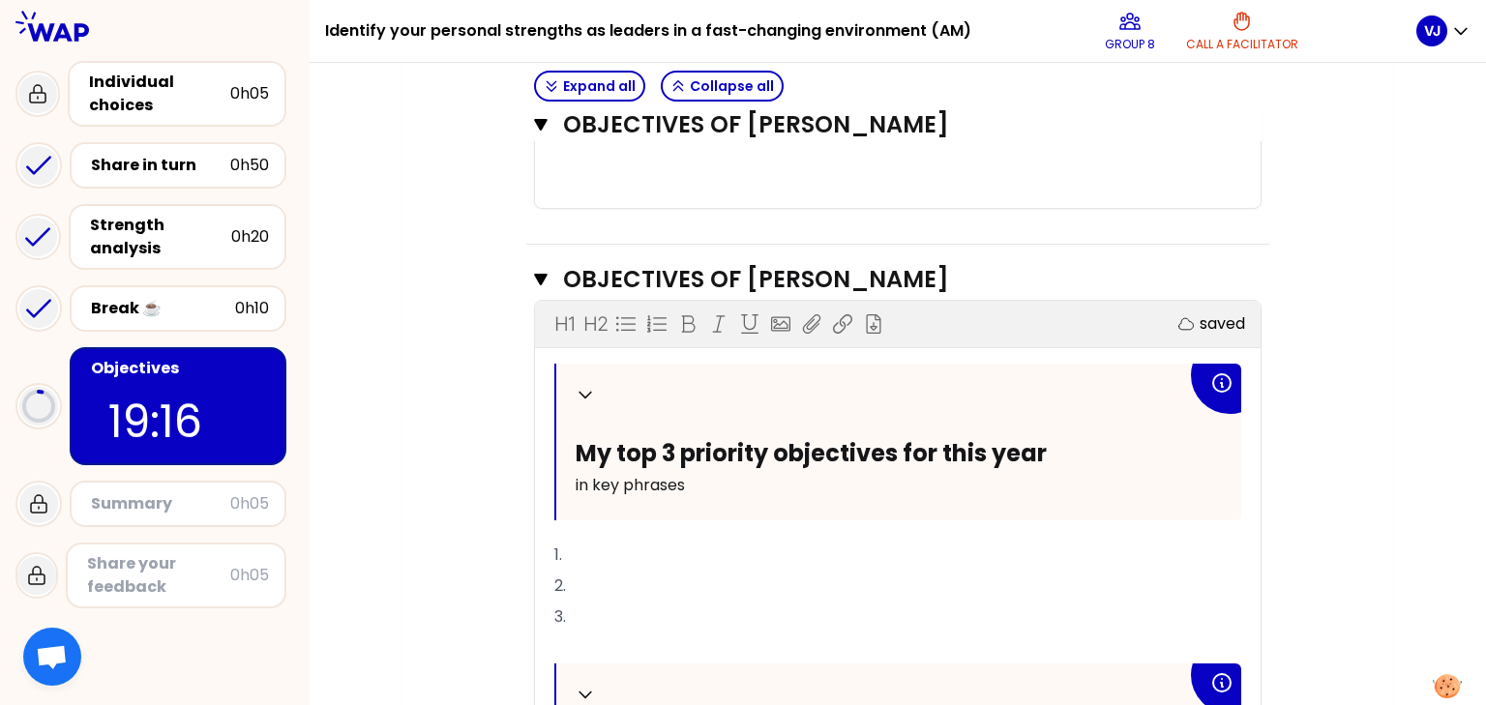
scroll to position [1551, 0]
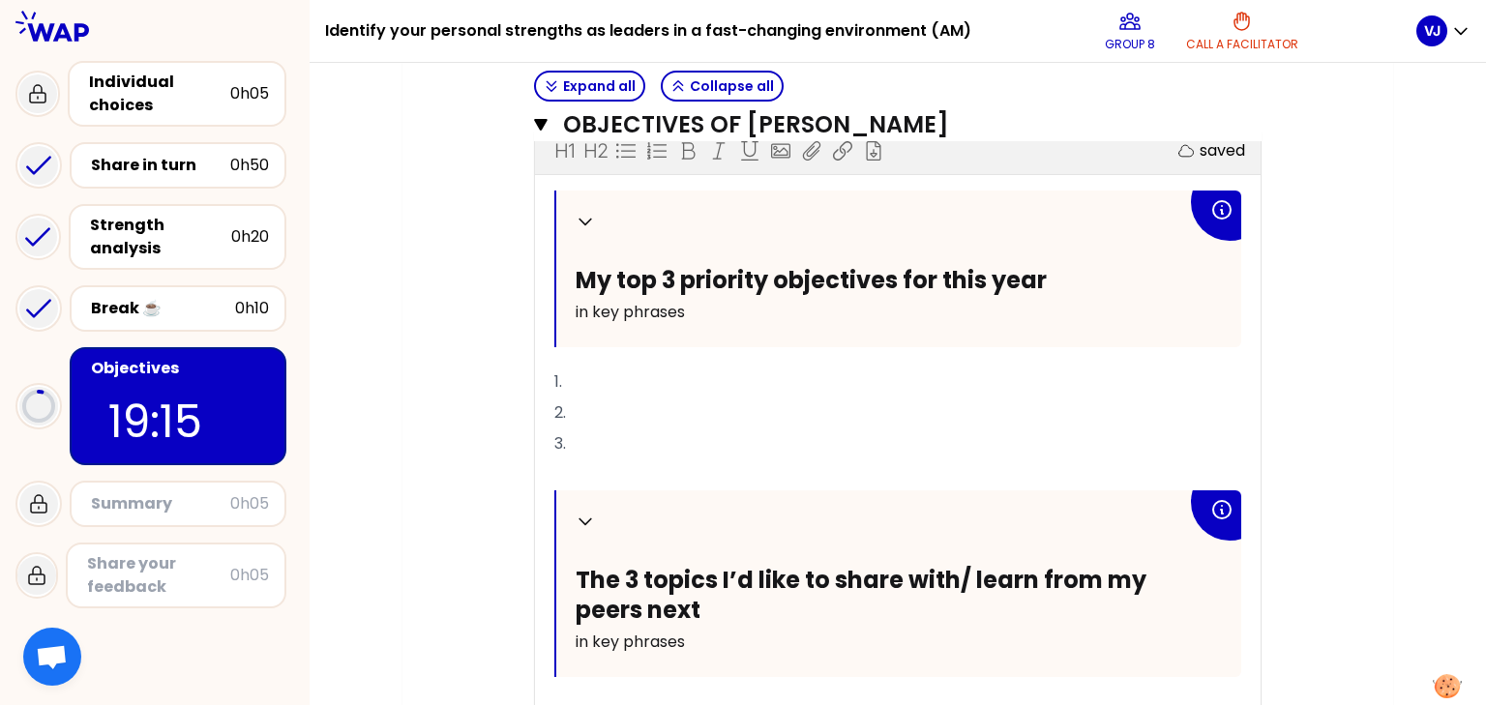
click at [608, 398] on p "2." at bounding box center [897, 413] width 687 height 31
click at [621, 372] on p "1." at bounding box center [897, 382] width 687 height 31
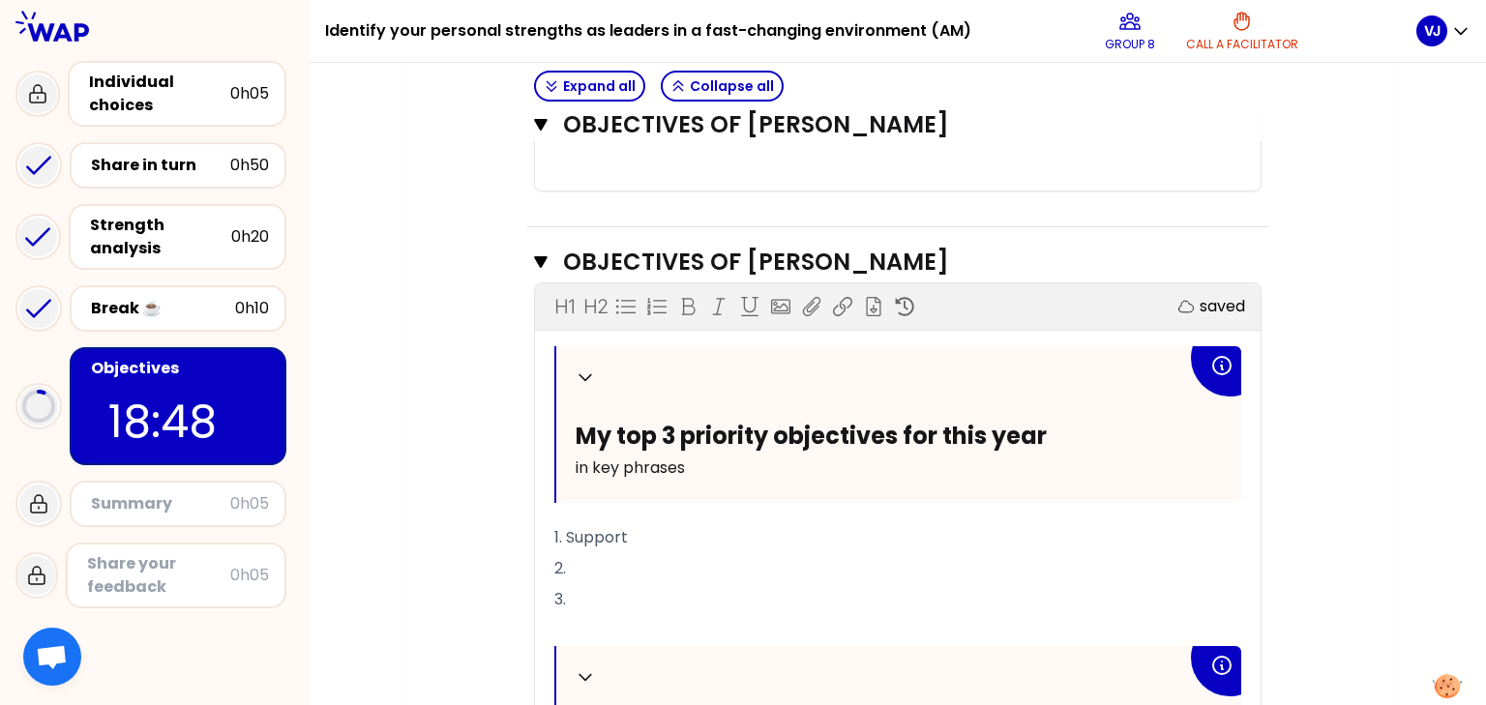
scroll to position [1396, 0]
drag, startPoint x: 902, startPoint y: 520, endPoint x: 570, endPoint y: 517, distance: 331.9
click at [570, 522] on p "1. Support my development team to de" at bounding box center [897, 537] width 687 height 31
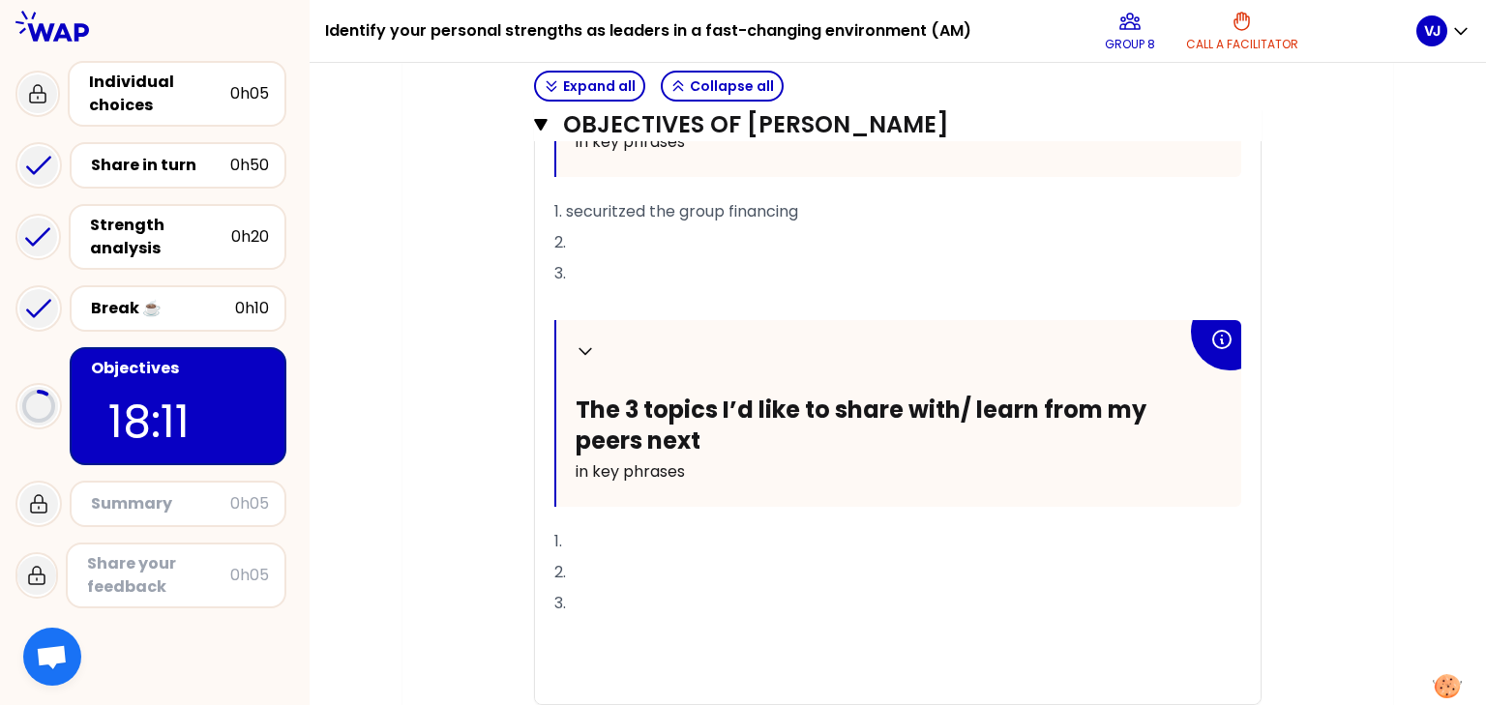
scroll to position [854, 0]
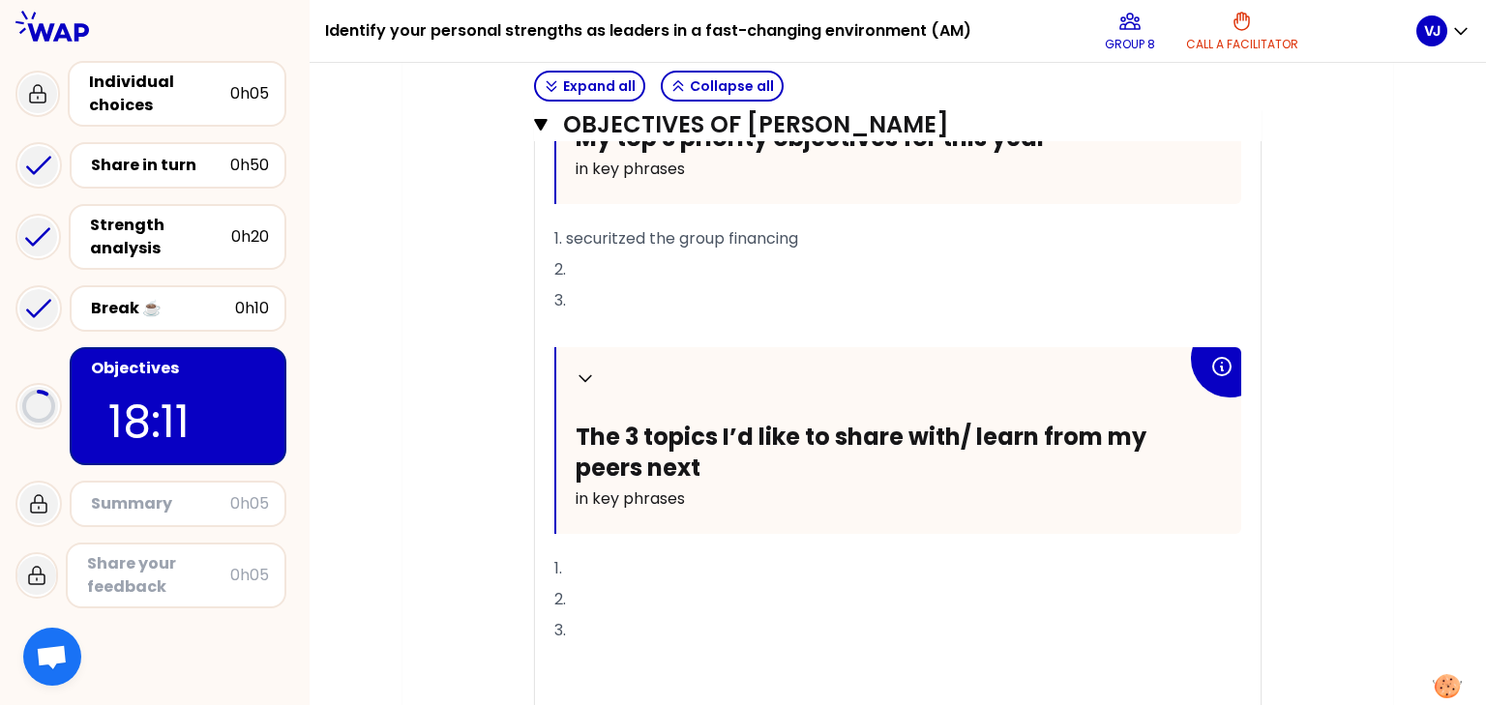
click at [849, 231] on p "1. securitzed the group financing" at bounding box center [897, 239] width 687 height 31
click at [792, 254] on p "2." at bounding box center [897, 269] width 687 height 31
drag, startPoint x: 688, startPoint y: 266, endPoint x: 699, endPoint y: 265, distance: 10.7
click at [688, 266] on p "2. securitized the" at bounding box center [897, 269] width 687 height 31
click at [636, 291] on p "3." at bounding box center [897, 300] width 687 height 31
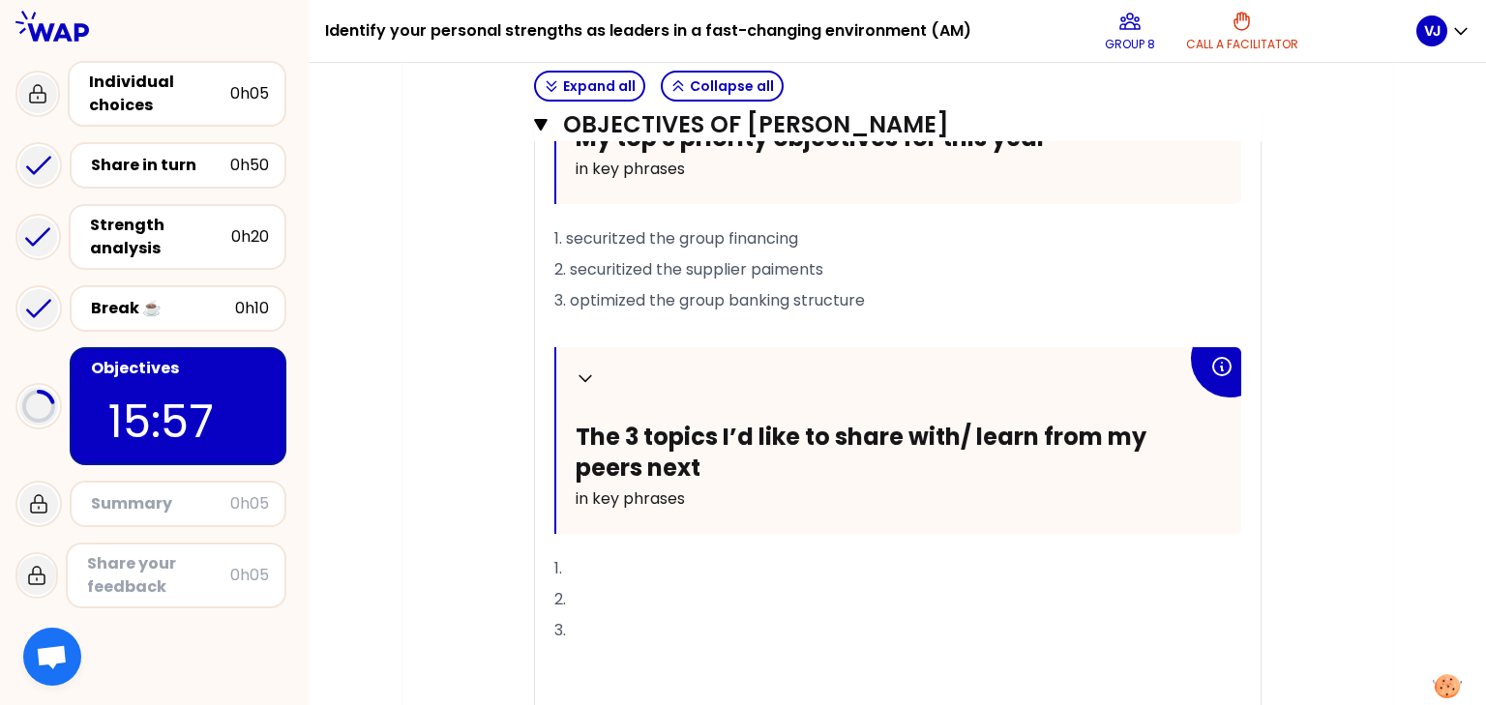
click at [642, 556] on p "1." at bounding box center [897, 568] width 687 height 31
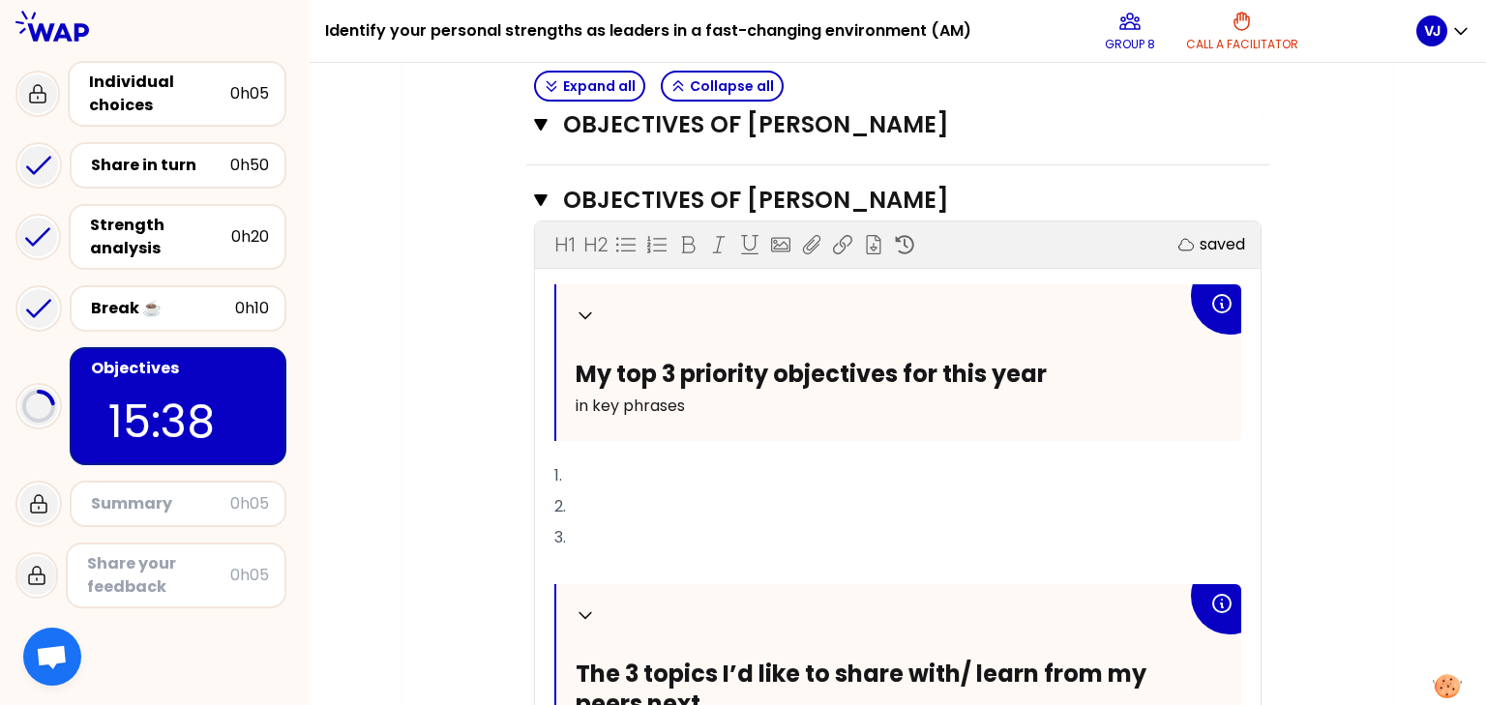
scroll to position [1474, 0]
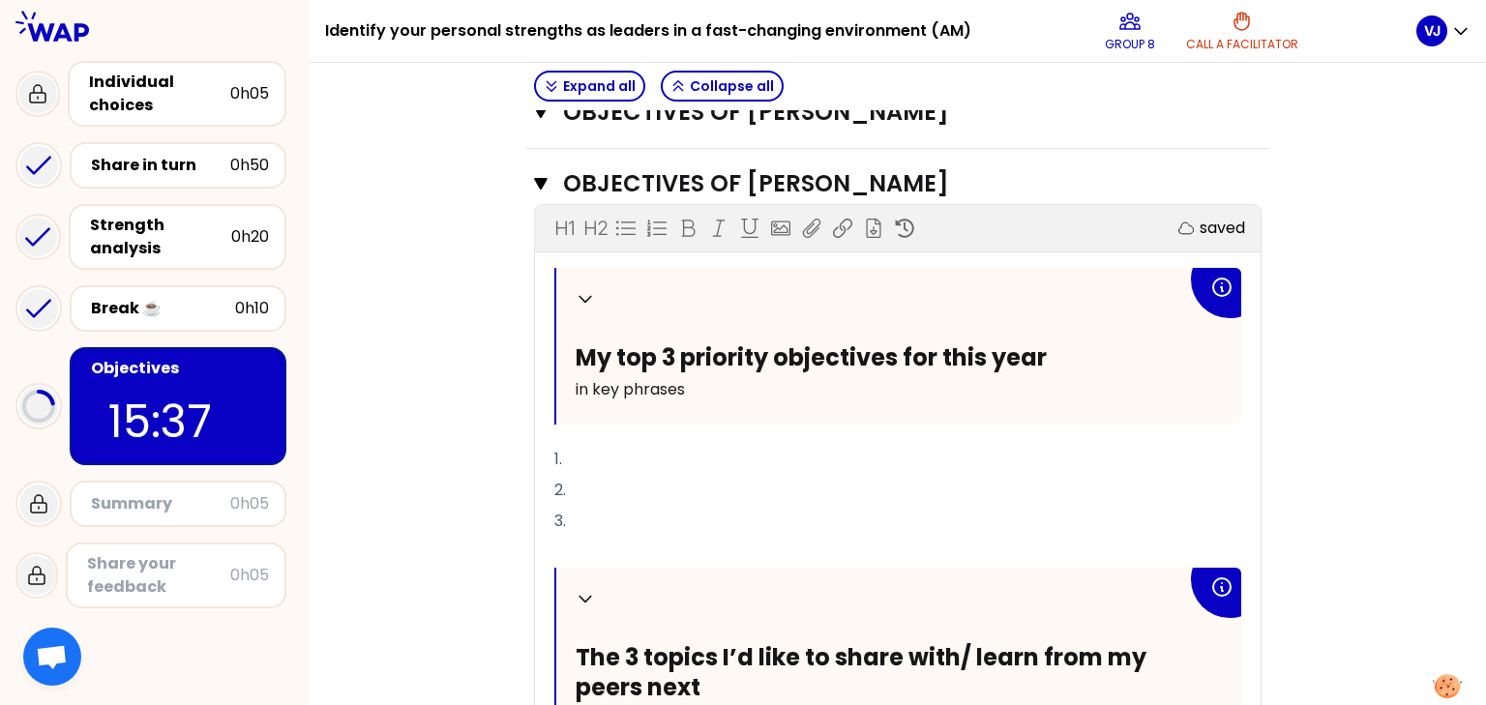
click at [671, 451] on p "1." at bounding box center [897, 459] width 687 height 31
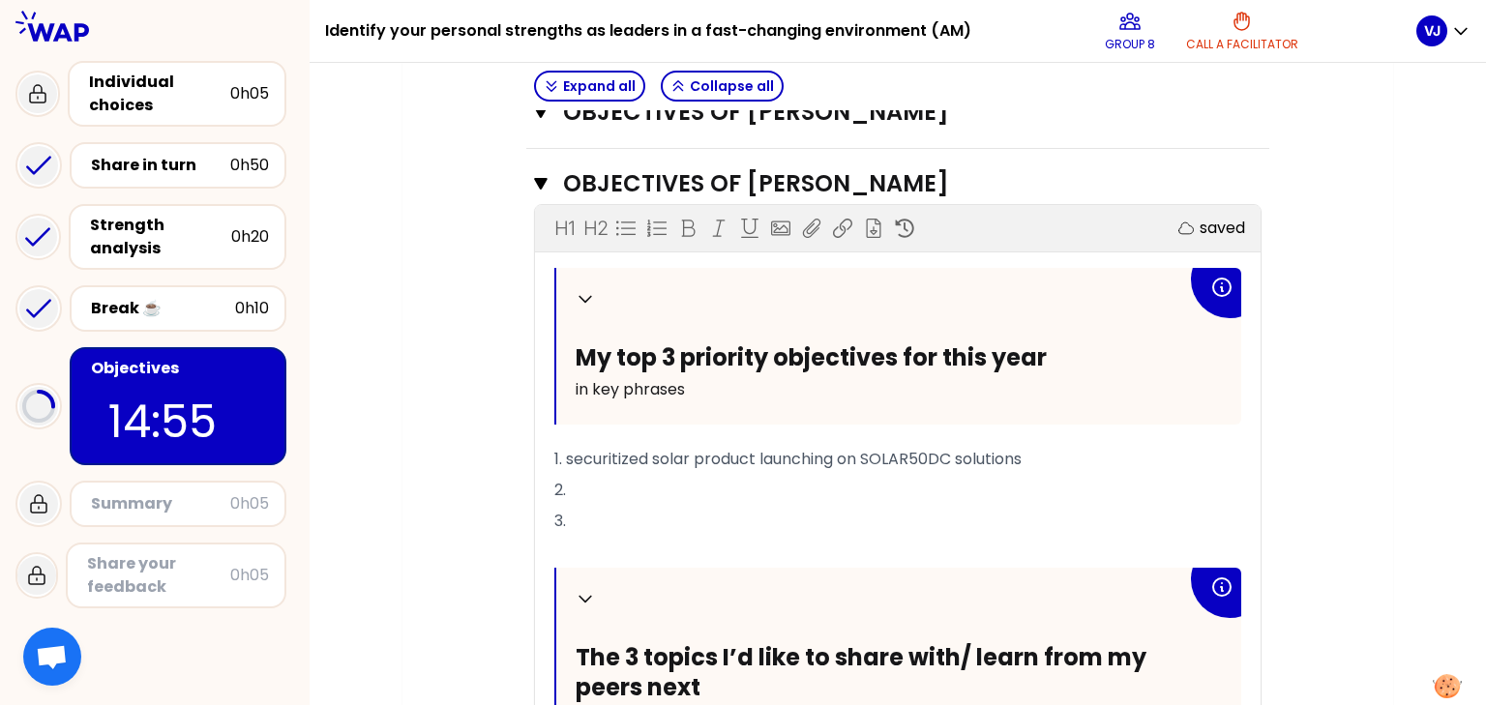
click at [603, 482] on p "2." at bounding box center [897, 490] width 687 height 31
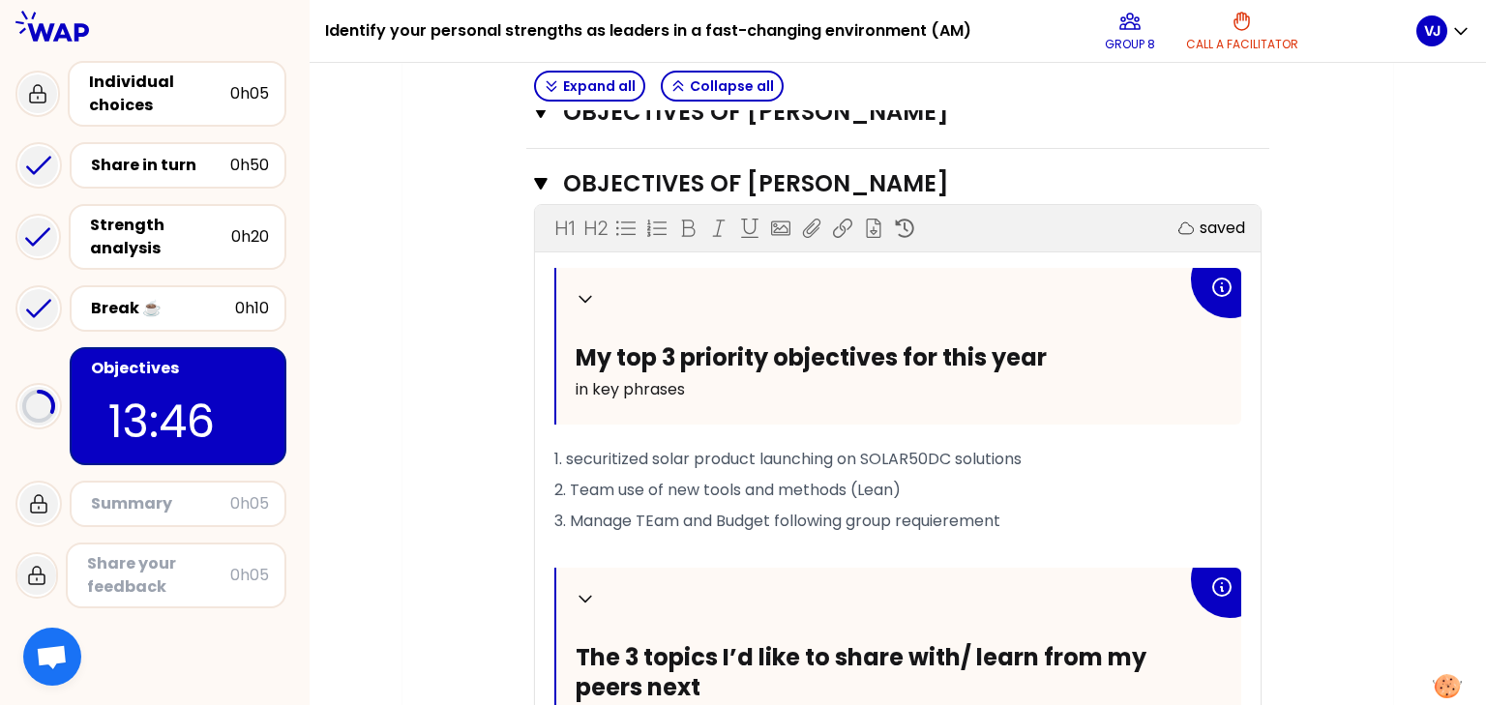
click at [662, 510] on span "3. Manage TEam and Budget following group requierement" at bounding box center [777, 521] width 446 height 22
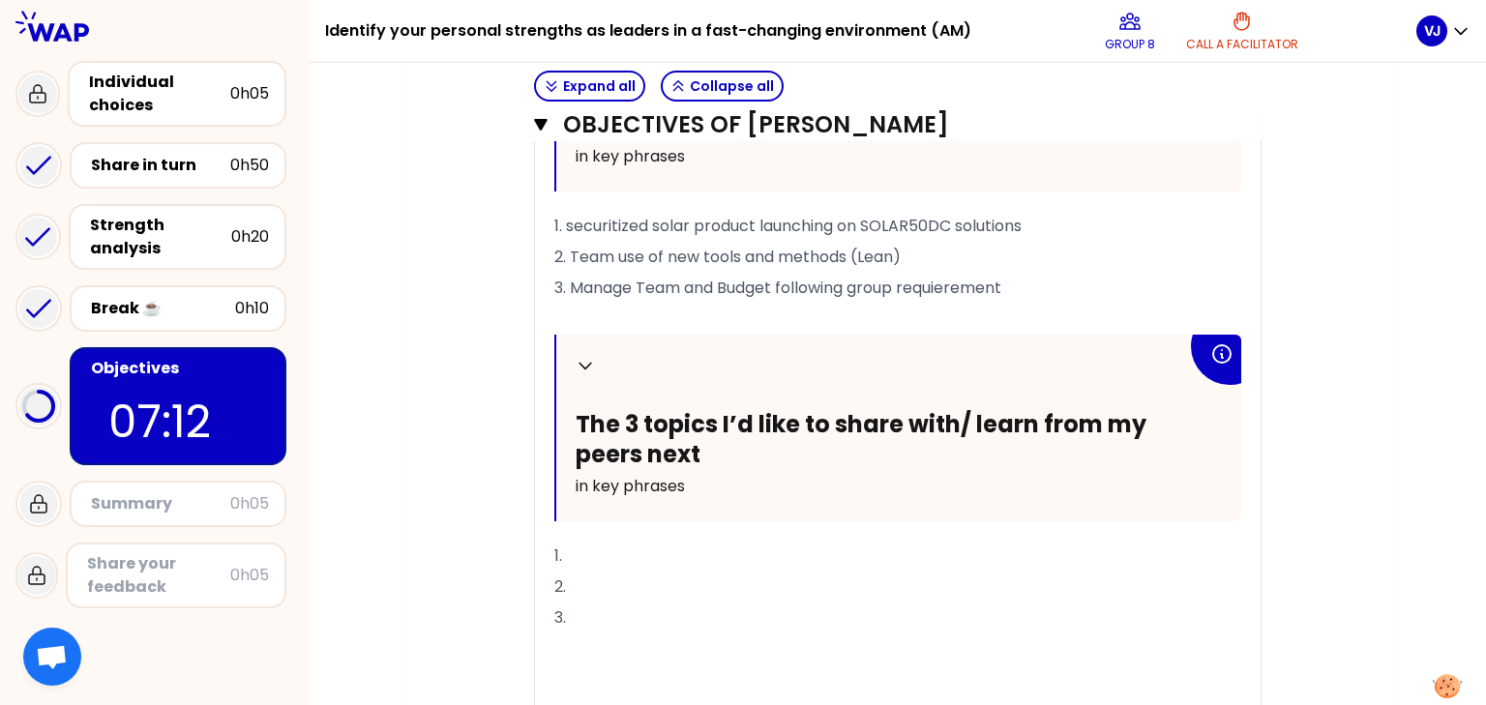
scroll to position [1783, 0]
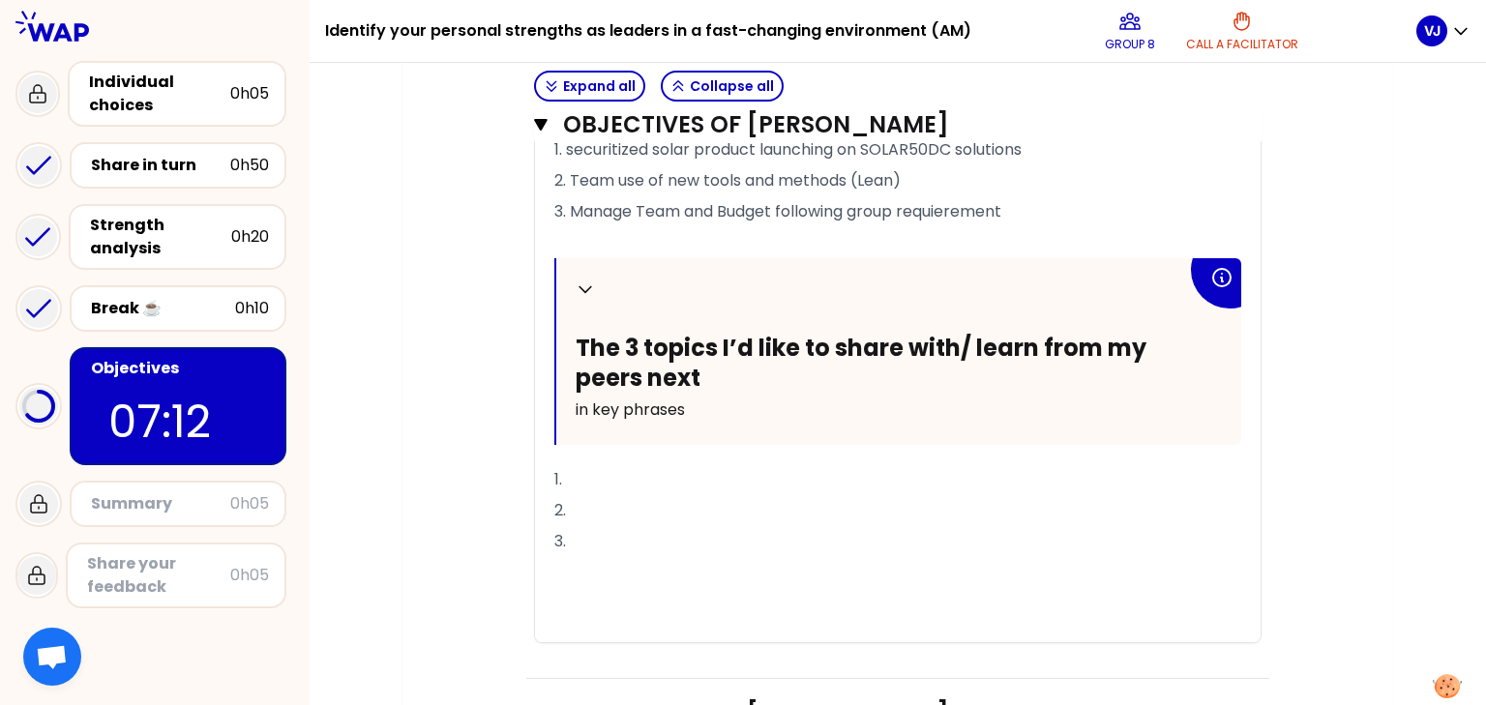
click at [629, 469] on p "1." at bounding box center [897, 479] width 687 height 31
click at [609, 495] on p "2." at bounding box center [897, 510] width 687 height 31
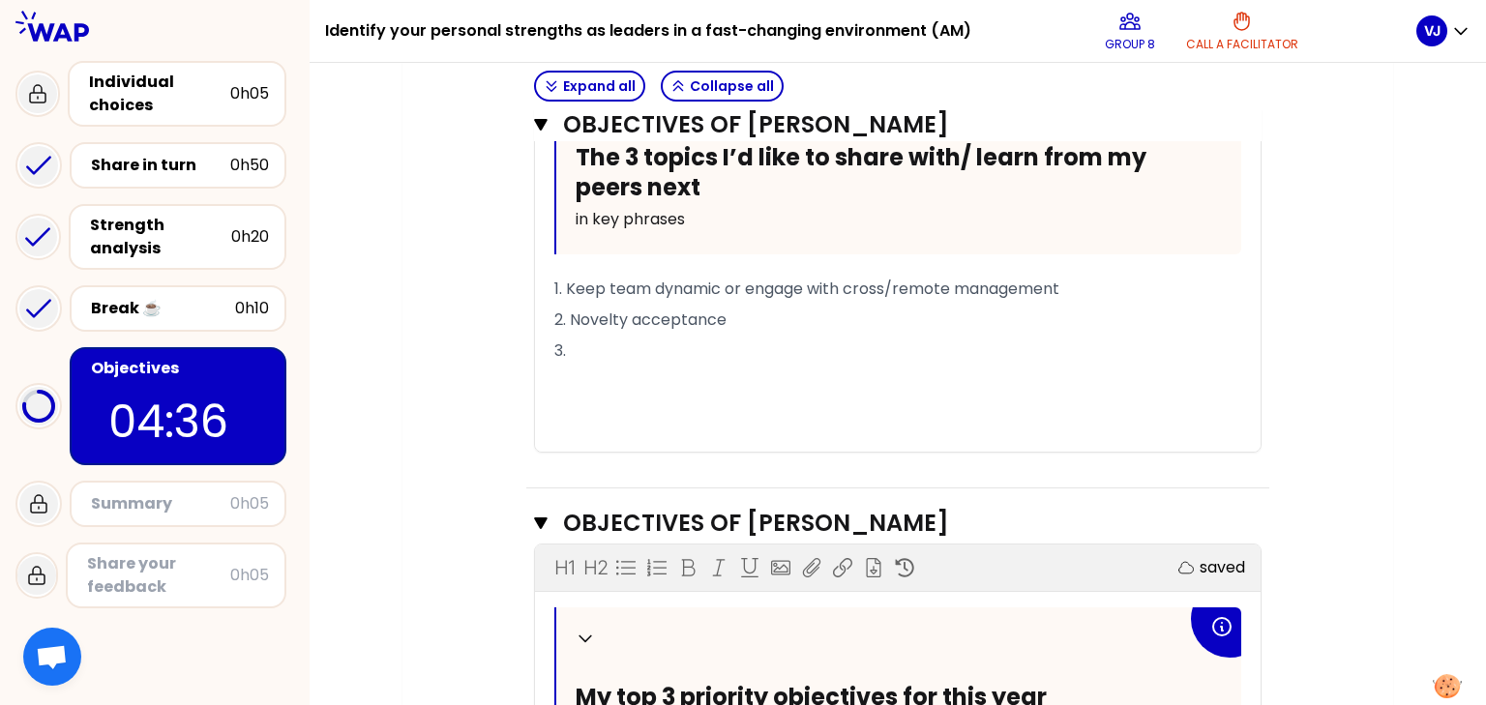
scroll to position [1938, 0]
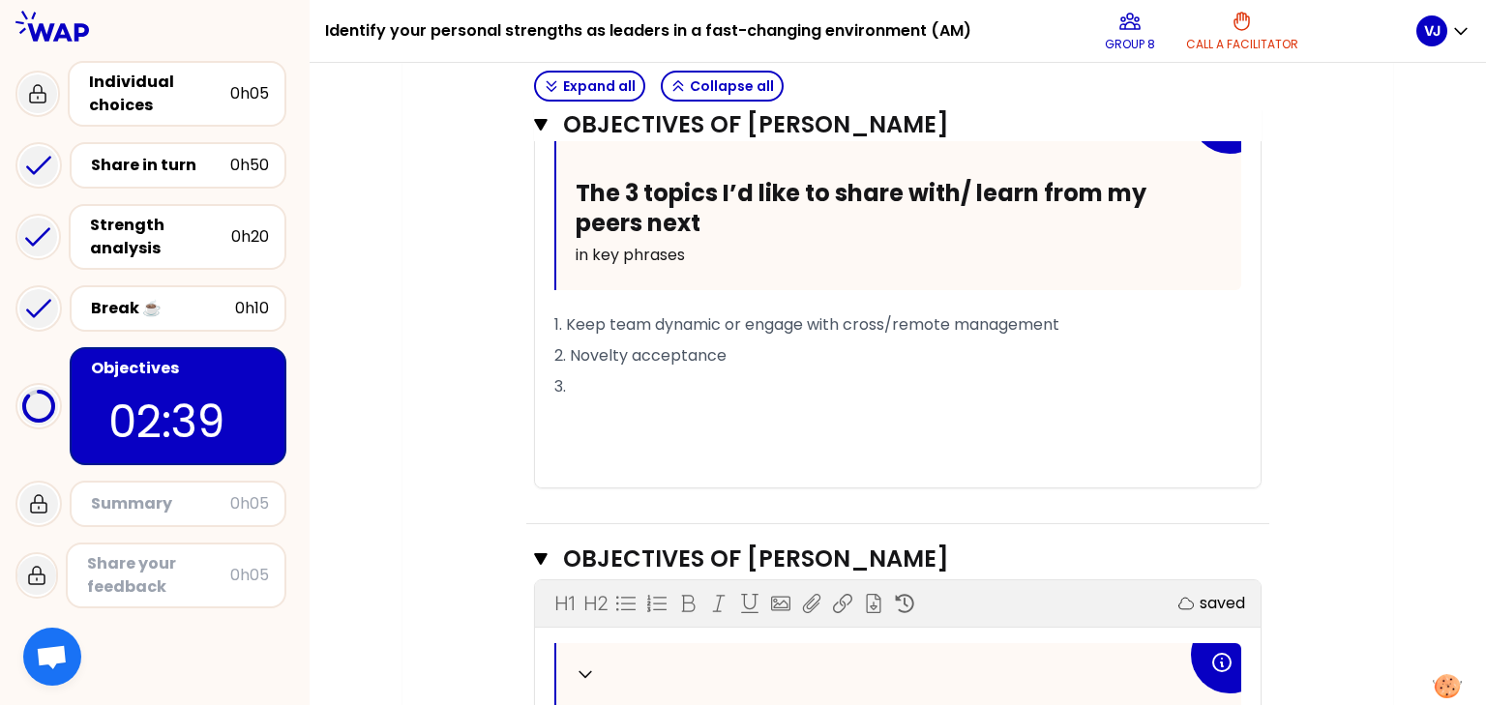
click at [611, 379] on p "3." at bounding box center [897, 387] width 687 height 31
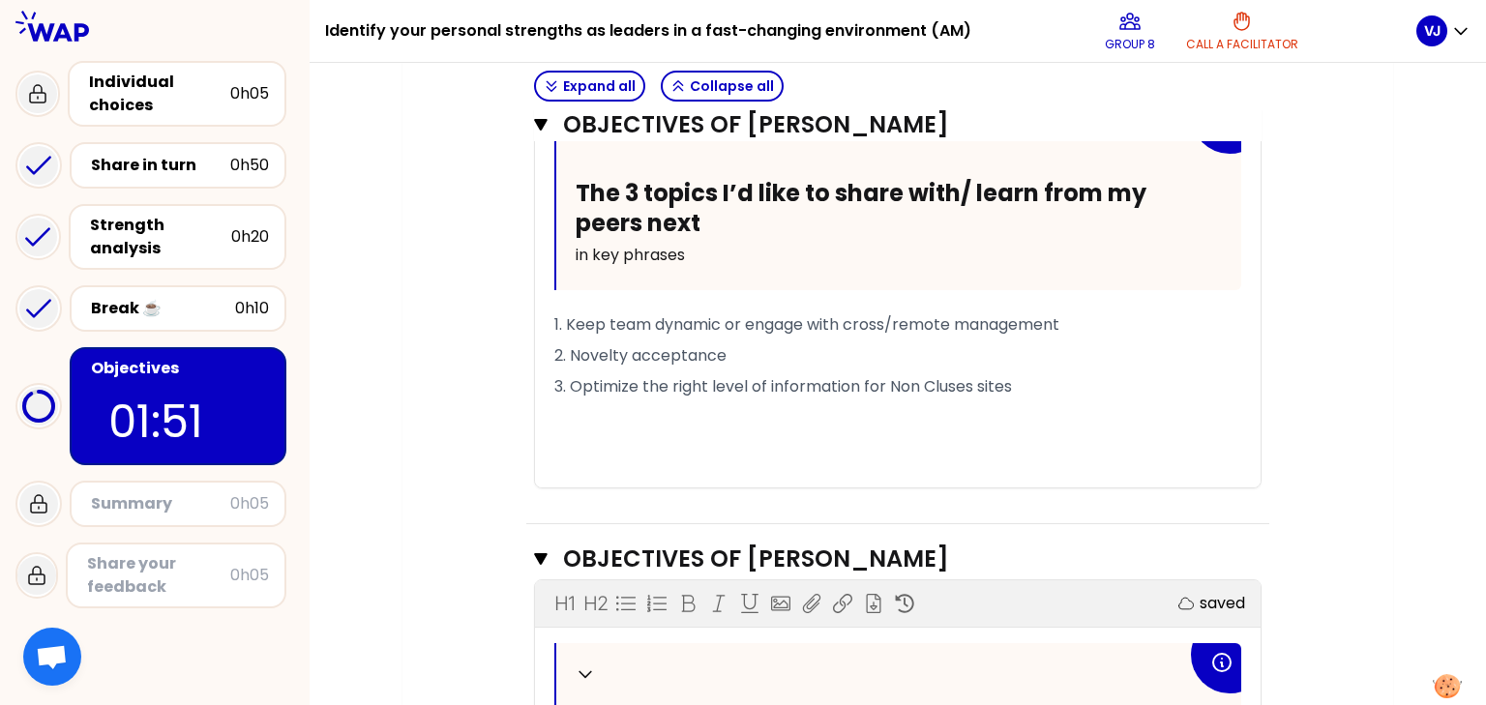
click at [685, 403] on p "﻿" at bounding box center [897, 418] width 687 height 31
click at [685, 382] on span "3. Optimize the right level of information for Non Cluses sites" at bounding box center [783, 386] width 458 height 22
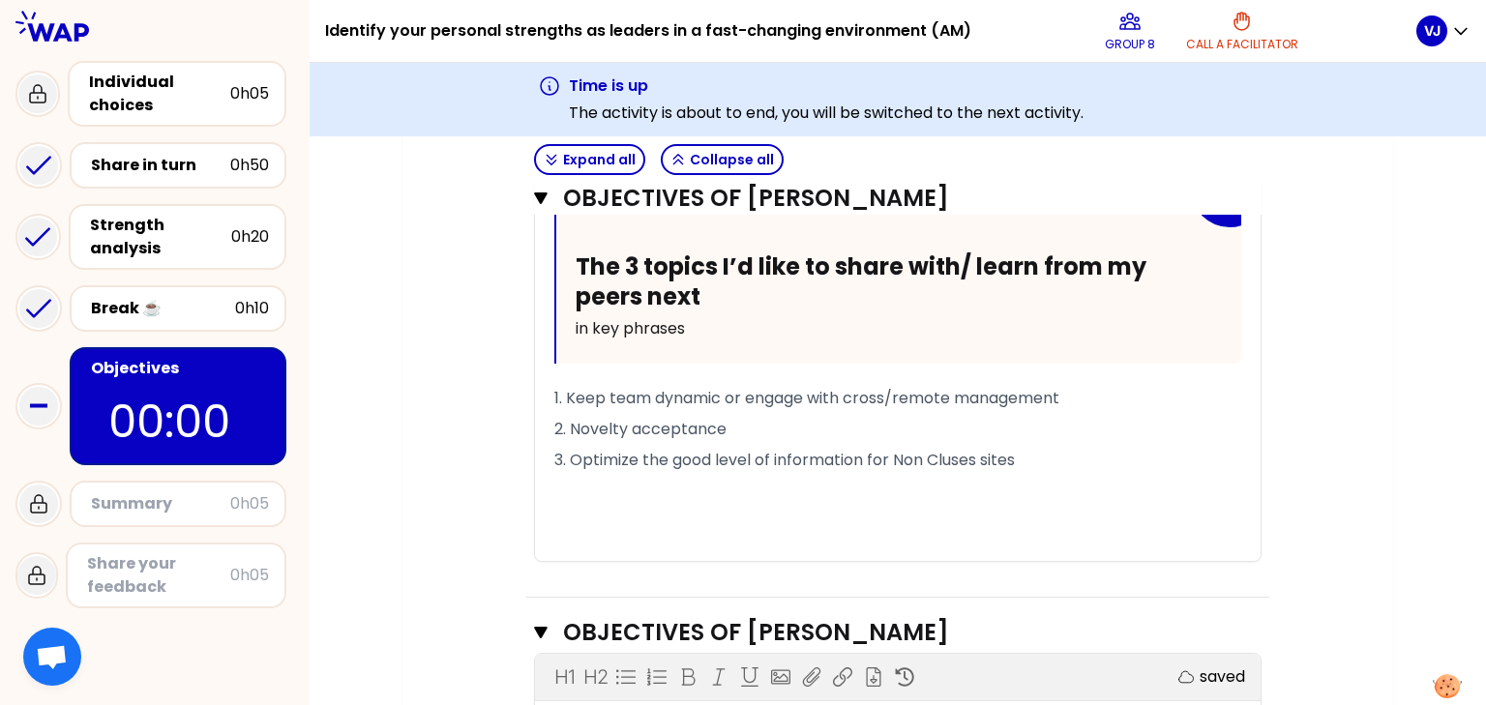
drag, startPoint x: 766, startPoint y: 397, endPoint x: 790, endPoint y: 404, distance: 24.5
click at [766, 397] on span "1. Keep team dynamic or engage with cross/remote management" at bounding box center [806, 398] width 505 height 22
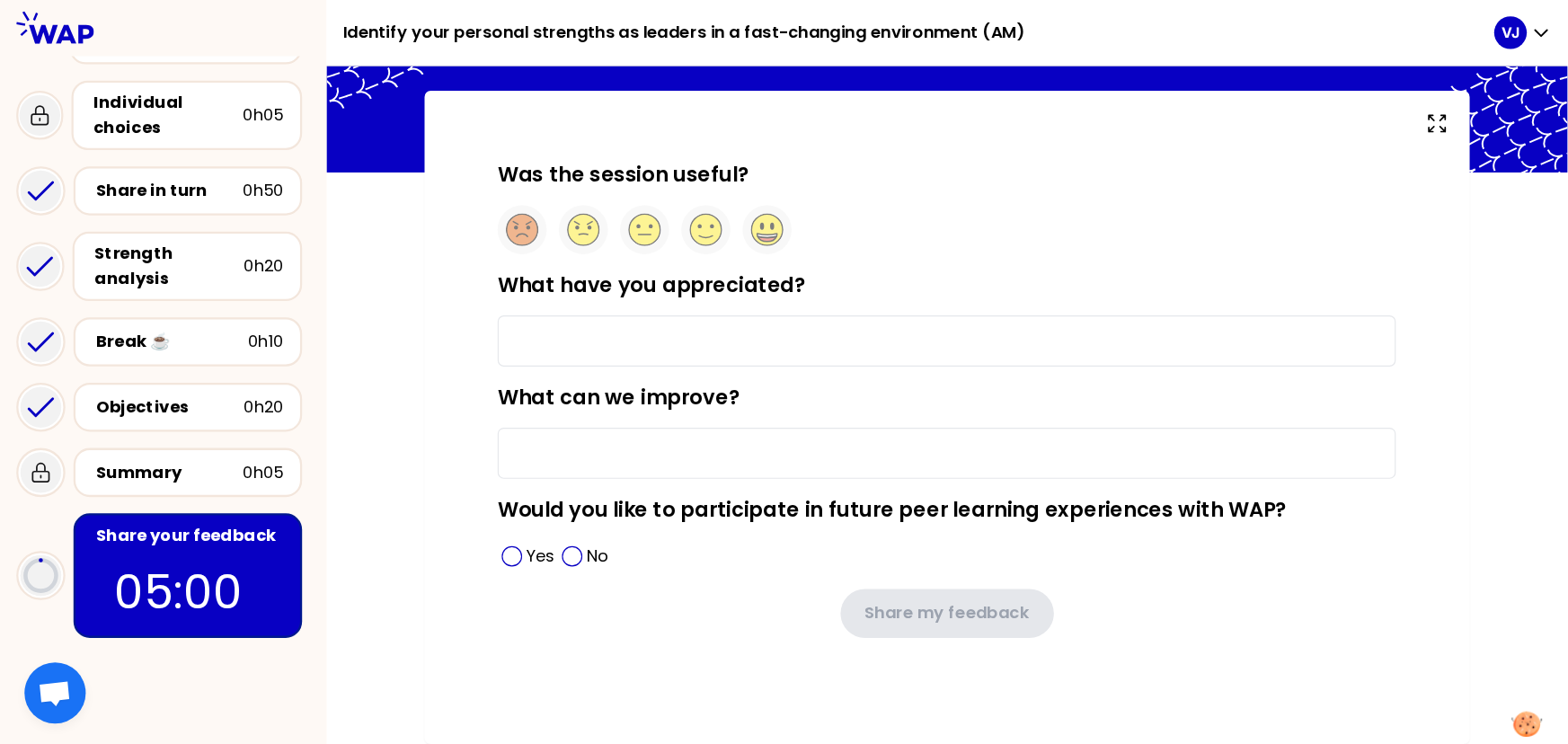
scroll to position [78, 0]
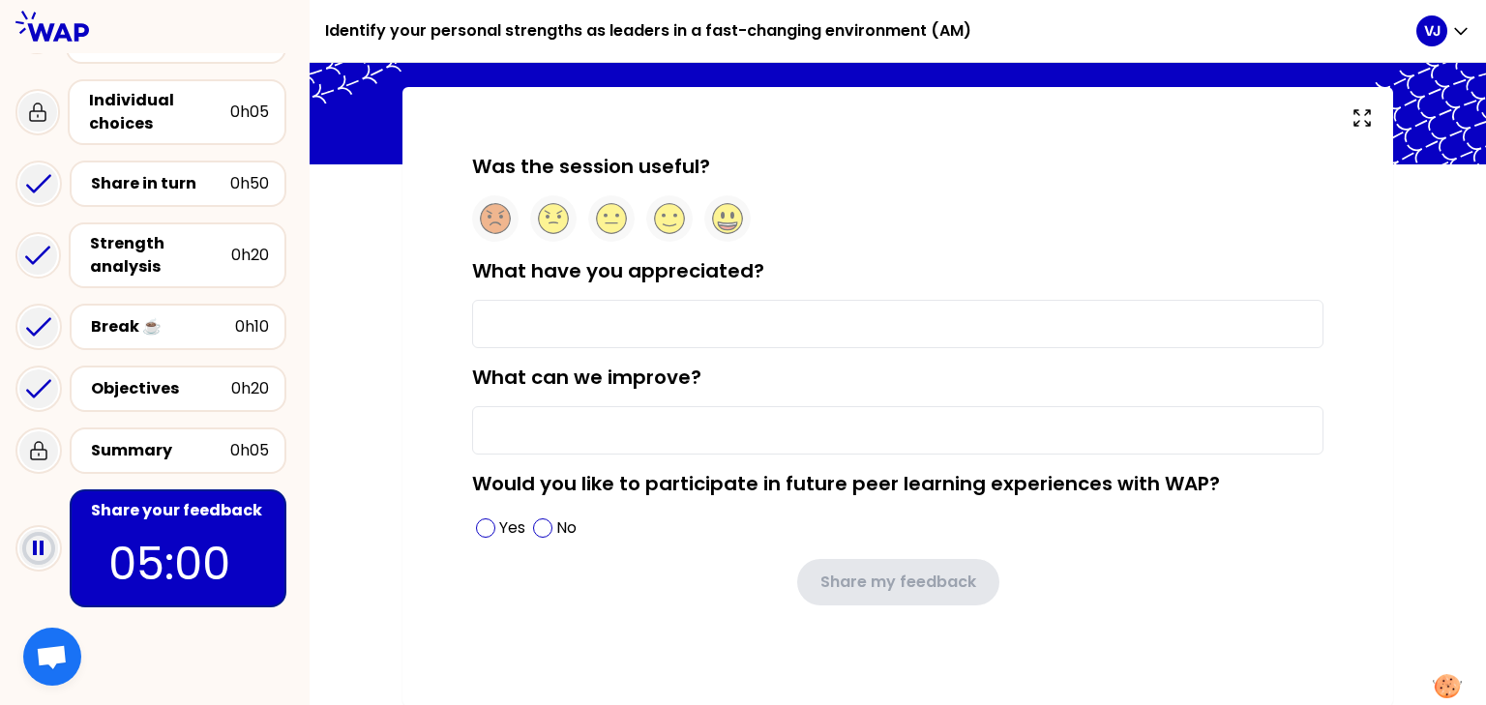
click at [725, 322] on input "What have you appreciated?" at bounding box center [897, 324] width 851 height 48
click at [745, 323] on input "exchange with unknown manager in other activities" at bounding box center [897, 324] width 851 height 48
click at [751, 319] on input "exchange with unknown manager in other activities" at bounding box center [897, 324] width 851 height 48
type input "exchange with unknown managers in other activities"
click at [672, 224] on circle at bounding box center [670, 219] width 30 height 30
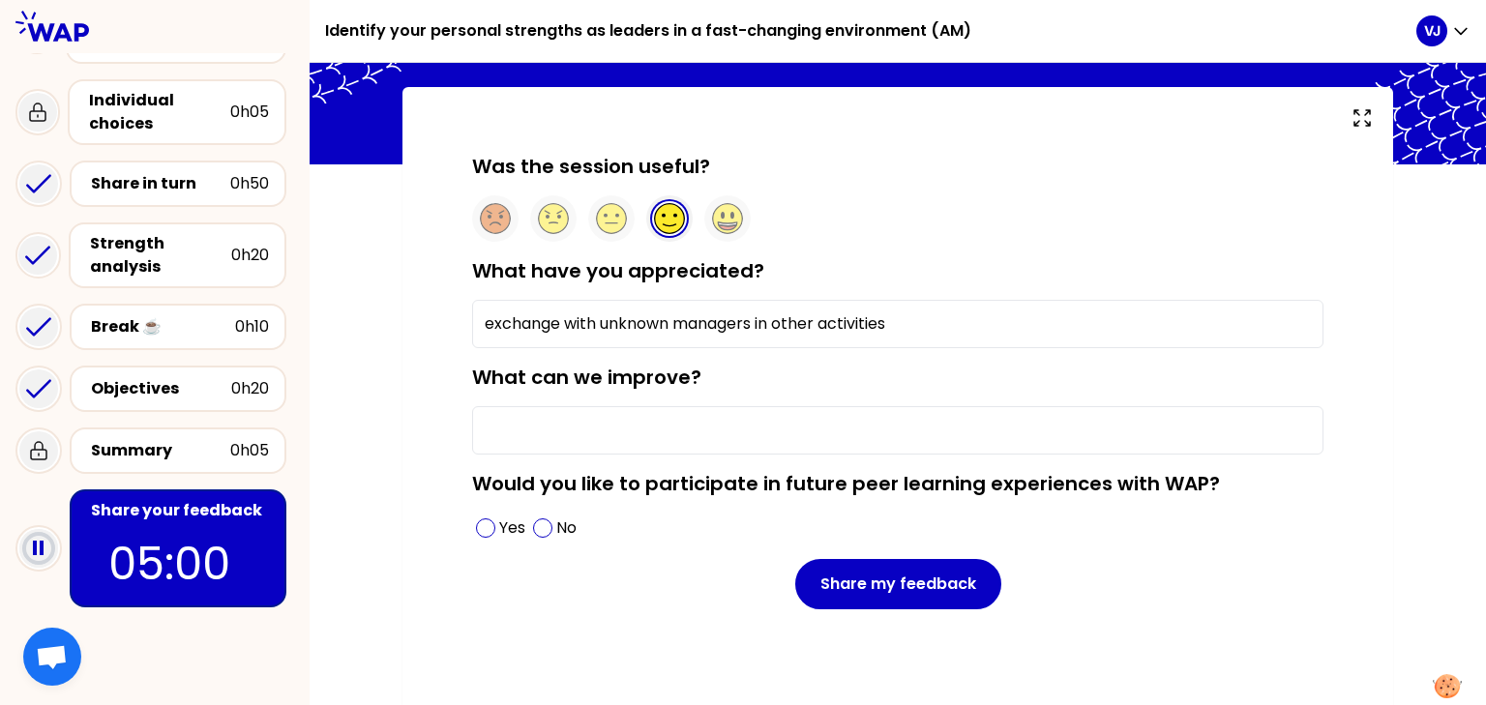
click at [609, 436] on input "What can we improve?" at bounding box center [897, 430] width 851 height 48
click at [500, 527] on p "Yes" at bounding box center [512, 528] width 26 height 23
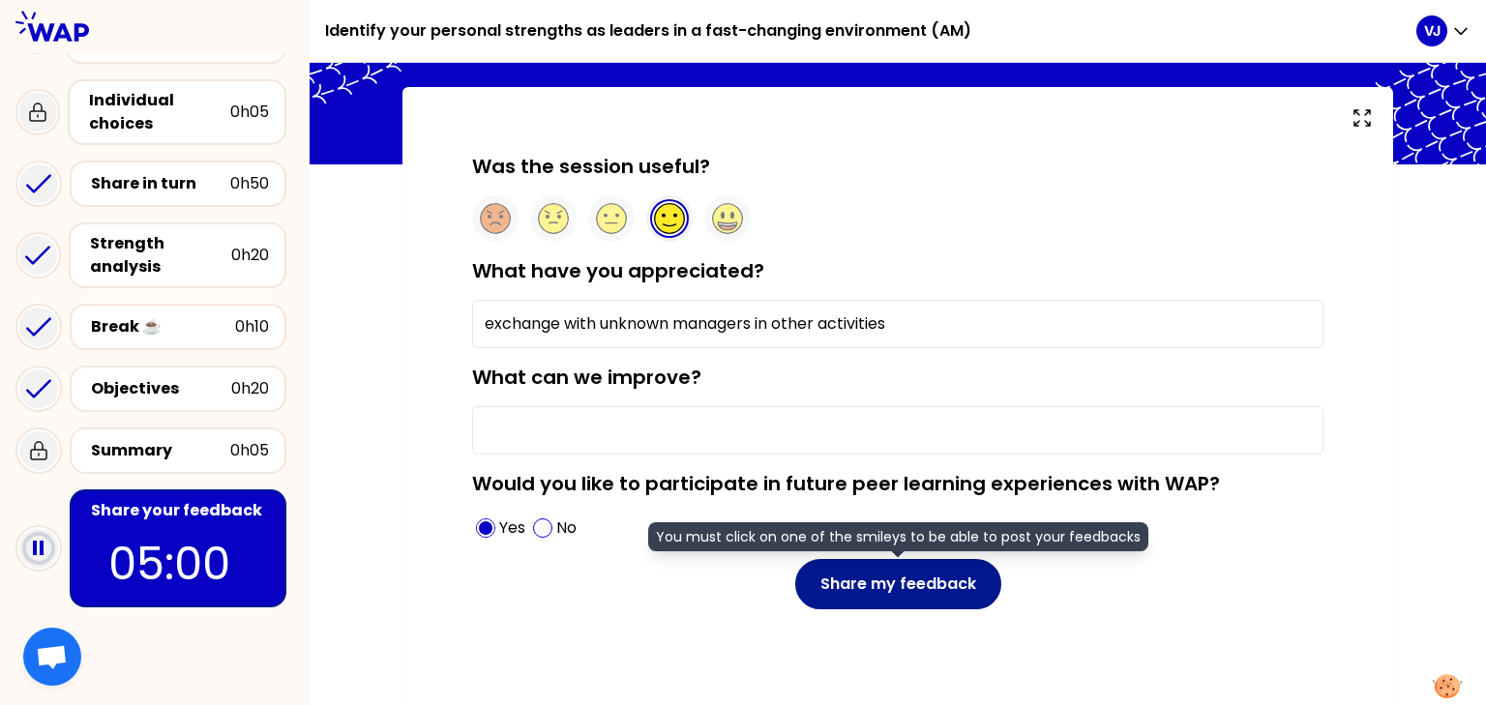
click at [921, 583] on button "Share my feedback" at bounding box center [898, 584] width 206 height 50
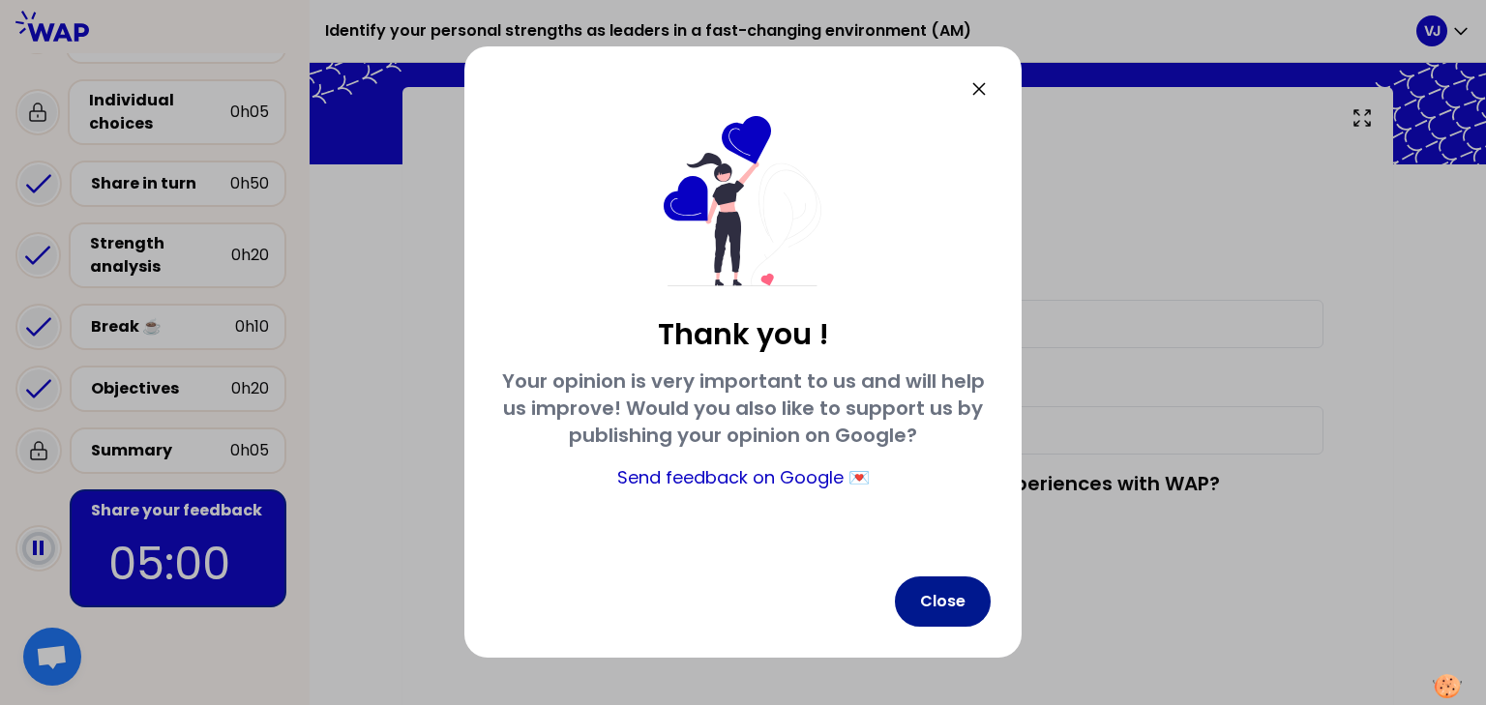
click at [915, 596] on button "Close" at bounding box center [943, 602] width 96 height 50
